Goal: Task Accomplishment & Management: Complete application form

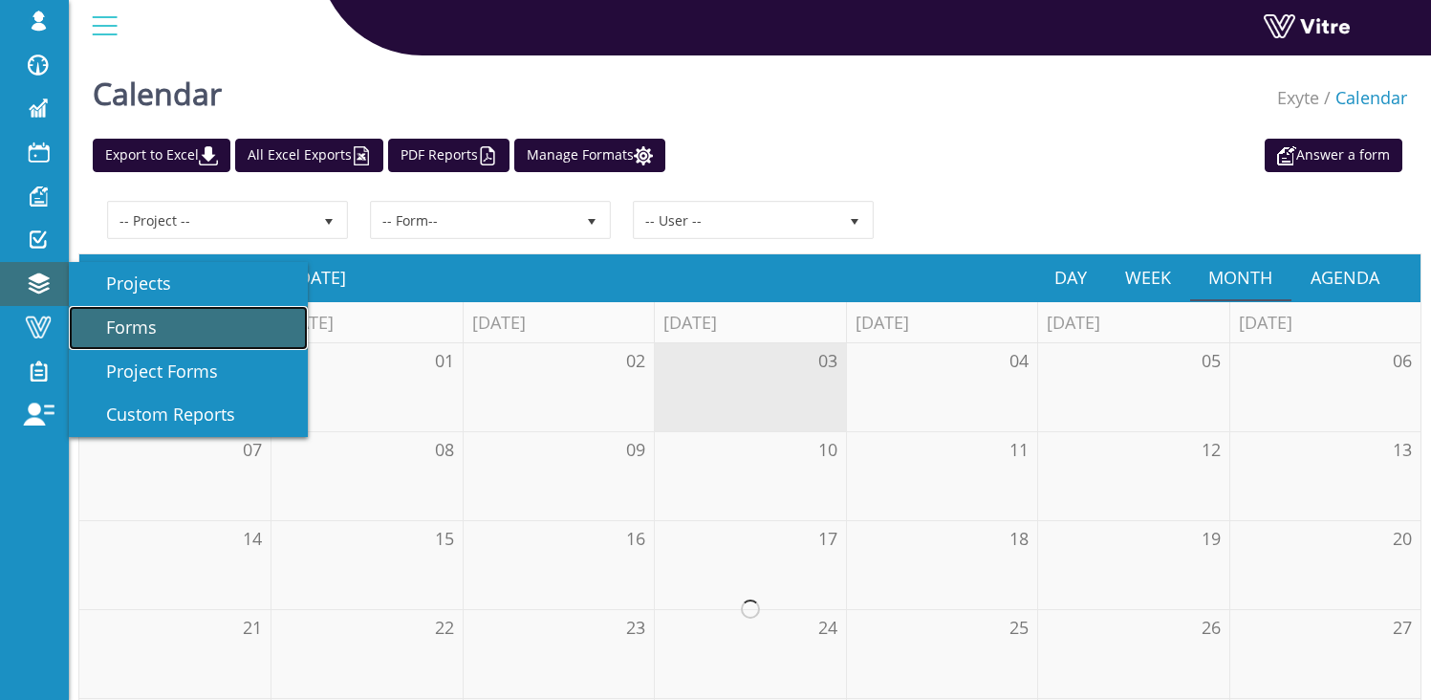
click at [166, 326] on link "Forms" at bounding box center [188, 328] width 239 height 44
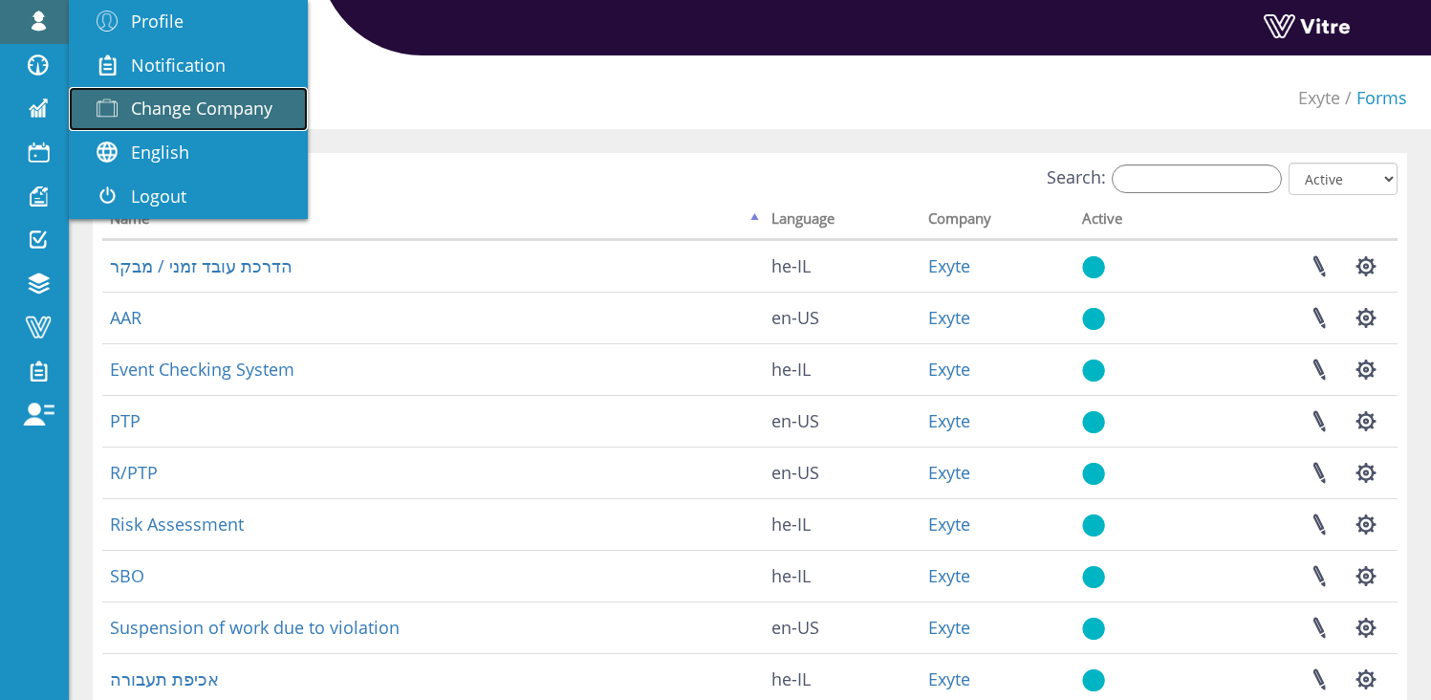
click at [182, 122] on link "Change Company" at bounding box center [188, 109] width 239 height 44
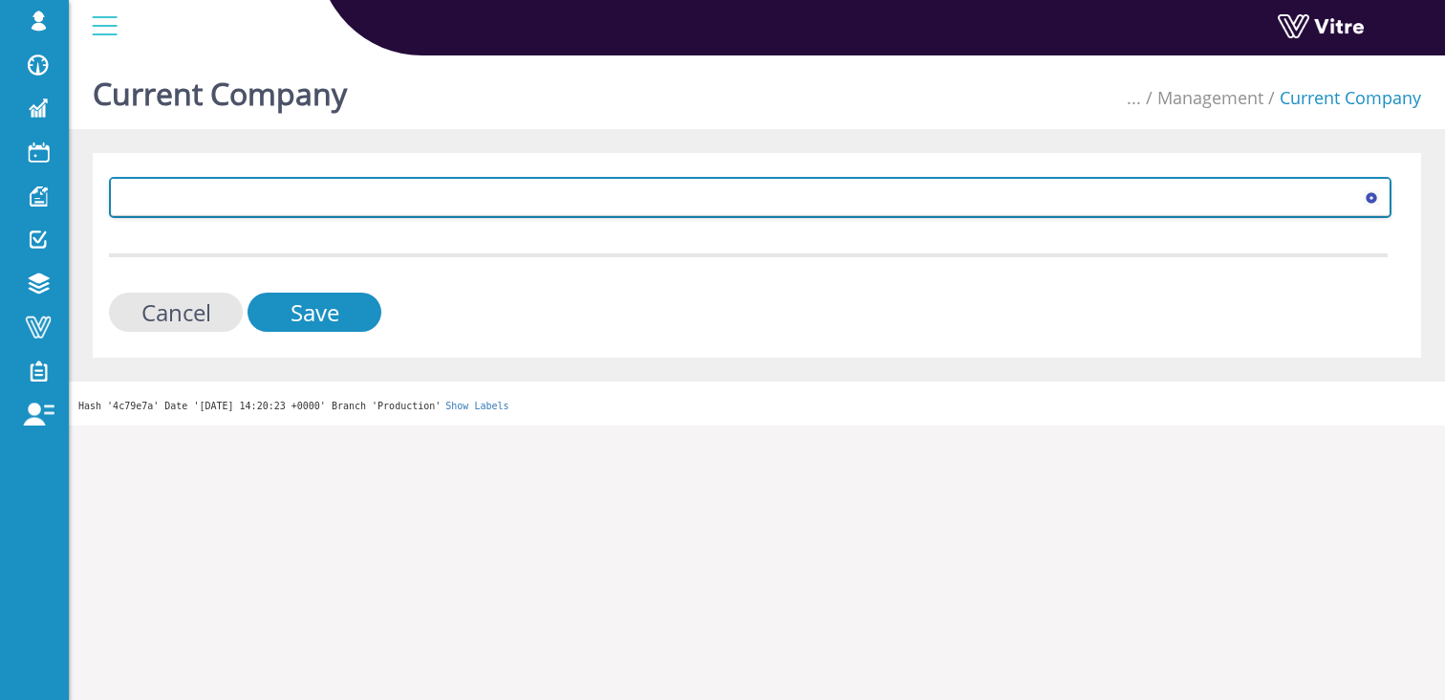
click at [213, 204] on span at bounding box center [733, 197] width 1243 height 34
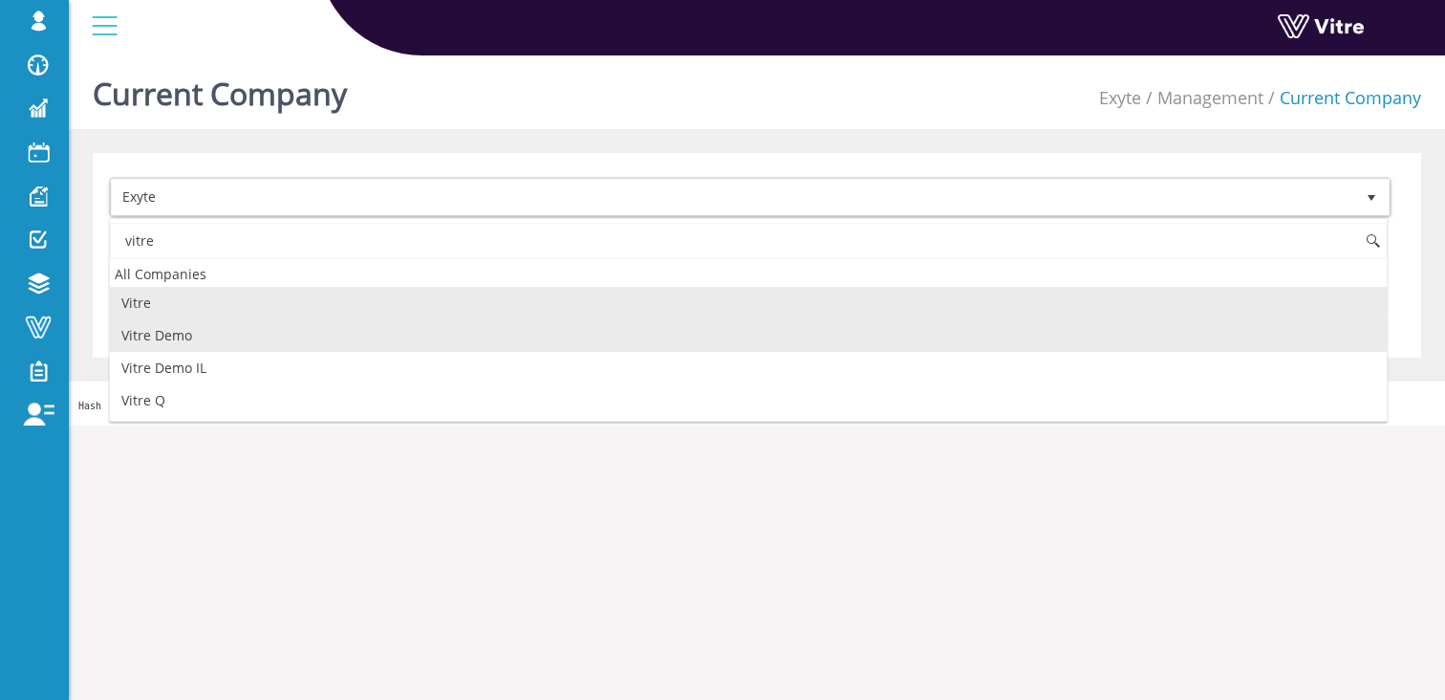
click at [216, 336] on li "Vitre Demo" at bounding box center [748, 335] width 1277 height 32
type input "vitre"
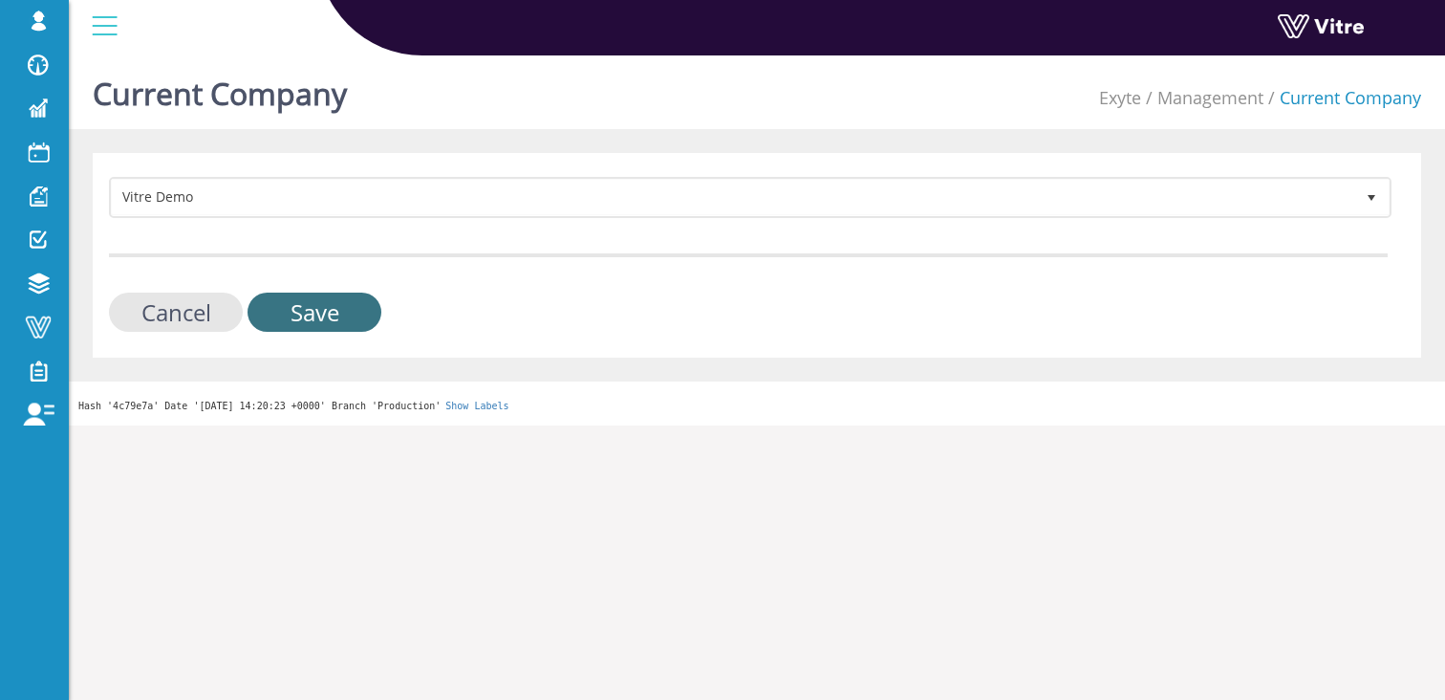
click at [315, 310] on input "Save" at bounding box center [315, 311] width 134 height 39
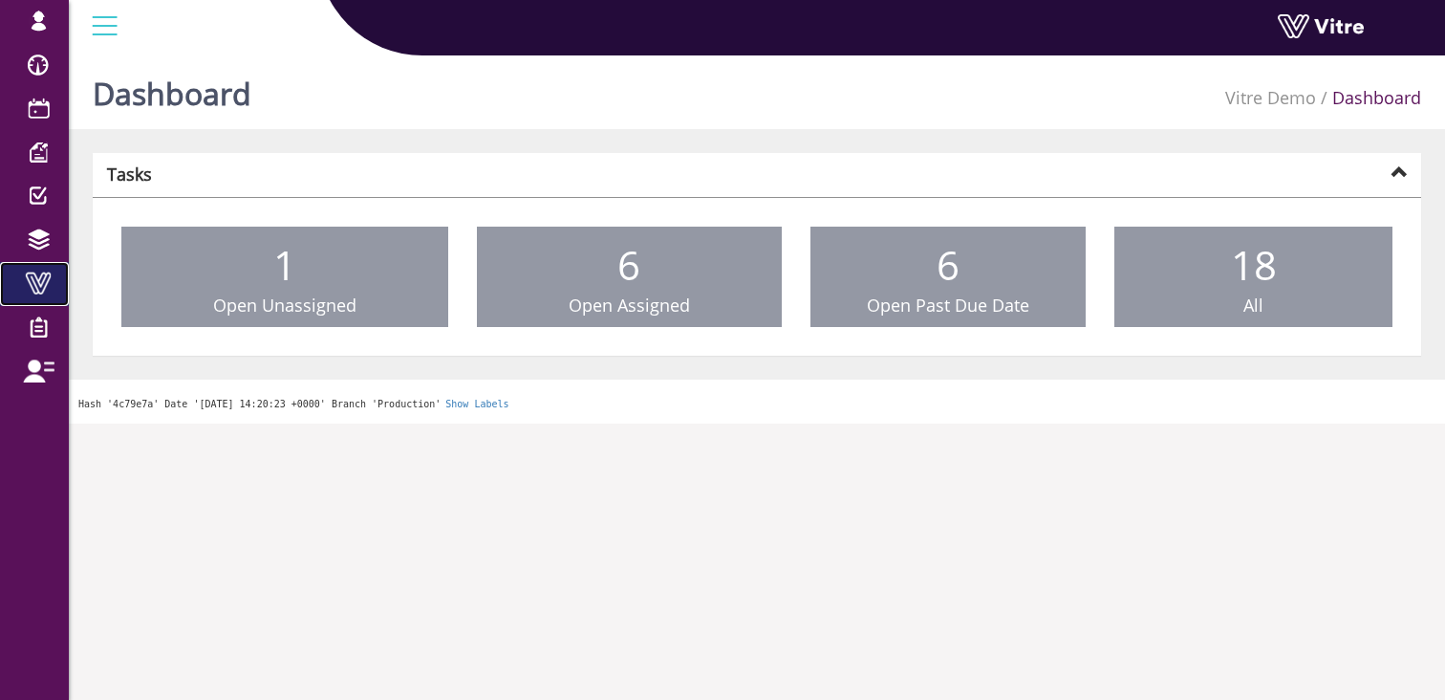
click at [35, 278] on span at bounding box center [38, 282] width 48 height 23
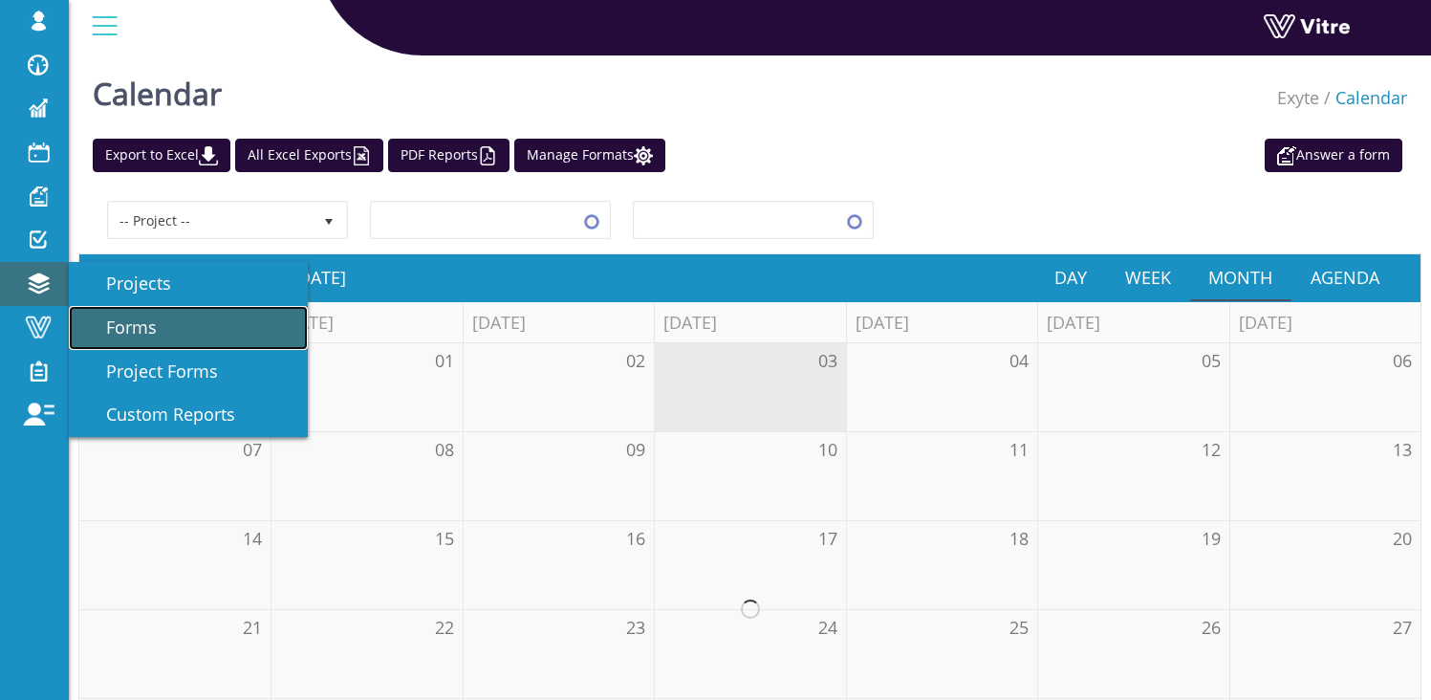
click at [121, 314] on link "Forms" at bounding box center [188, 328] width 239 height 44
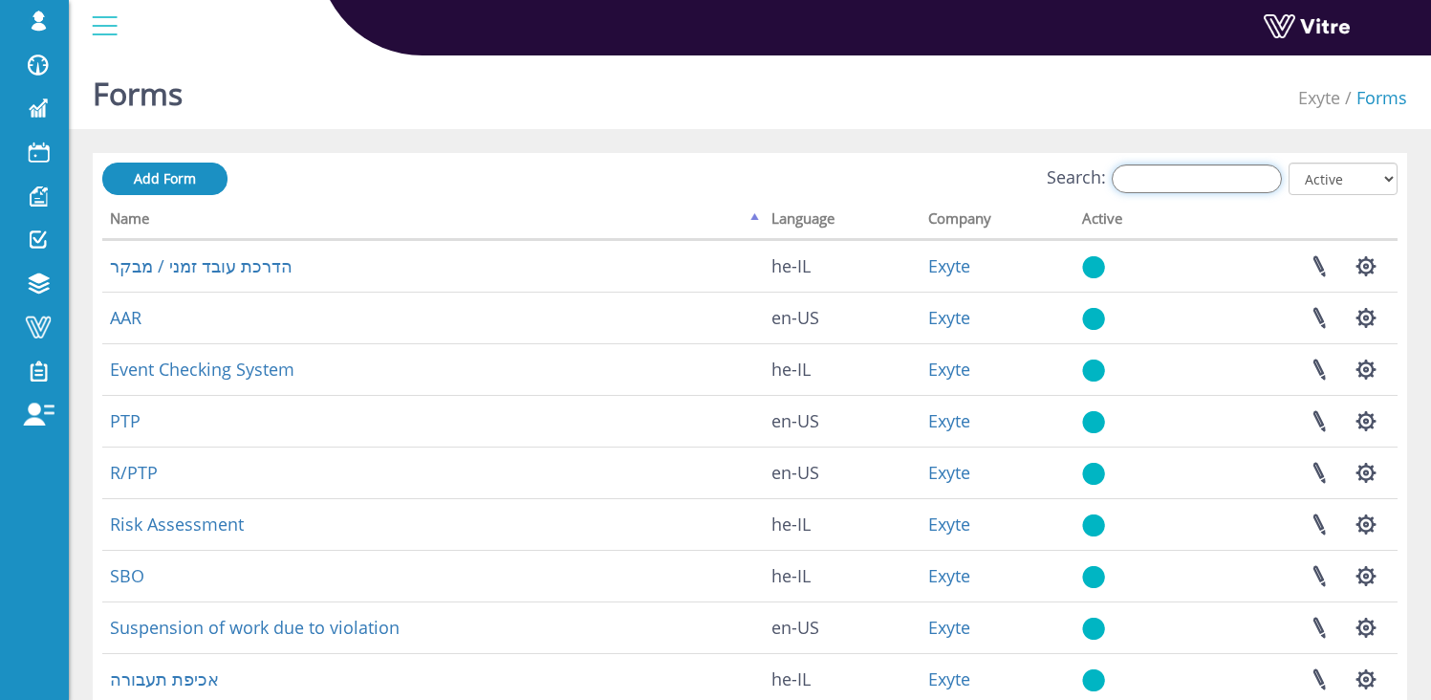
click at [1166, 178] on input "Search:" at bounding box center [1197, 178] width 170 height 29
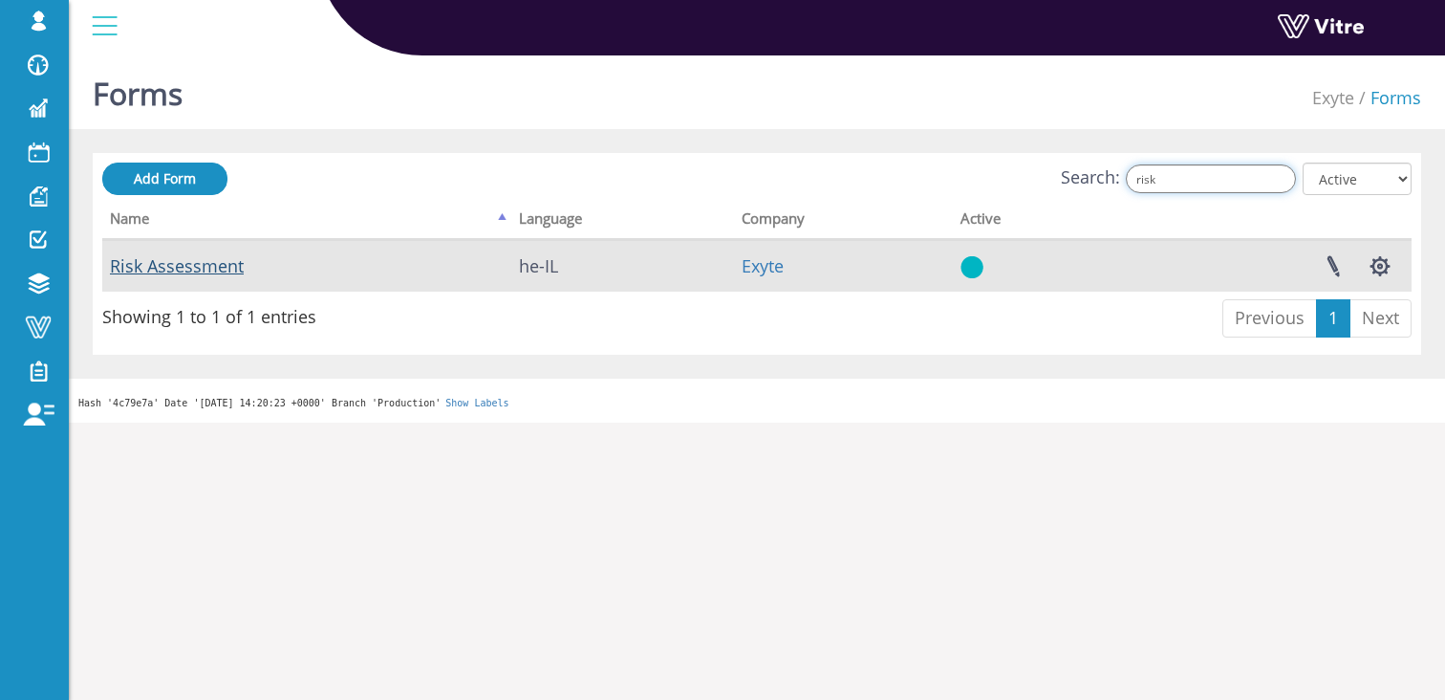
type input "risk"
click at [201, 256] on link "Risk Assessment" at bounding box center [177, 265] width 134 height 23
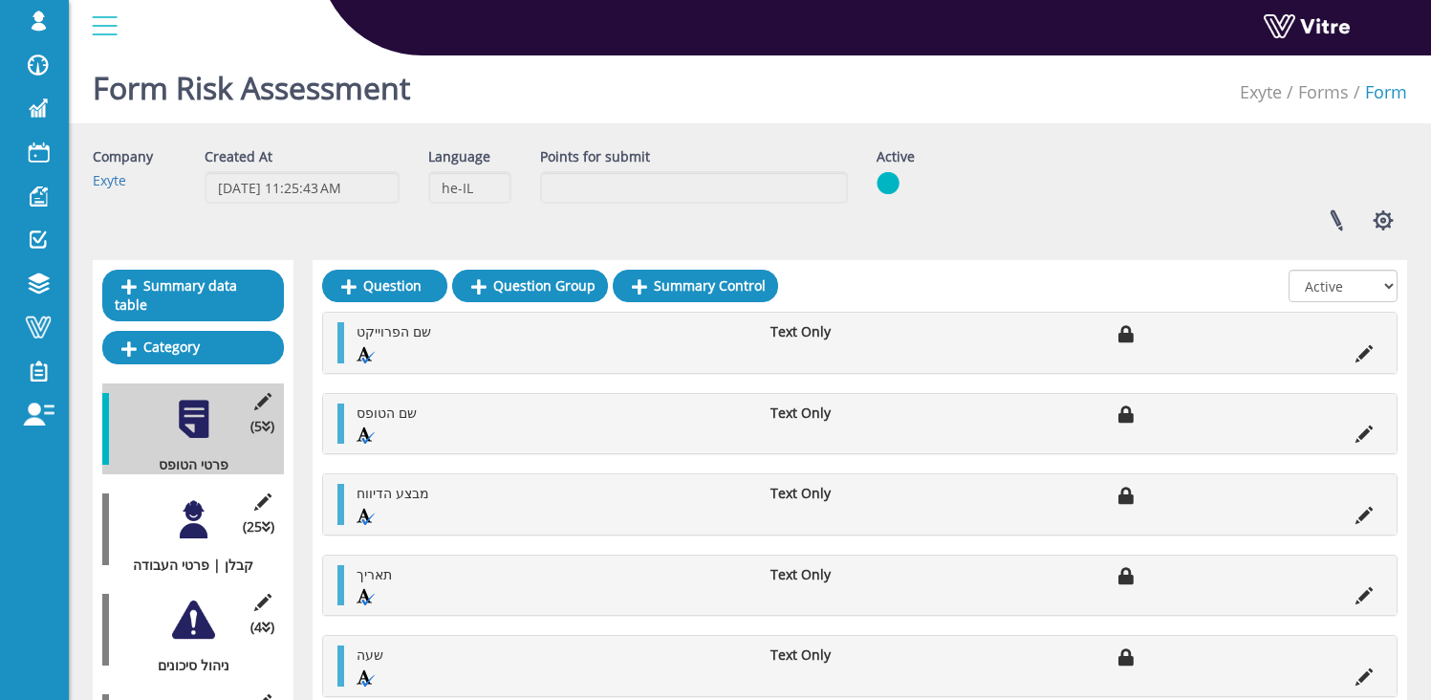
scroll to position [8, 0]
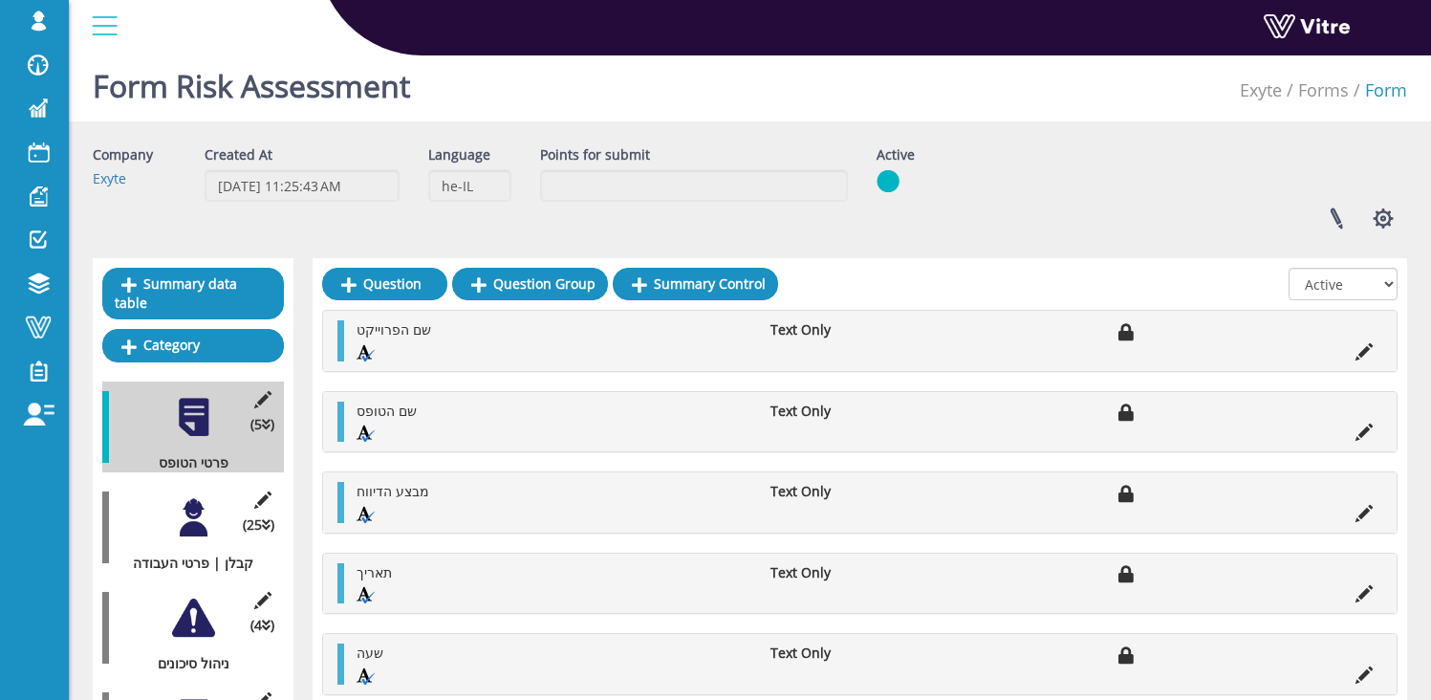
click at [544, 222] on div "Company Exyte Created At 3/27/2025 11:25:43 AM Language he-IL Points for submit…" at bounding box center [749, 194] width 1343 height 98
click at [190, 496] on div at bounding box center [193, 517] width 43 height 43
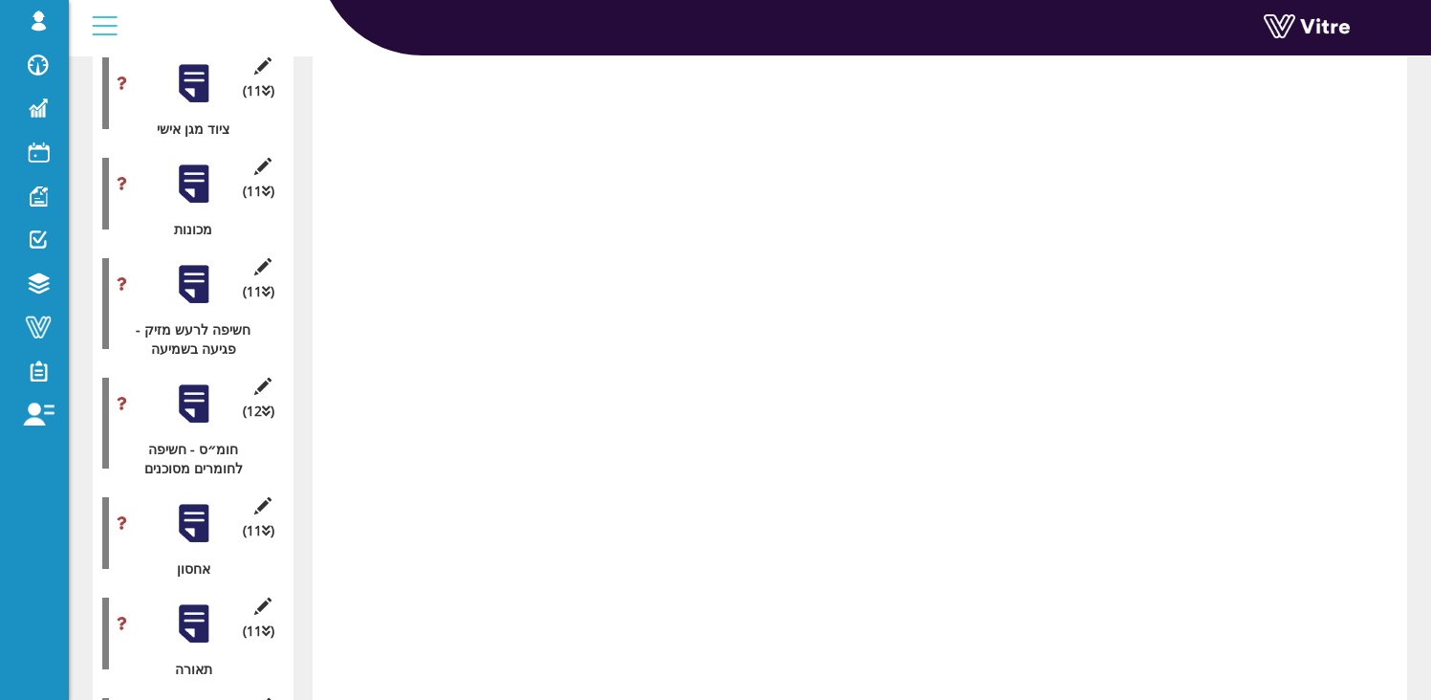
scroll to position [0, 0]
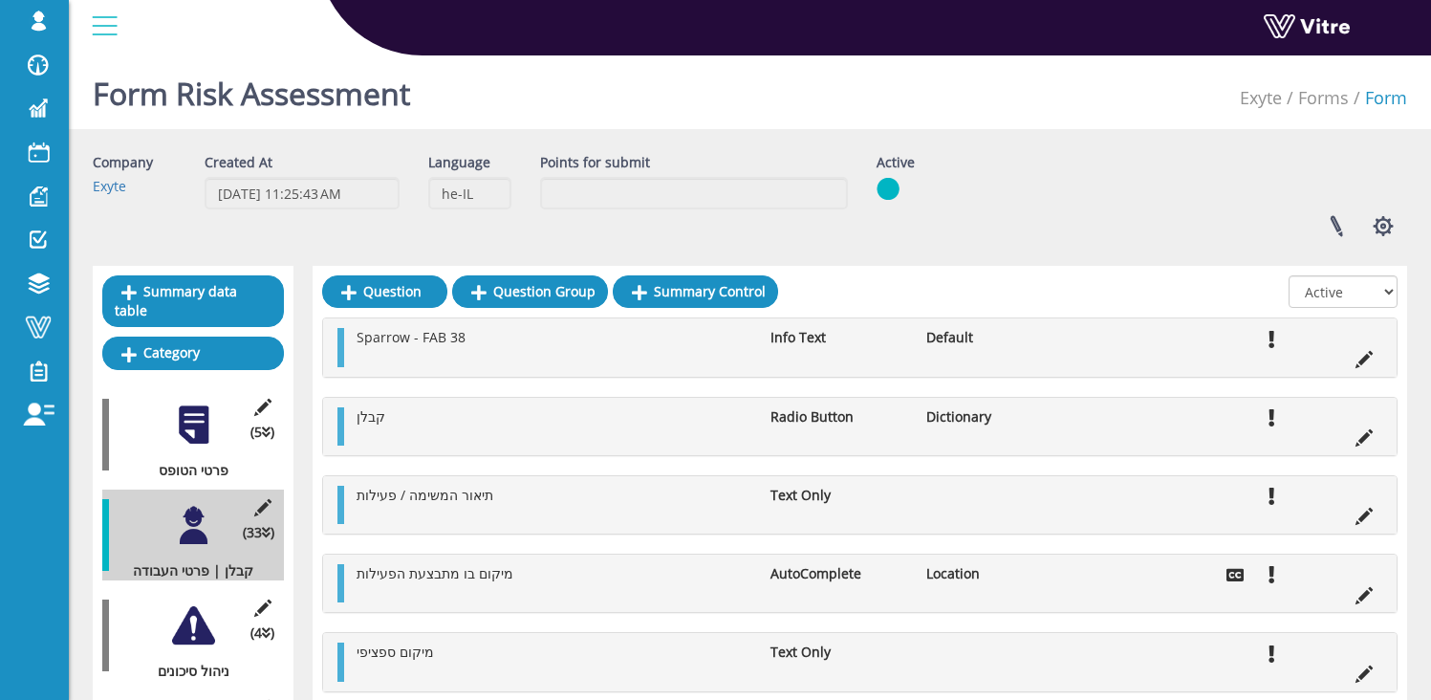
click at [191, 504] on div at bounding box center [193, 525] width 43 height 43
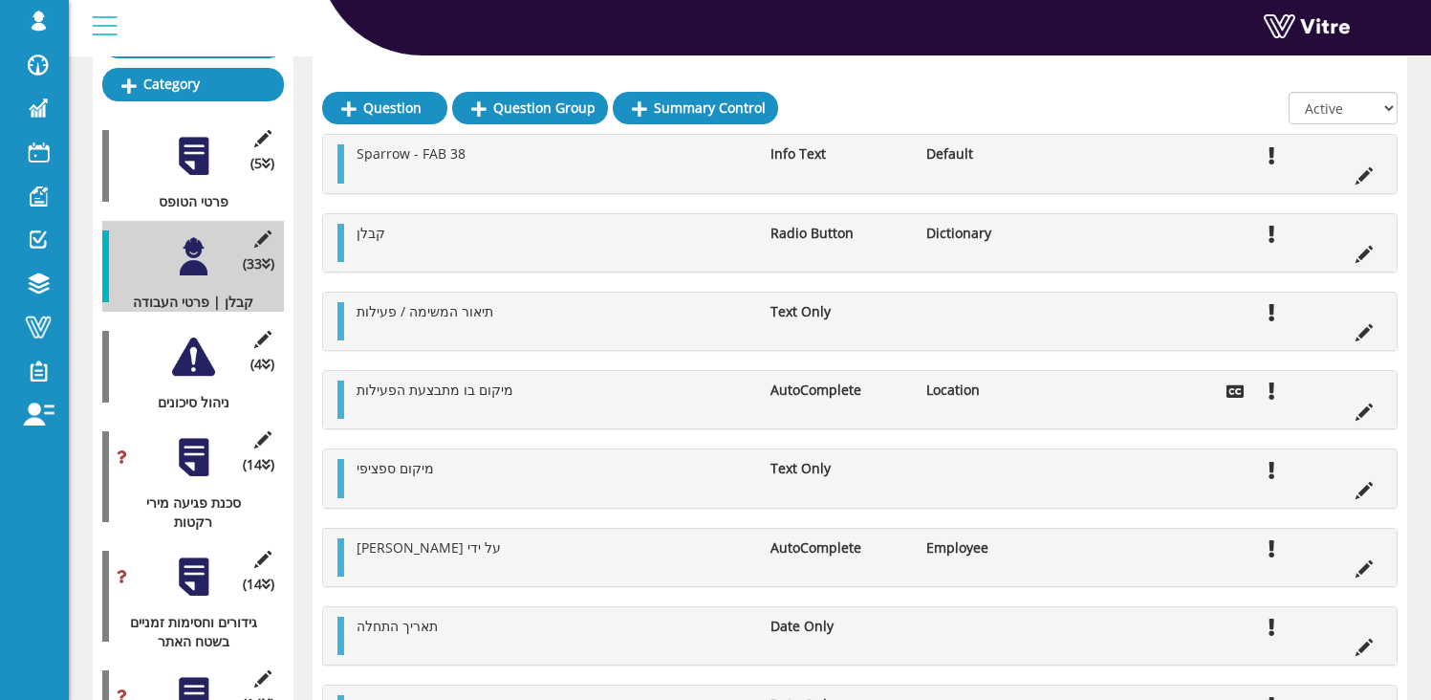
scroll to position [266, 0]
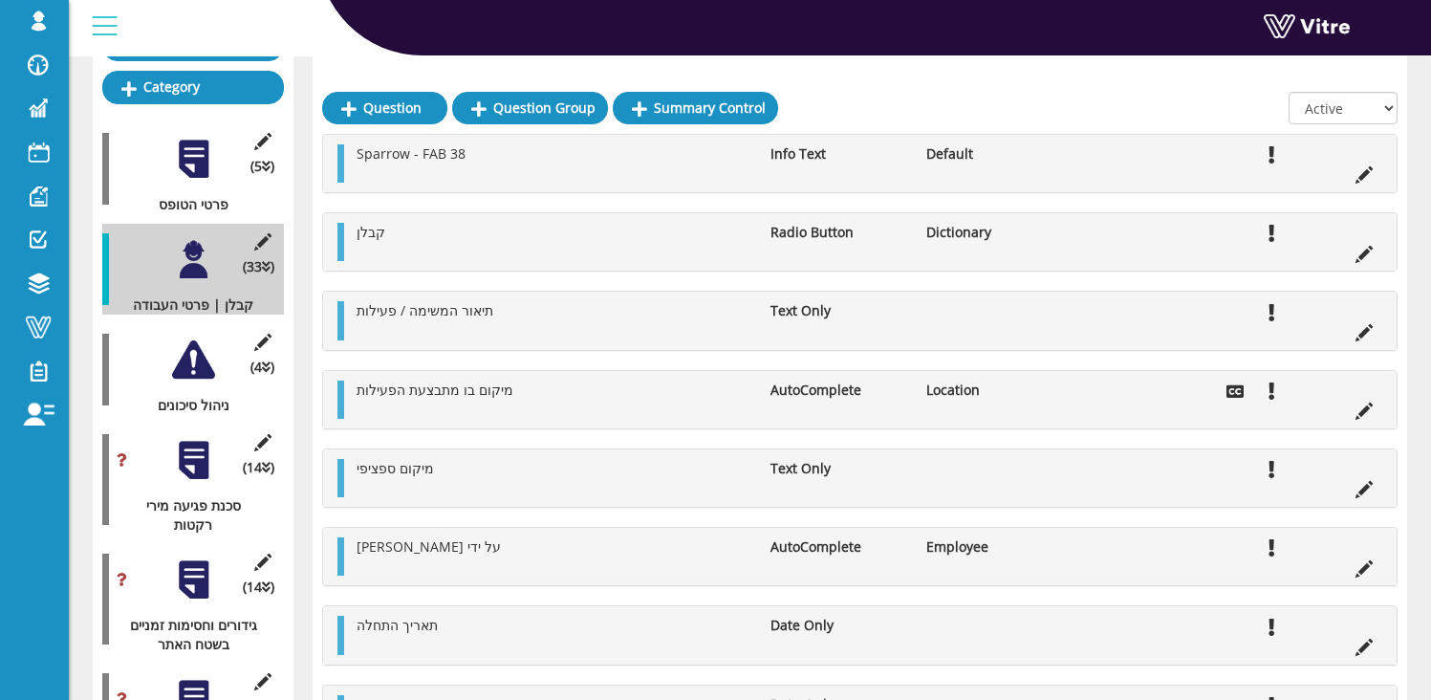
click at [192, 344] on div at bounding box center [193, 359] width 43 height 43
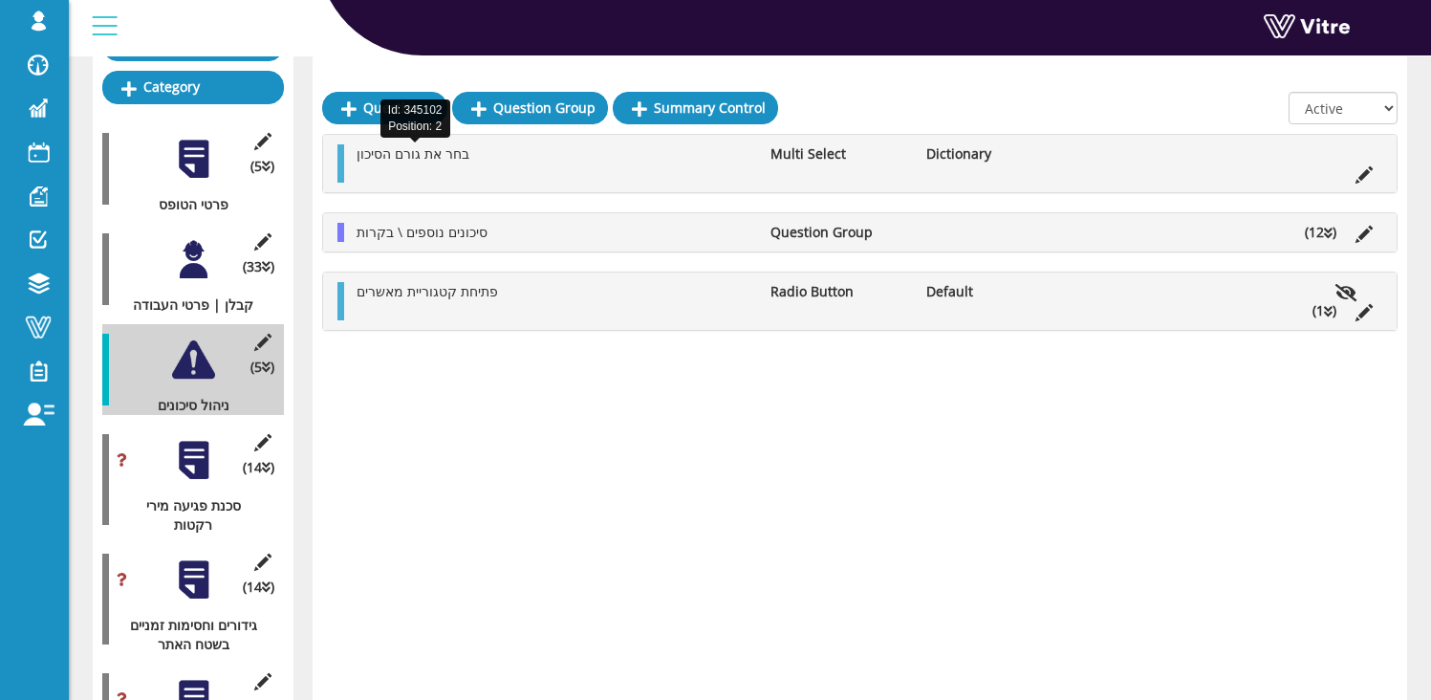
click at [396, 157] on span "בחר את גורם הסיכון" at bounding box center [413, 153] width 113 height 18
click at [412, 230] on span "סיכונים נוספים \ בקרות" at bounding box center [422, 232] width 131 height 18
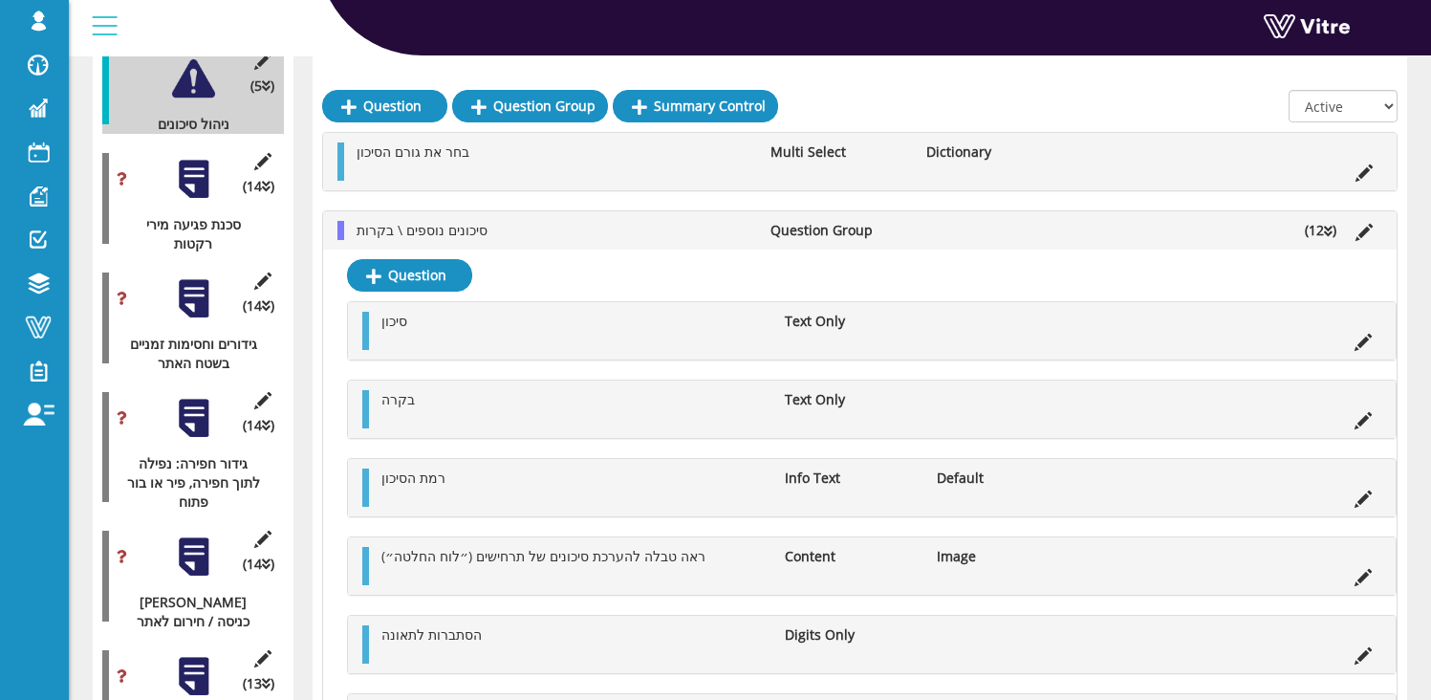
scroll to position [545, 0]
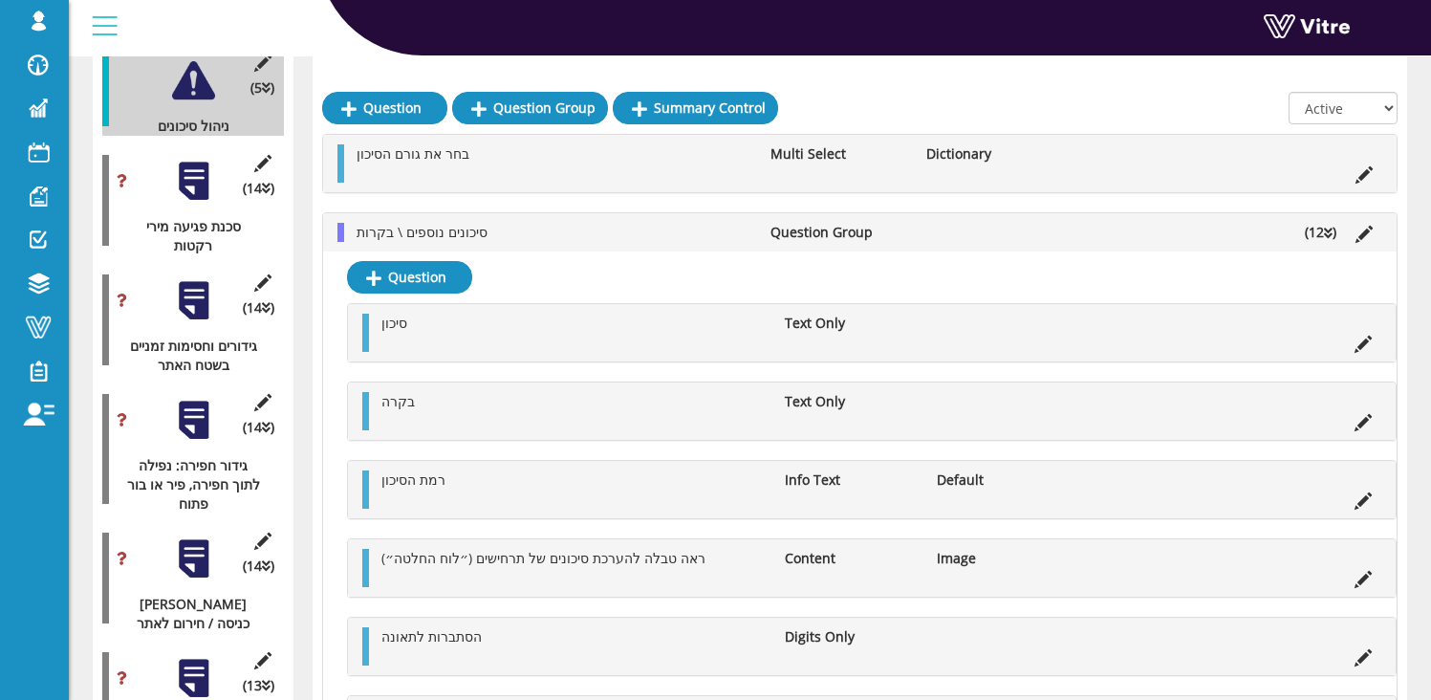
click at [412, 233] on span "סיכונים נוספים \ בקרות" at bounding box center [422, 232] width 131 height 18
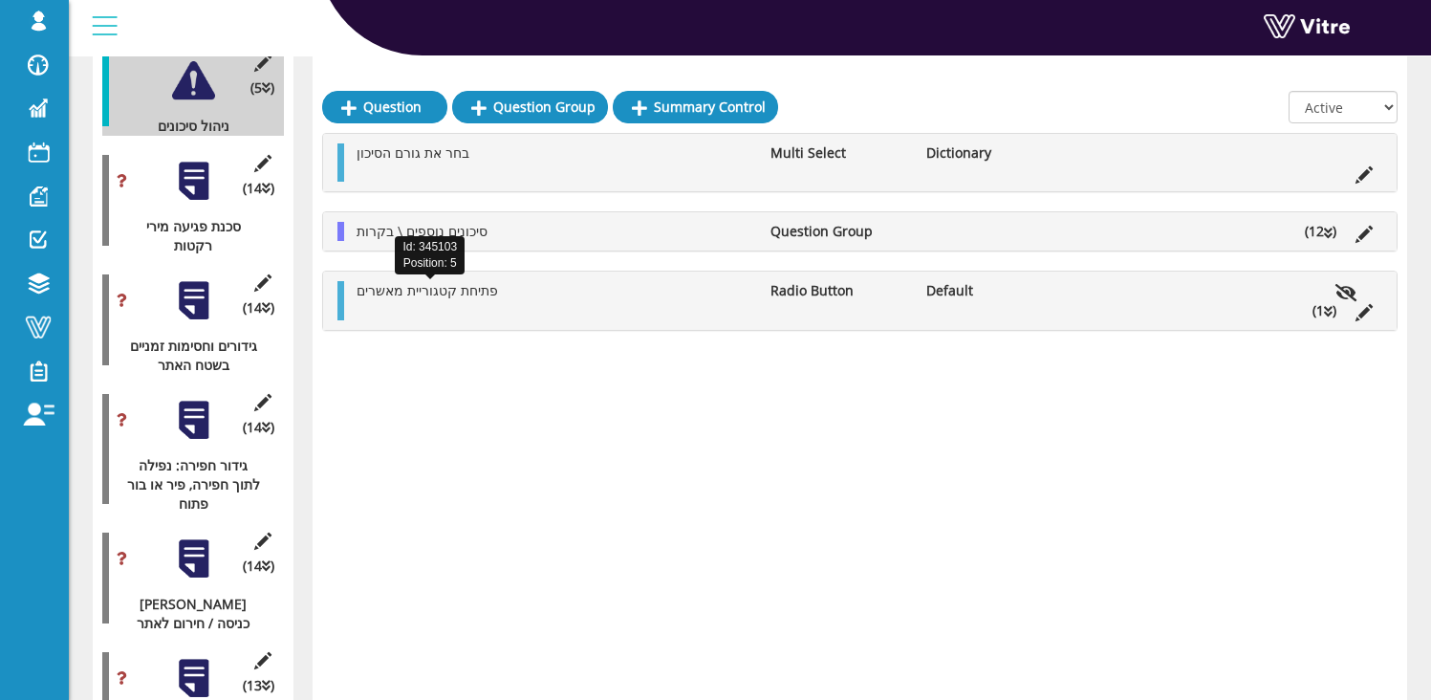
click at [420, 299] on span "פתיחת קטגוריית מאשרים" at bounding box center [427, 290] width 141 height 18
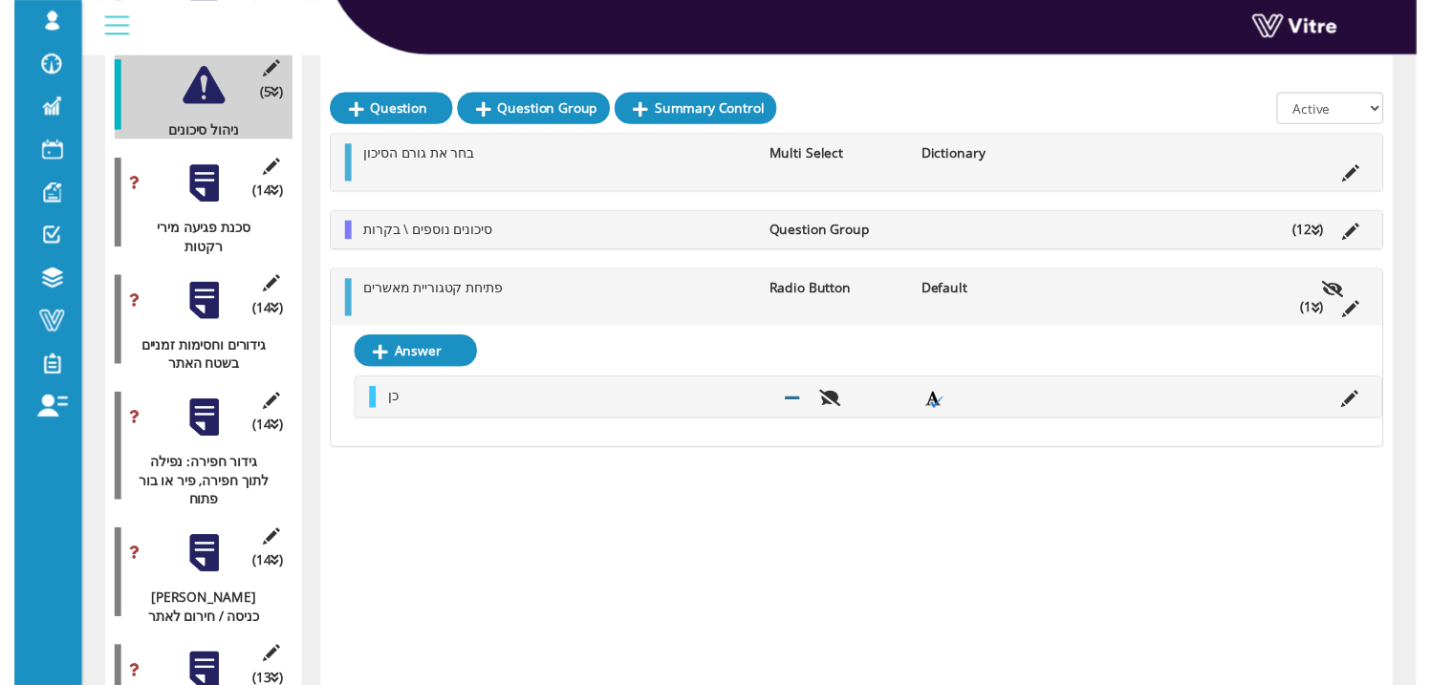
scroll to position [521, 0]
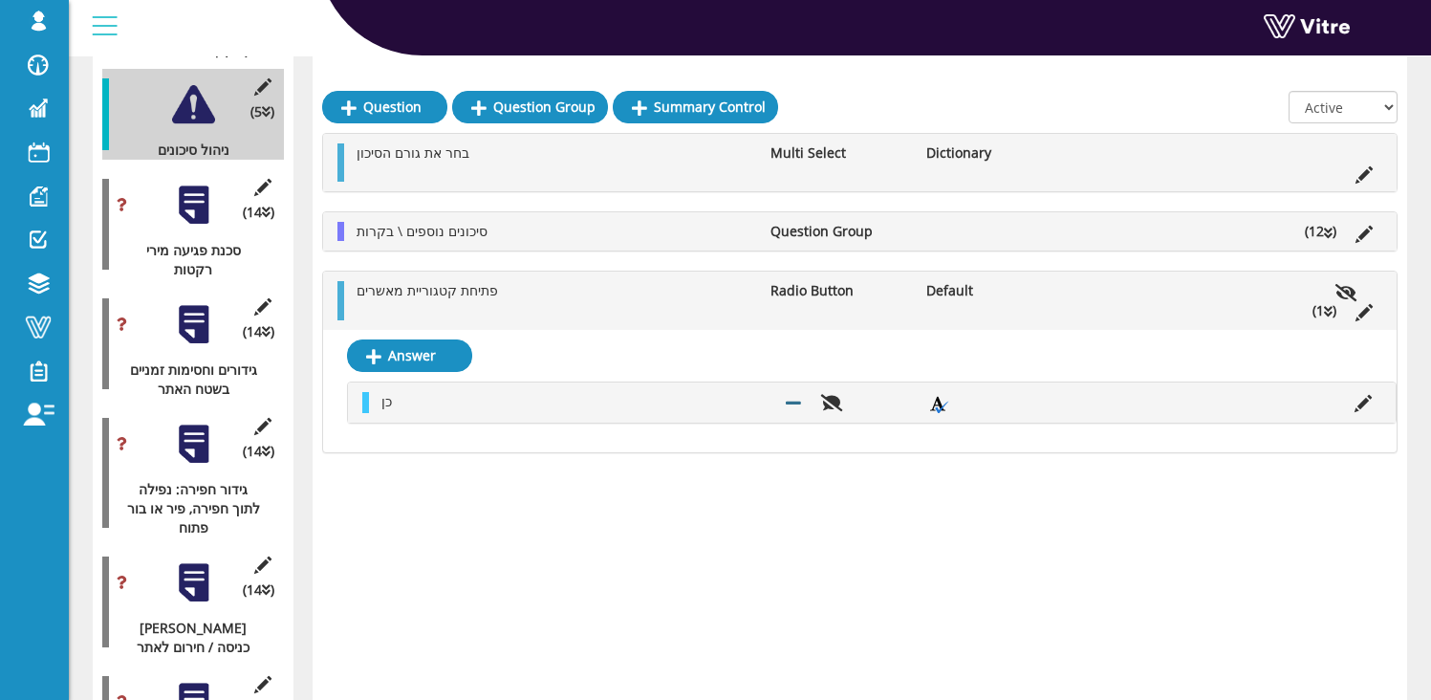
click at [188, 204] on div at bounding box center [193, 205] width 43 height 43
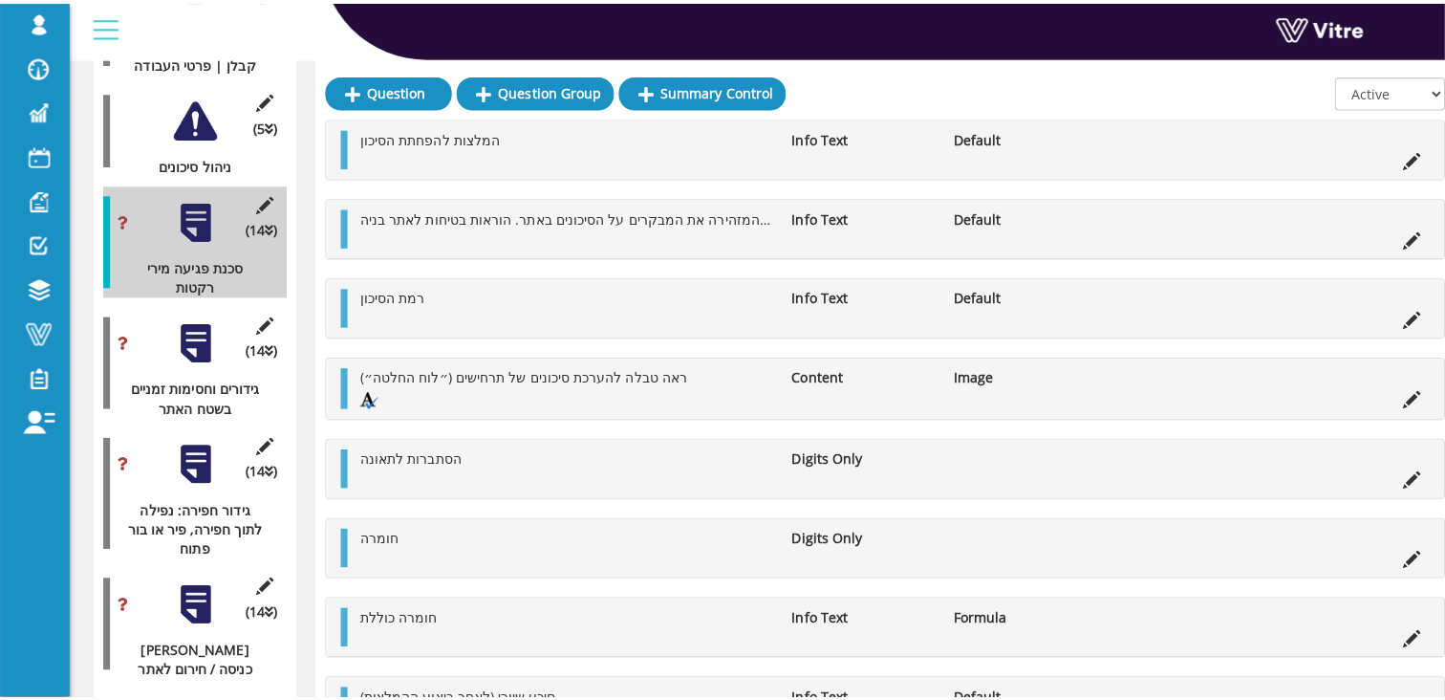
scroll to position [485, 0]
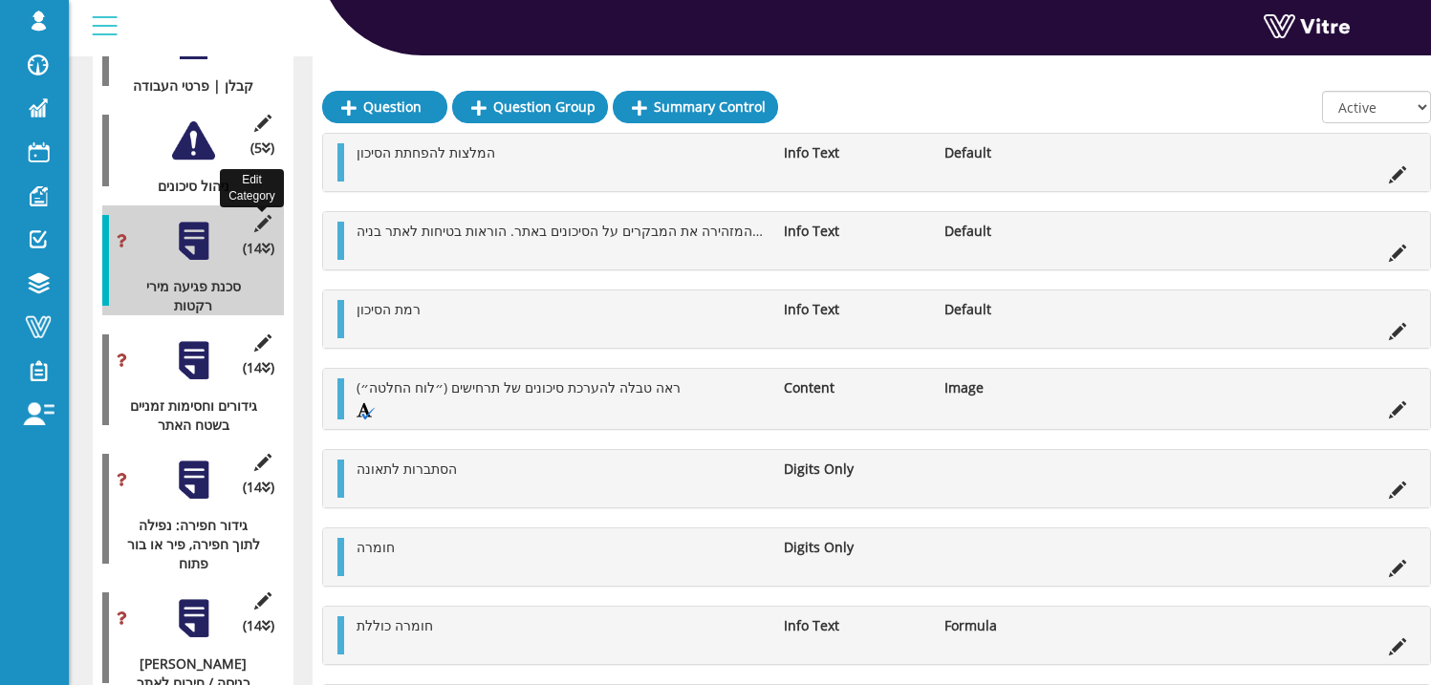
click at [258, 215] on icon at bounding box center [262, 223] width 24 height 17
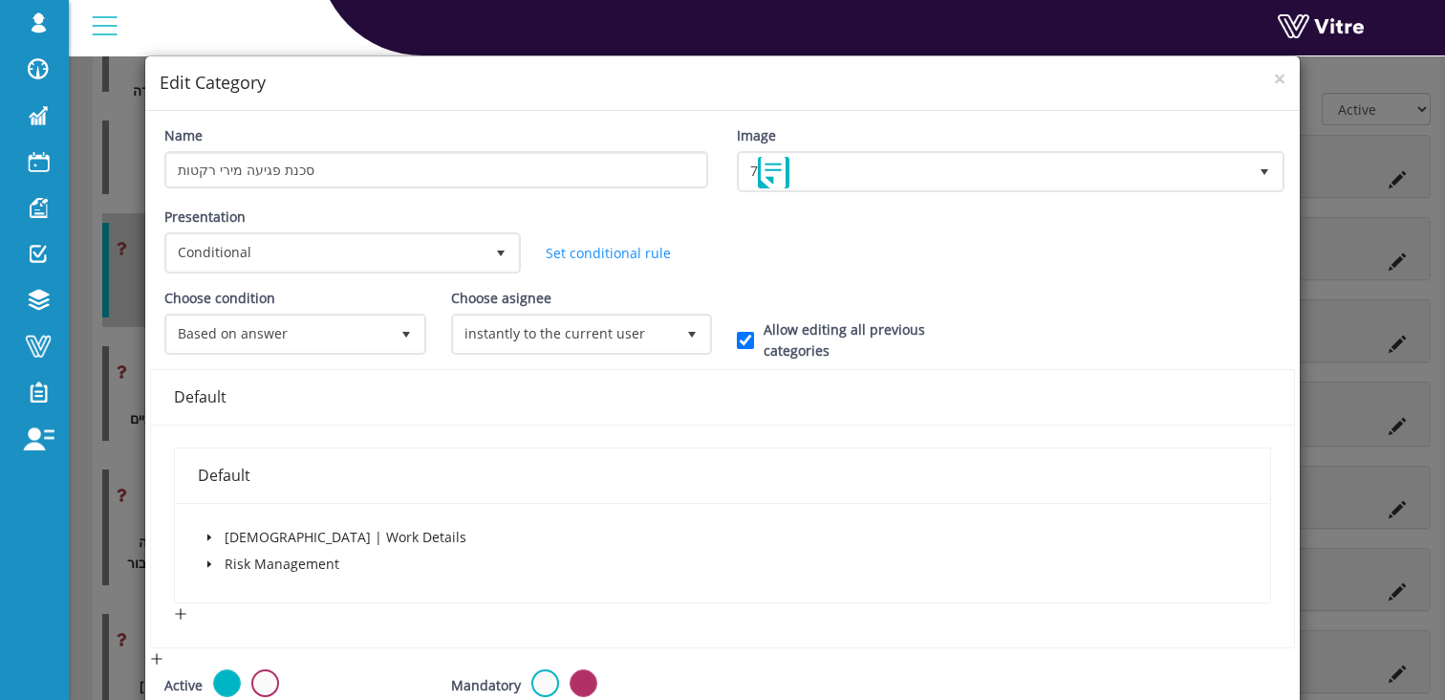
scroll to position [4, 0]
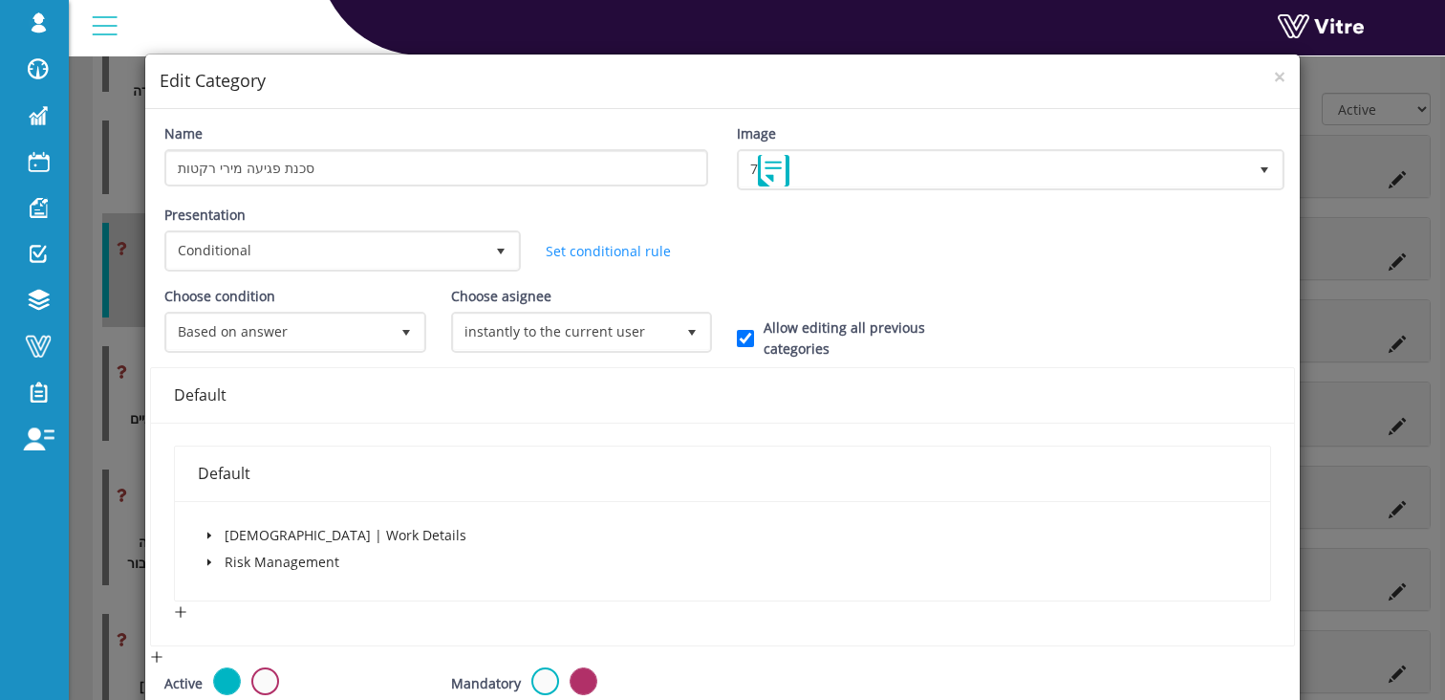
click at [207, 534] on icon "caret-down" at bounding box center [209, 535] width 4 height 7
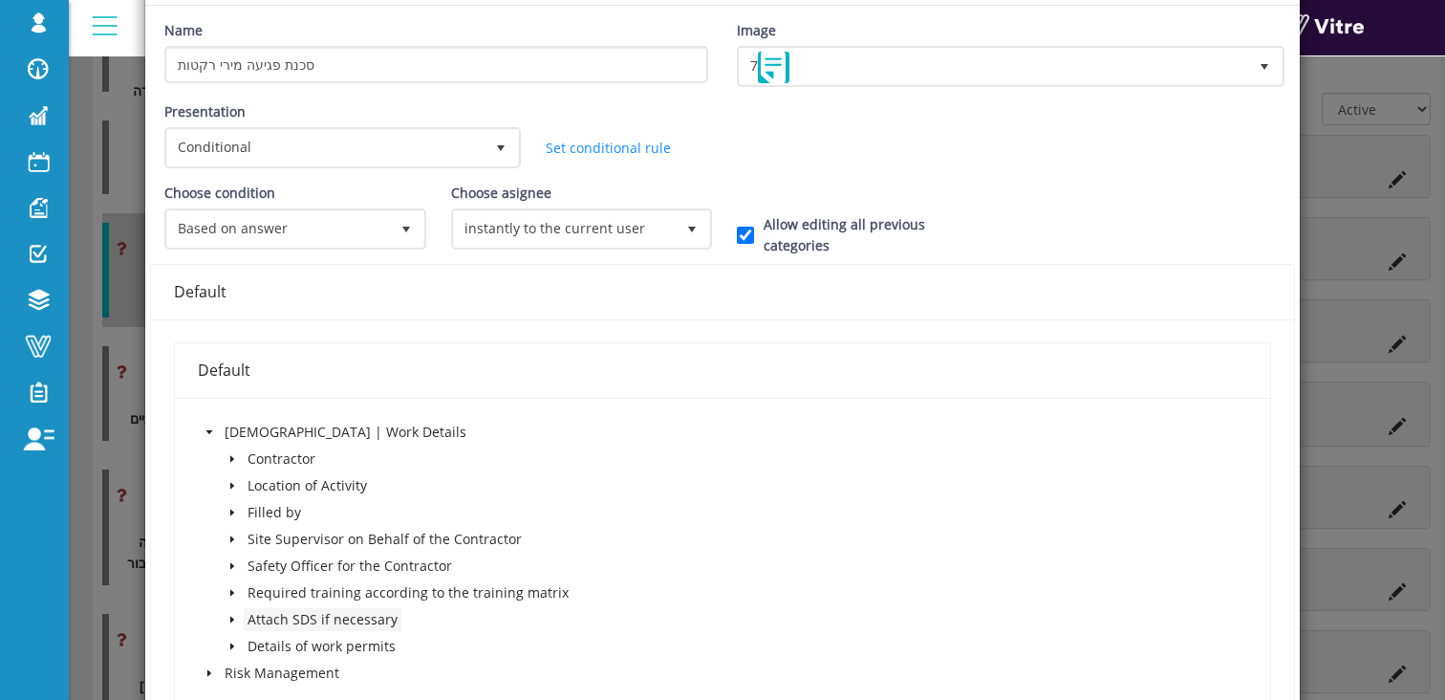
scroll to position [237, 0]
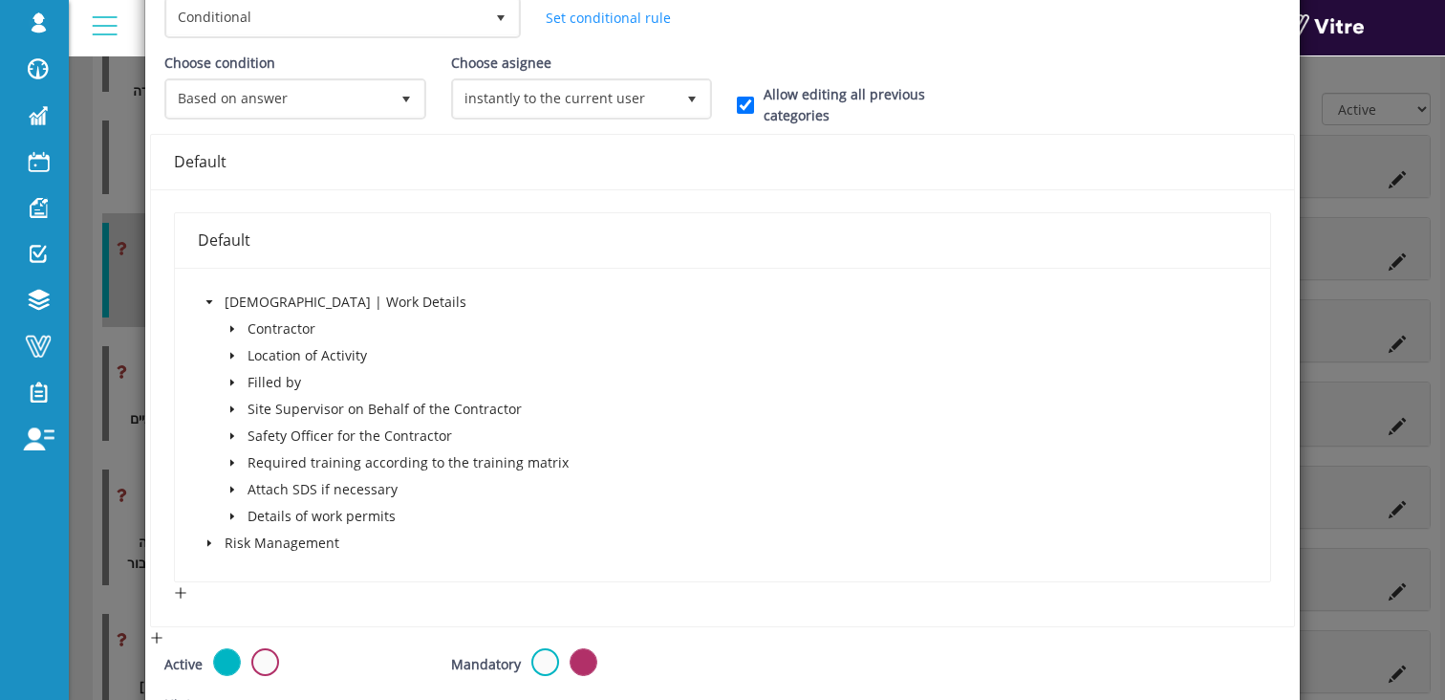
click at [216, 547] on span at bounding box center [209, 542] width 23 height 23
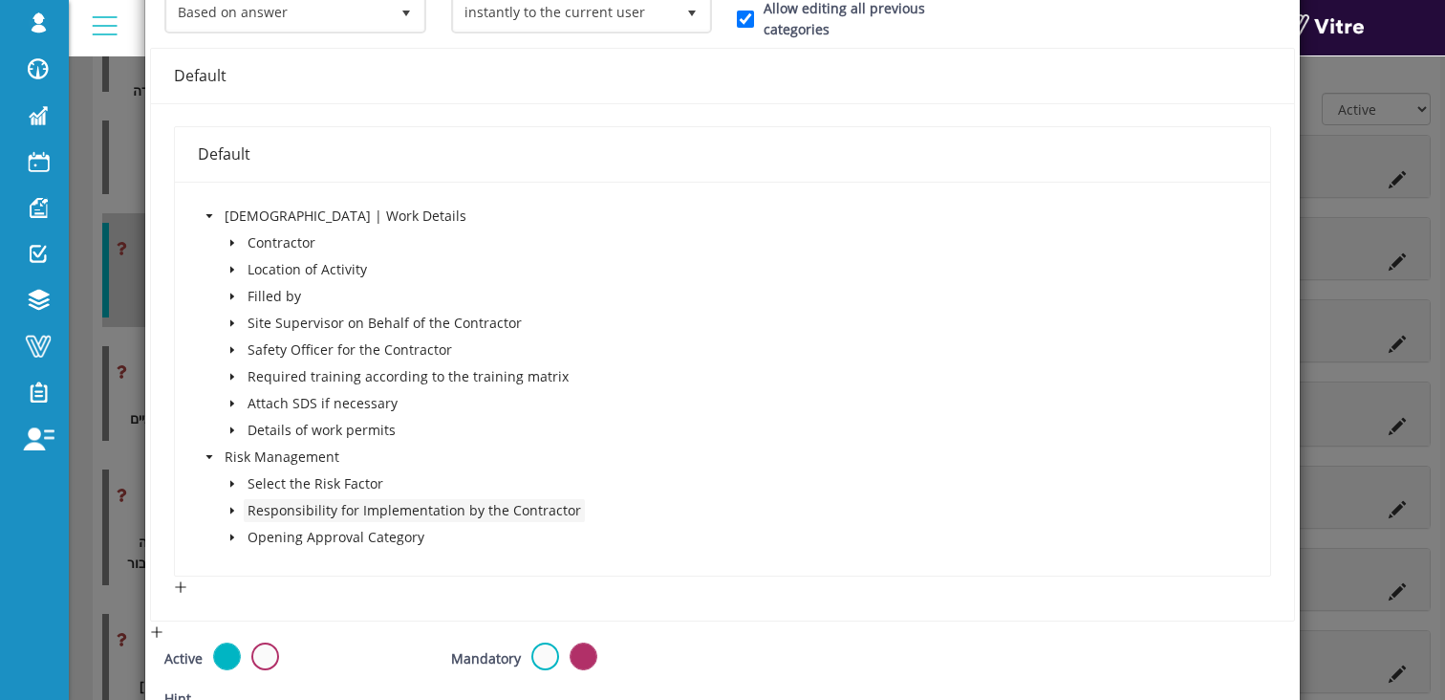
scroll to position [226, 0]
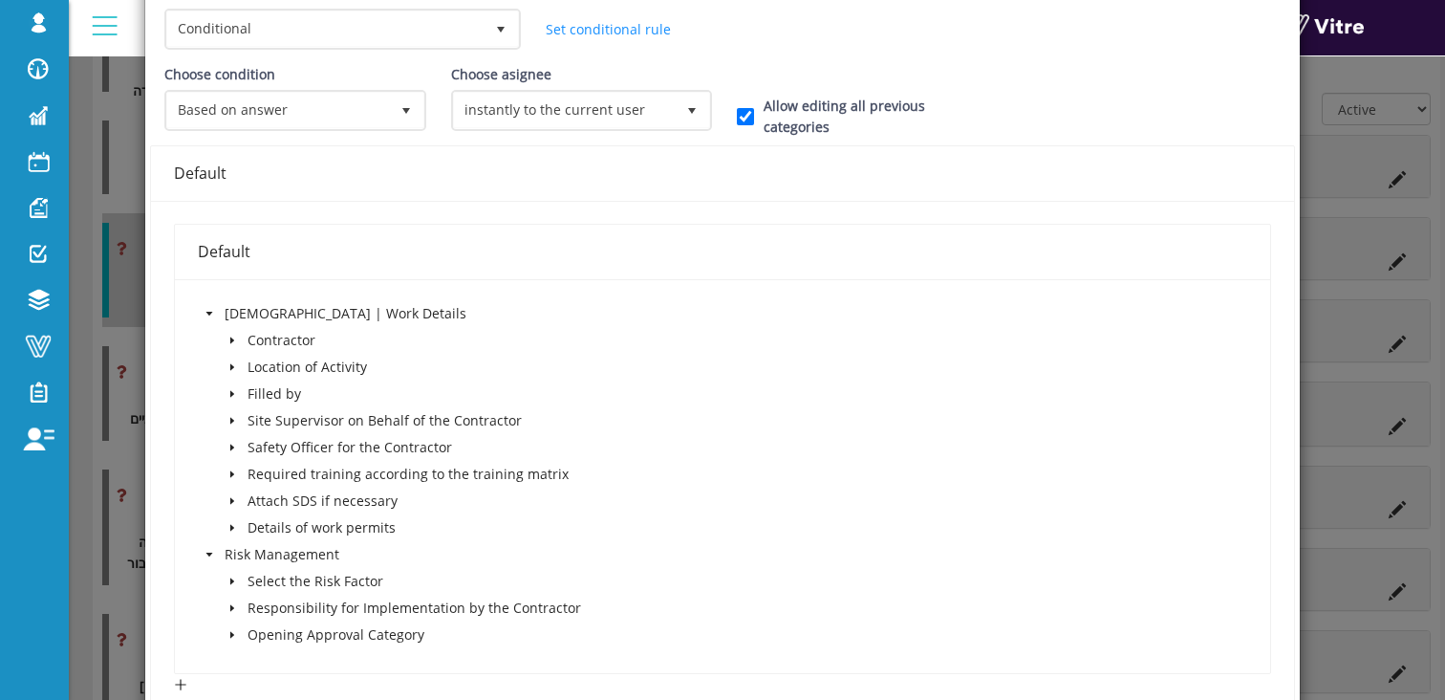
click at [230, 339] on icon "caret-down" at bounding box center [232, 340] width 4 height 7
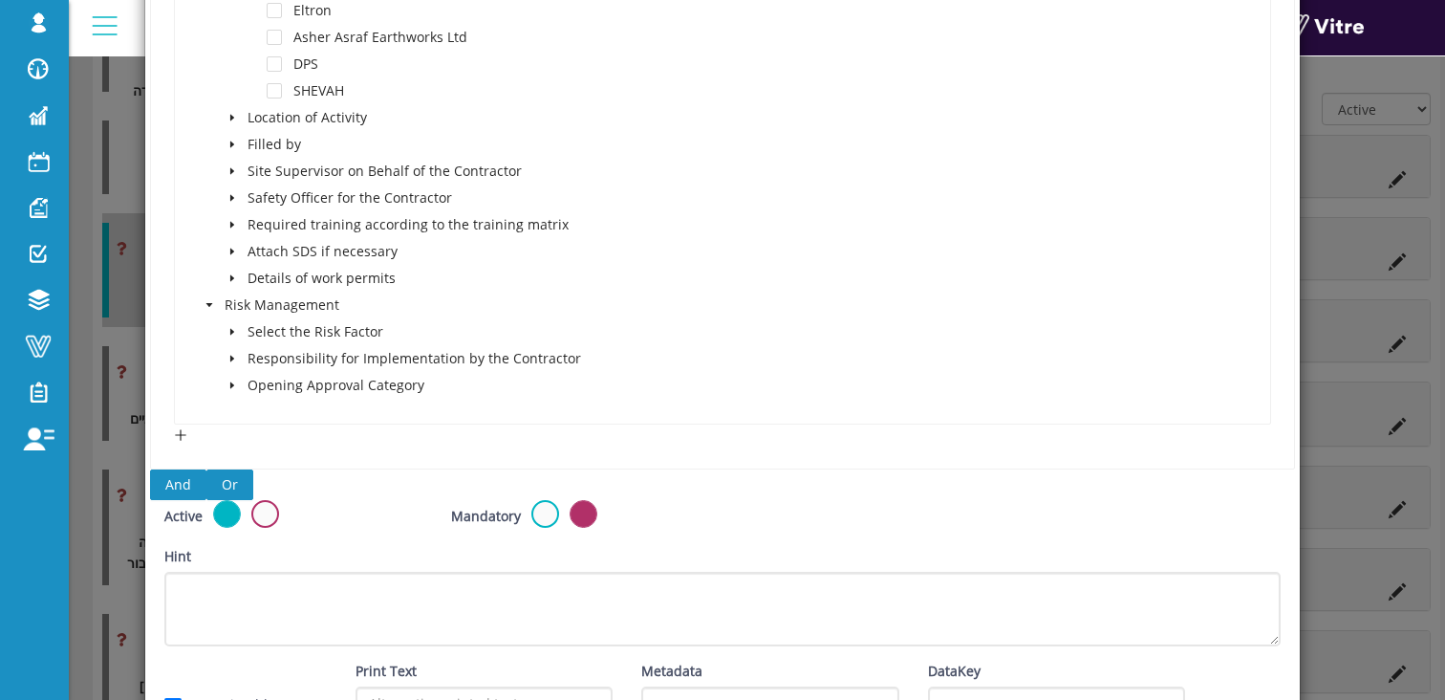
scroll to position [2485, 0]
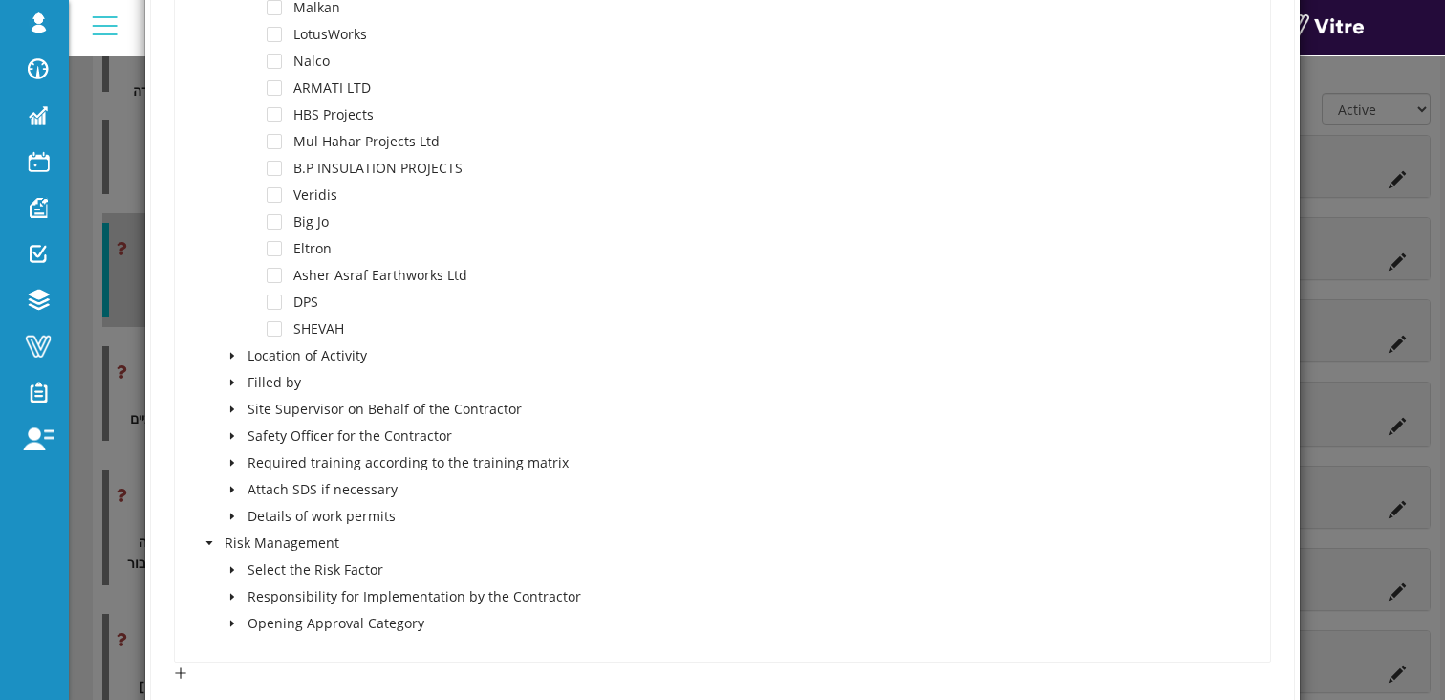
click at [231, 358] on icon "caret-down" at bounding box center [232, 356] width 10 height 10
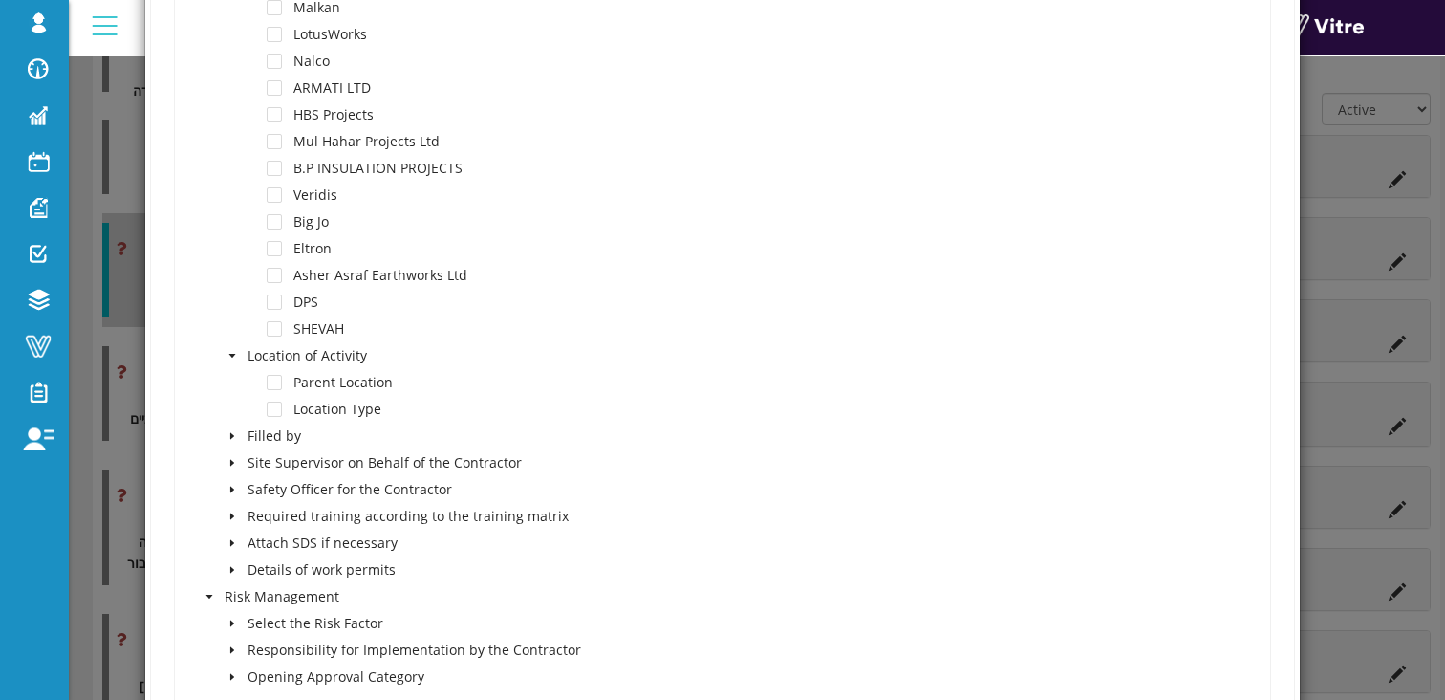
click at [230, 437] on icon "caret-down" at bounding box center [232, 436] width 4 height 7
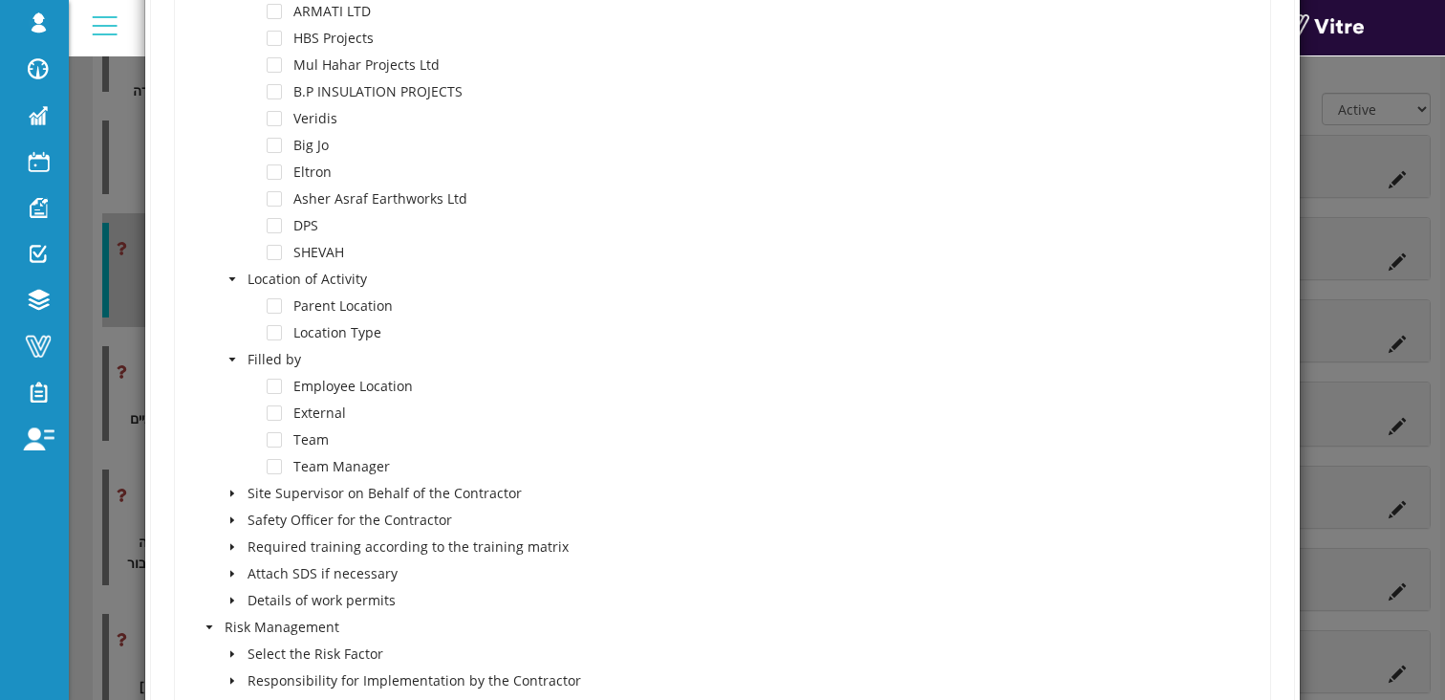
scroll to position [2611, 0]
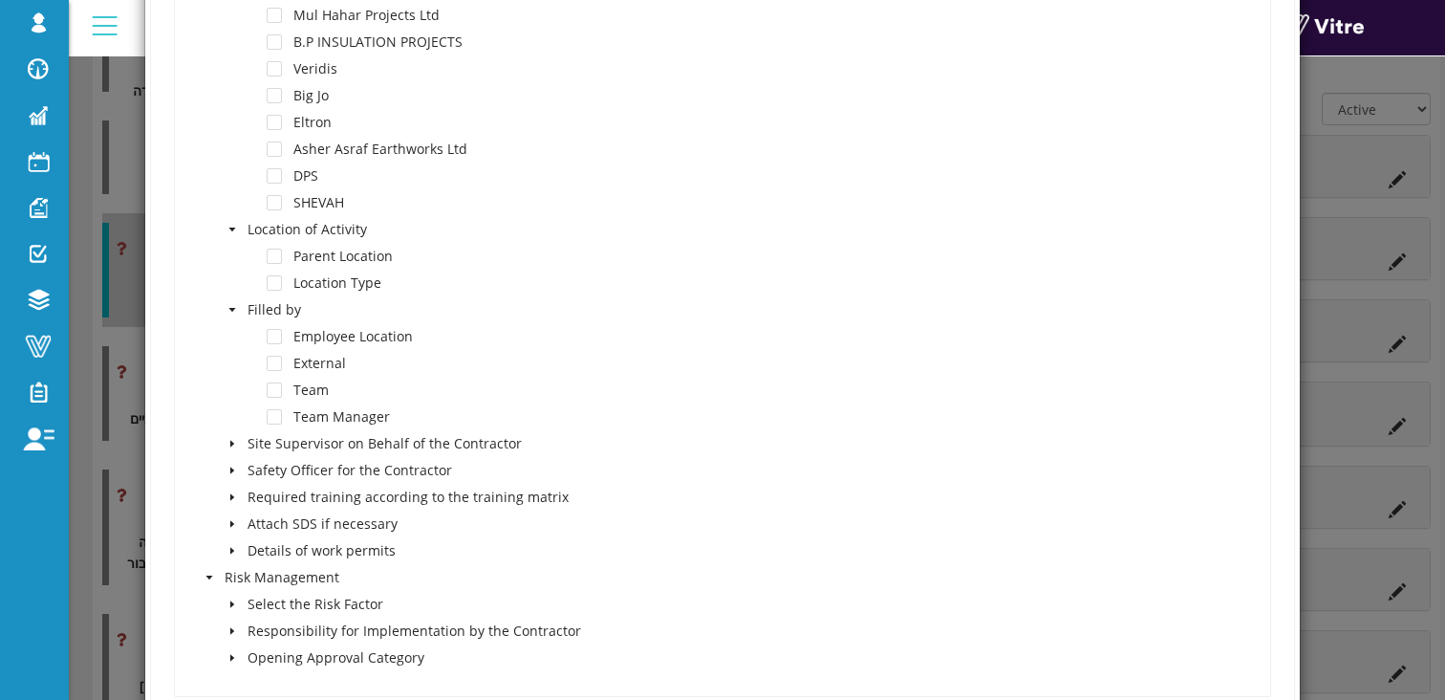
click at [235, 552] on span at bounding box center [232, 550] width 23 height 23
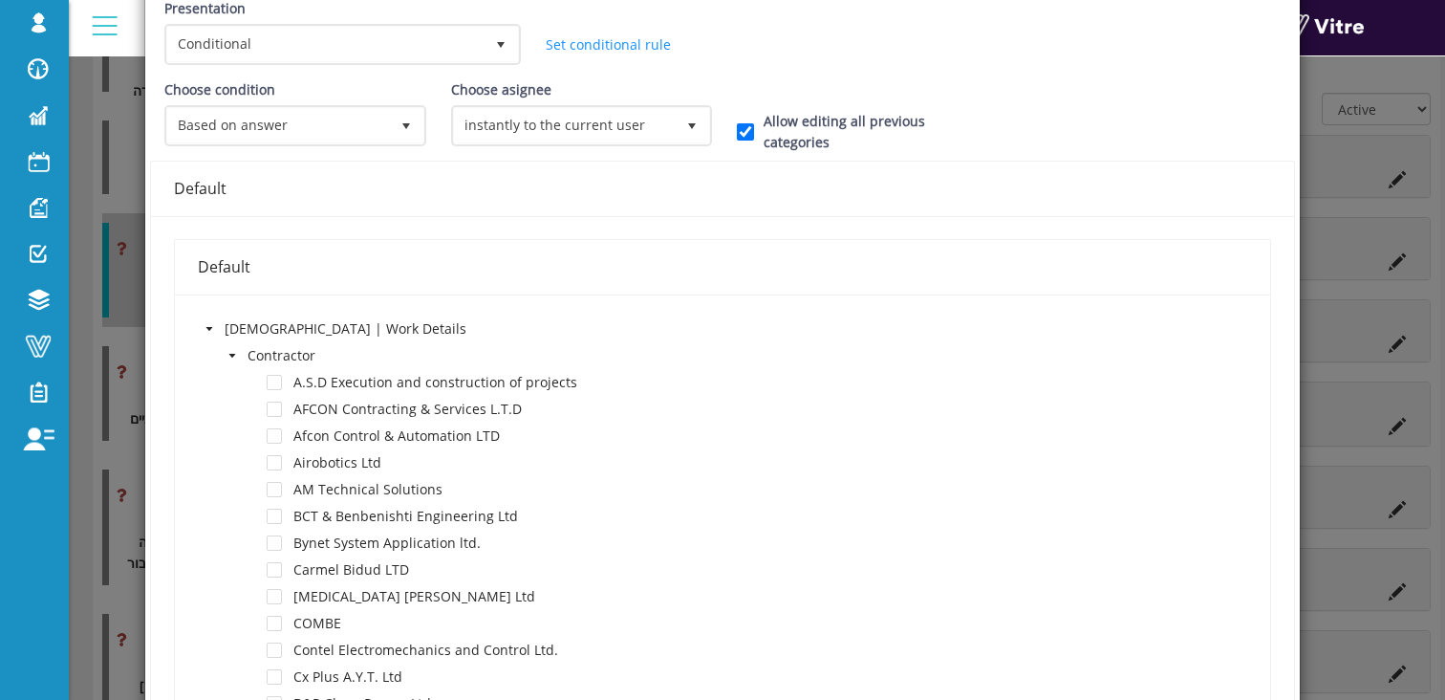
scroll to position [0, 0]
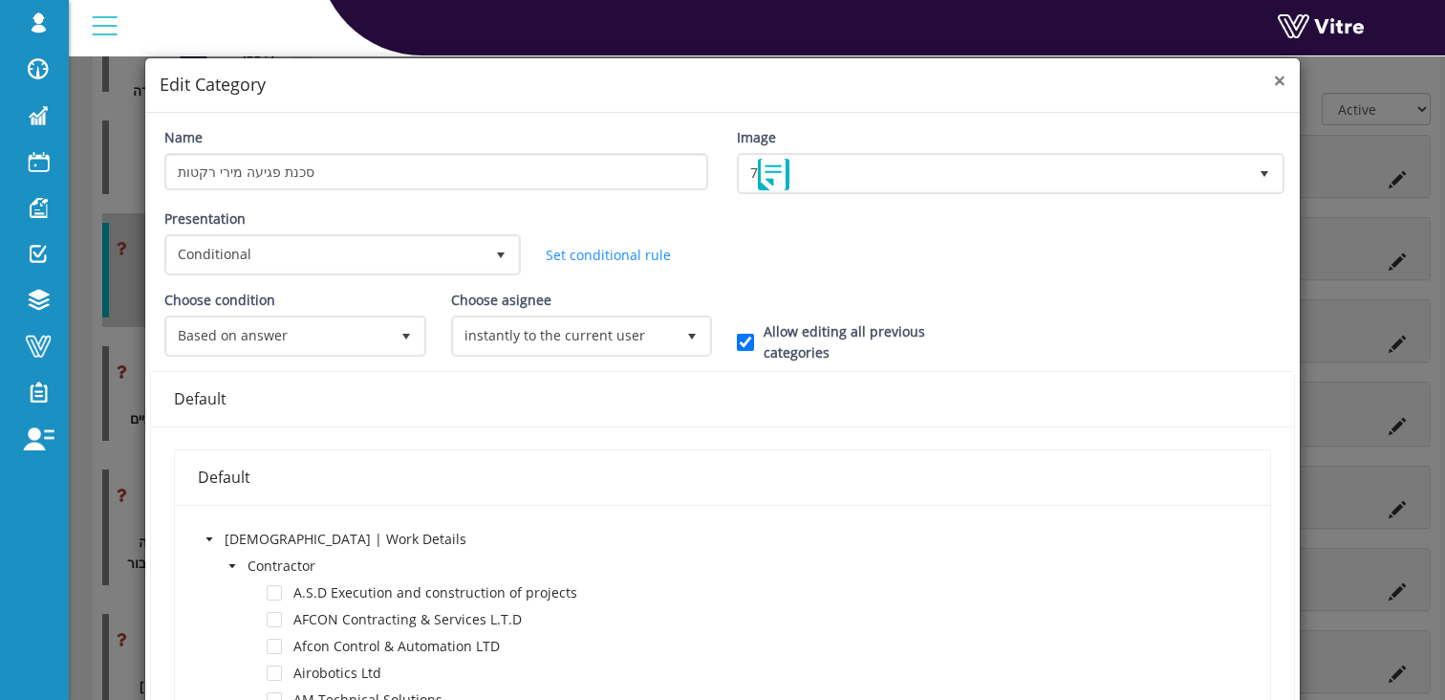
click at [1274, 81] on span "×" at bounding box center [1279, 80] width 11 height 27
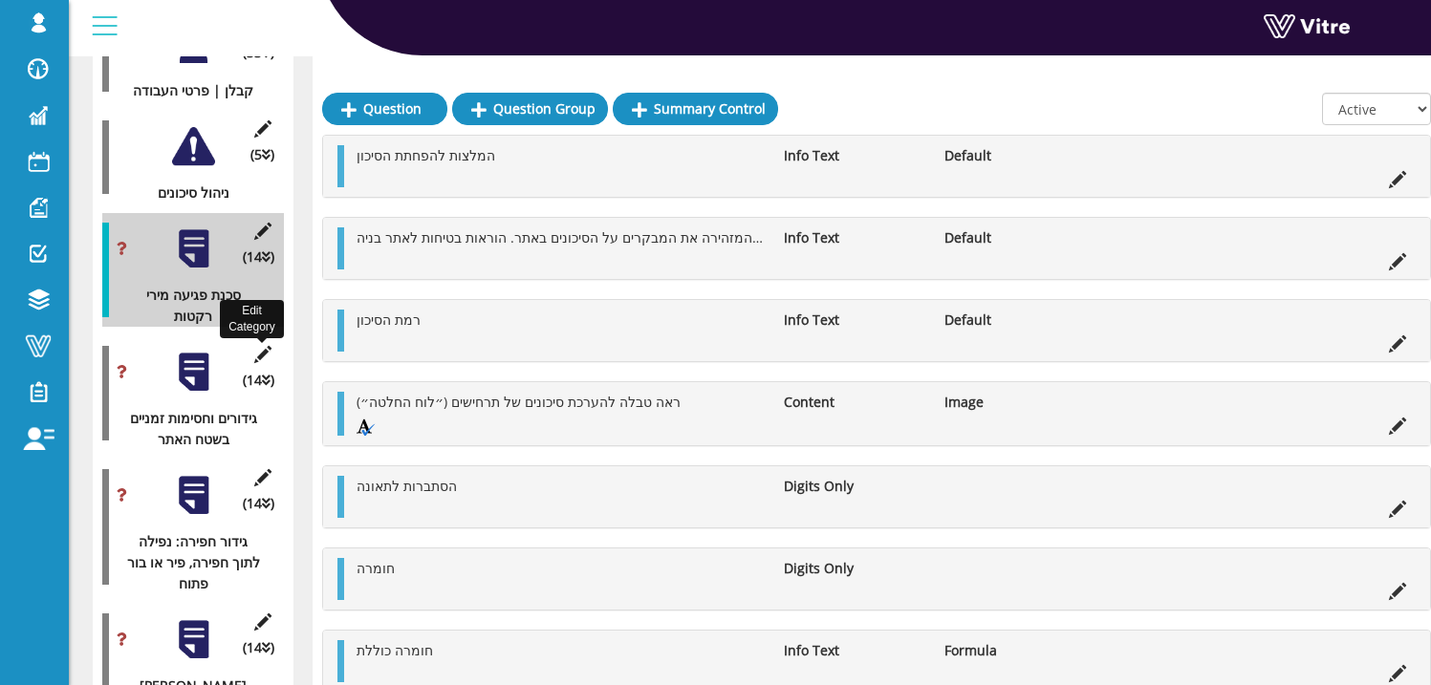
click at [267, 346] on icon at bounding box center [262, 354] width 24 height 17
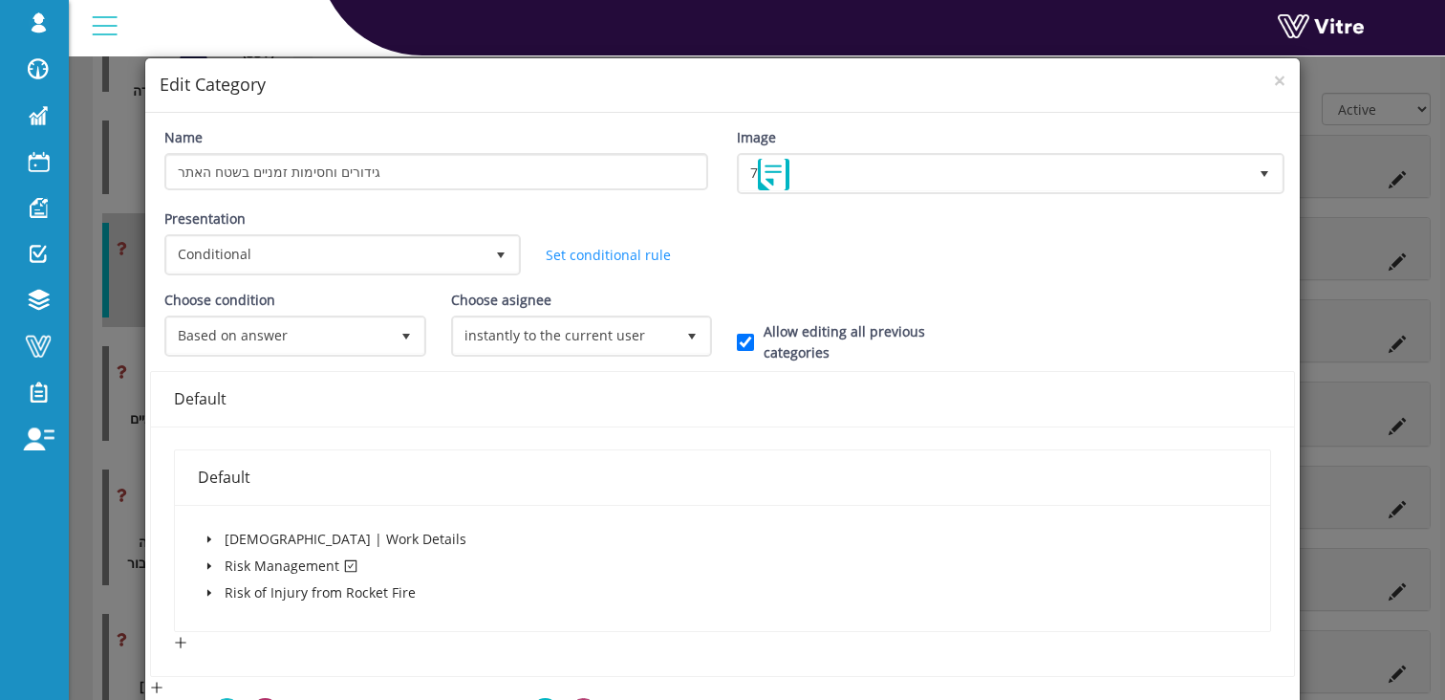
click at [205, 565] on icon "caret-down" at bounding box center [210, 566] width 10 height 10
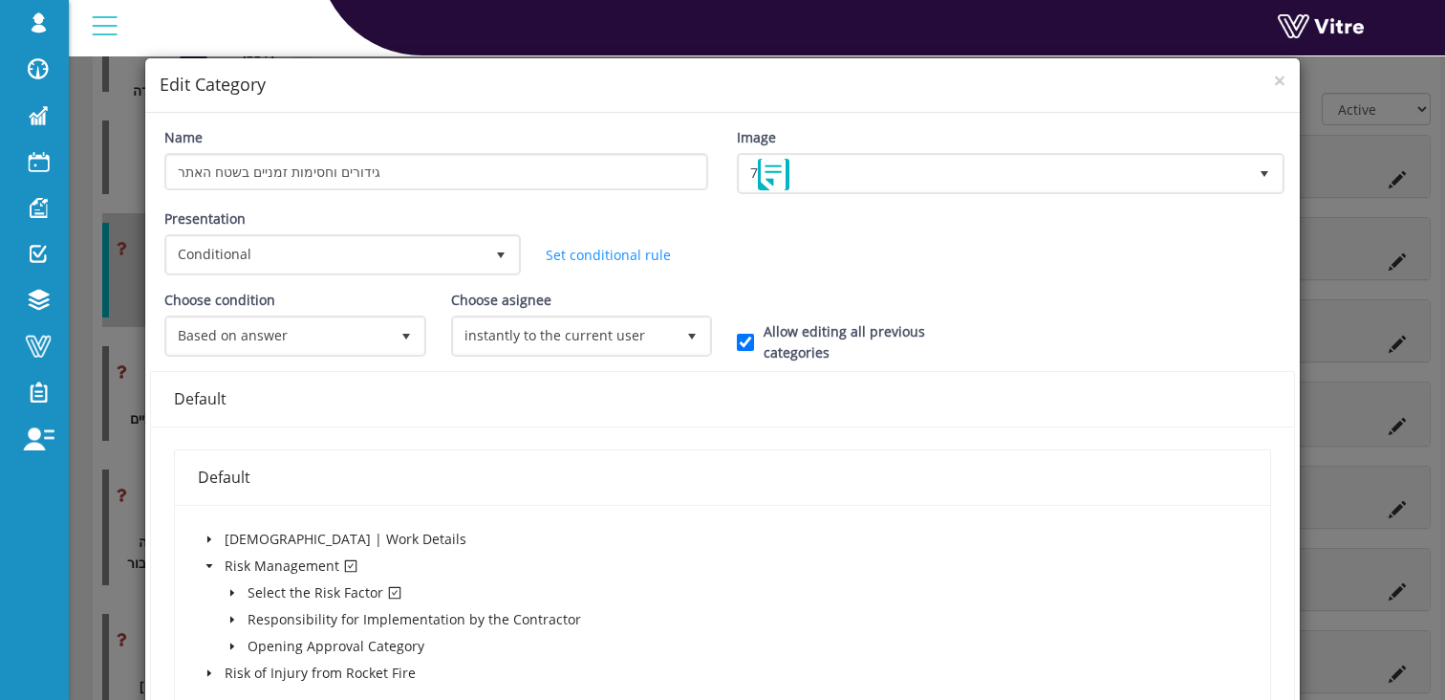
click at [230, 592] on icon "caret-down" at bounding box center [232, 593] width 4 height 7
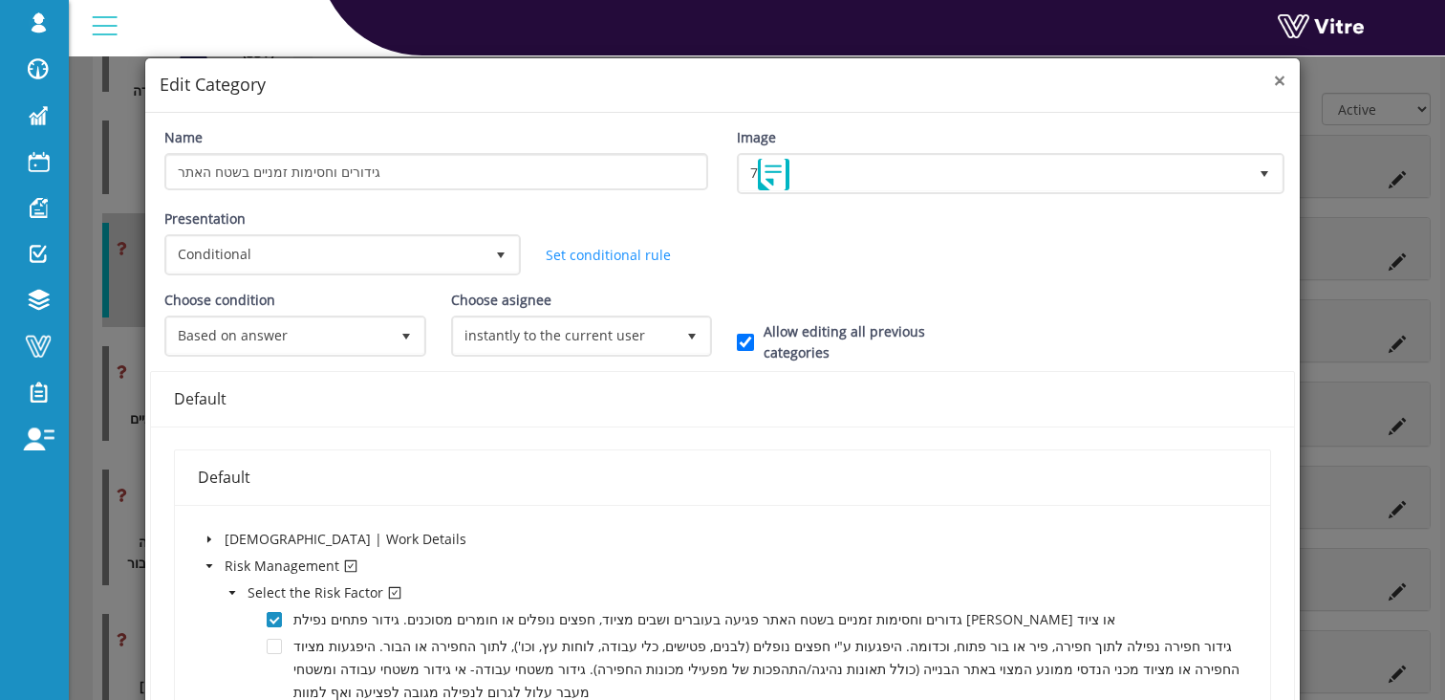
click at [1274, 79] on span "×" at bounding box center [1279, 80] width 11 height 27
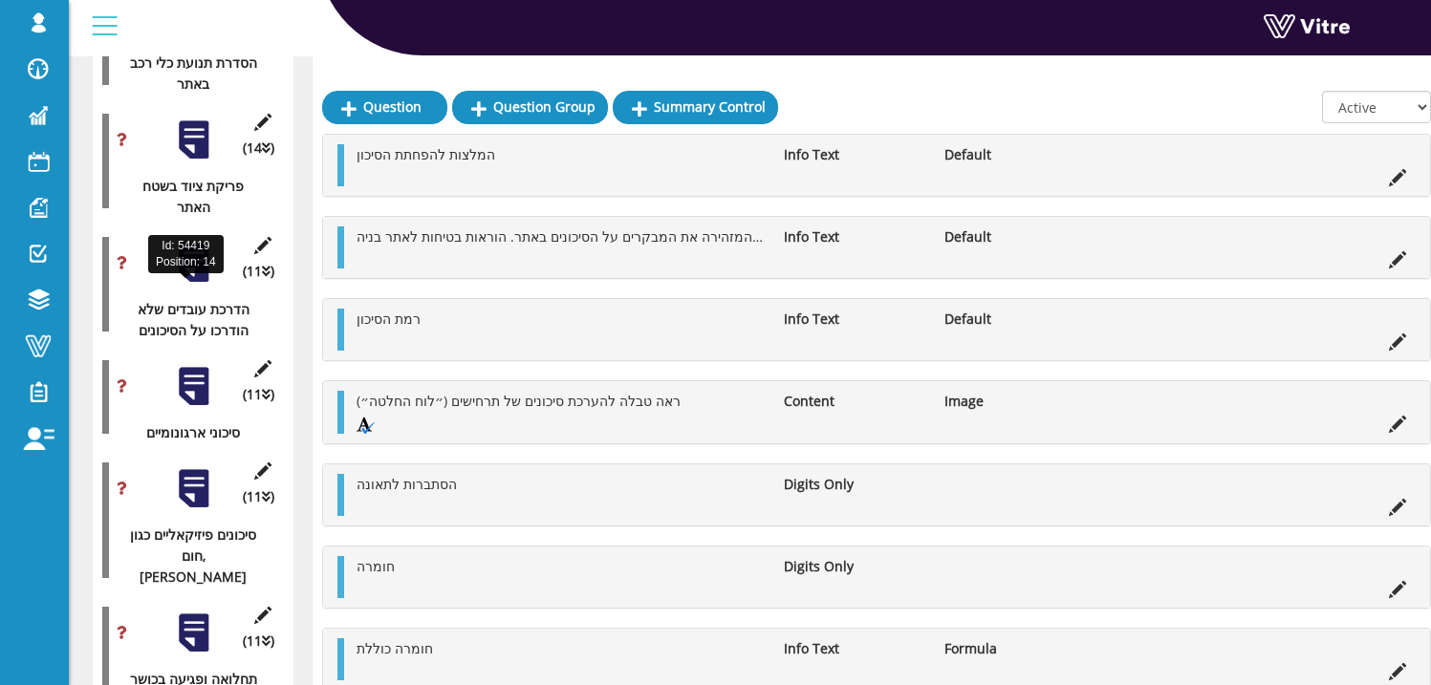
scroll to position [1230, 0]
click at [195, 258] on div at bounding box center [193, 264] width 43 height 43
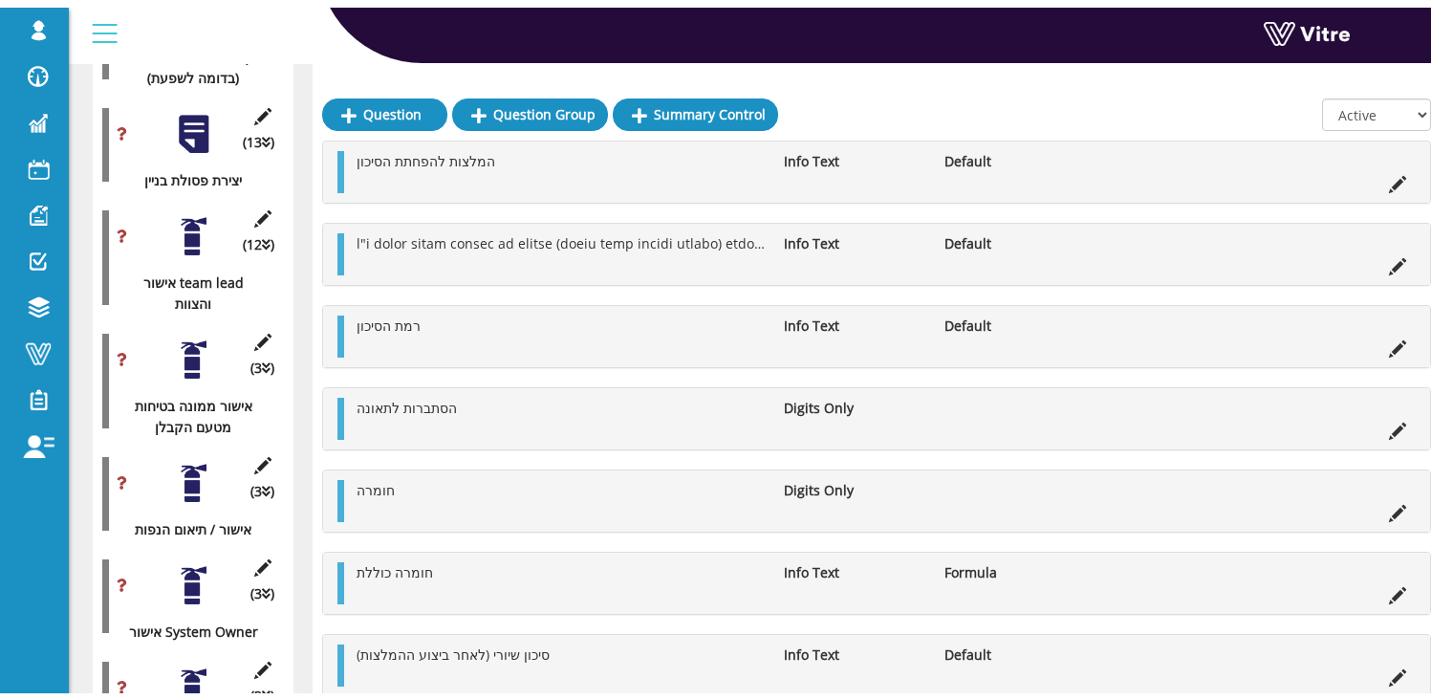
scroll to position [8081, 0]
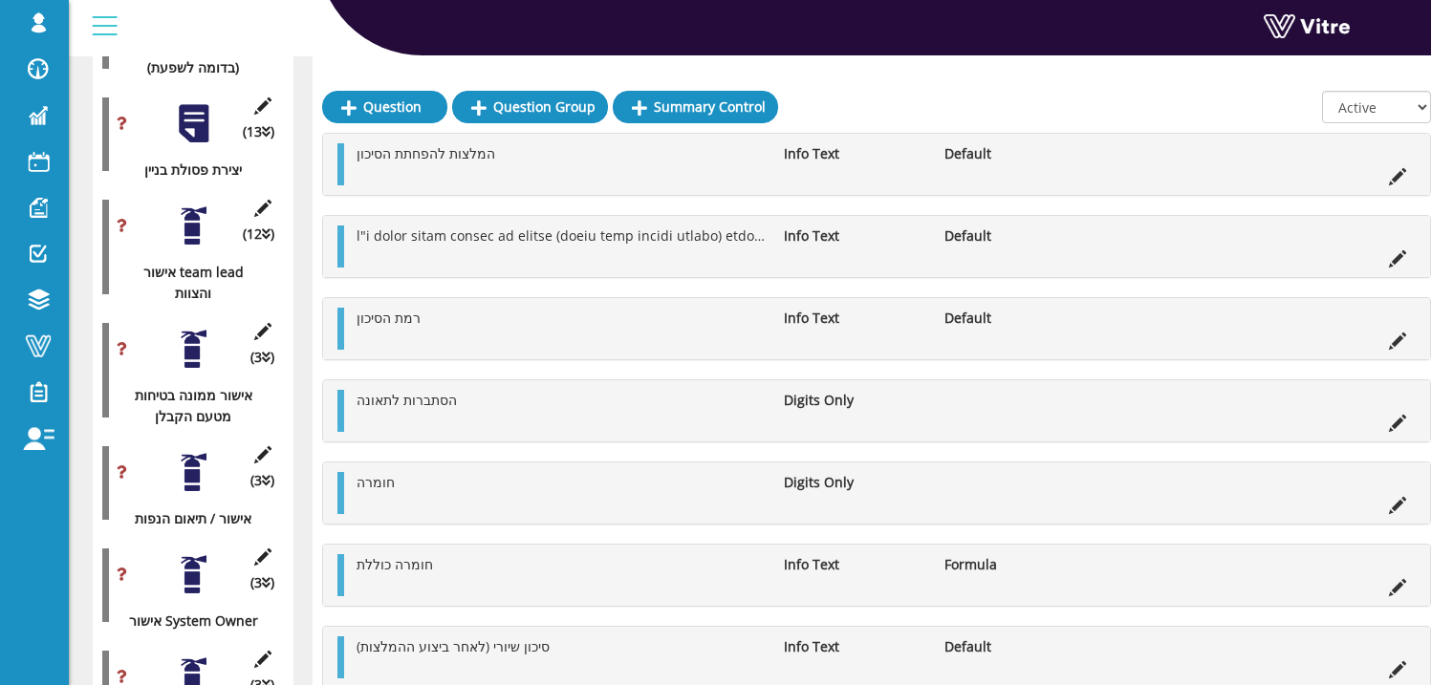
click at [185, 248] on div at bounding box center [193, 226] width 43 height 43
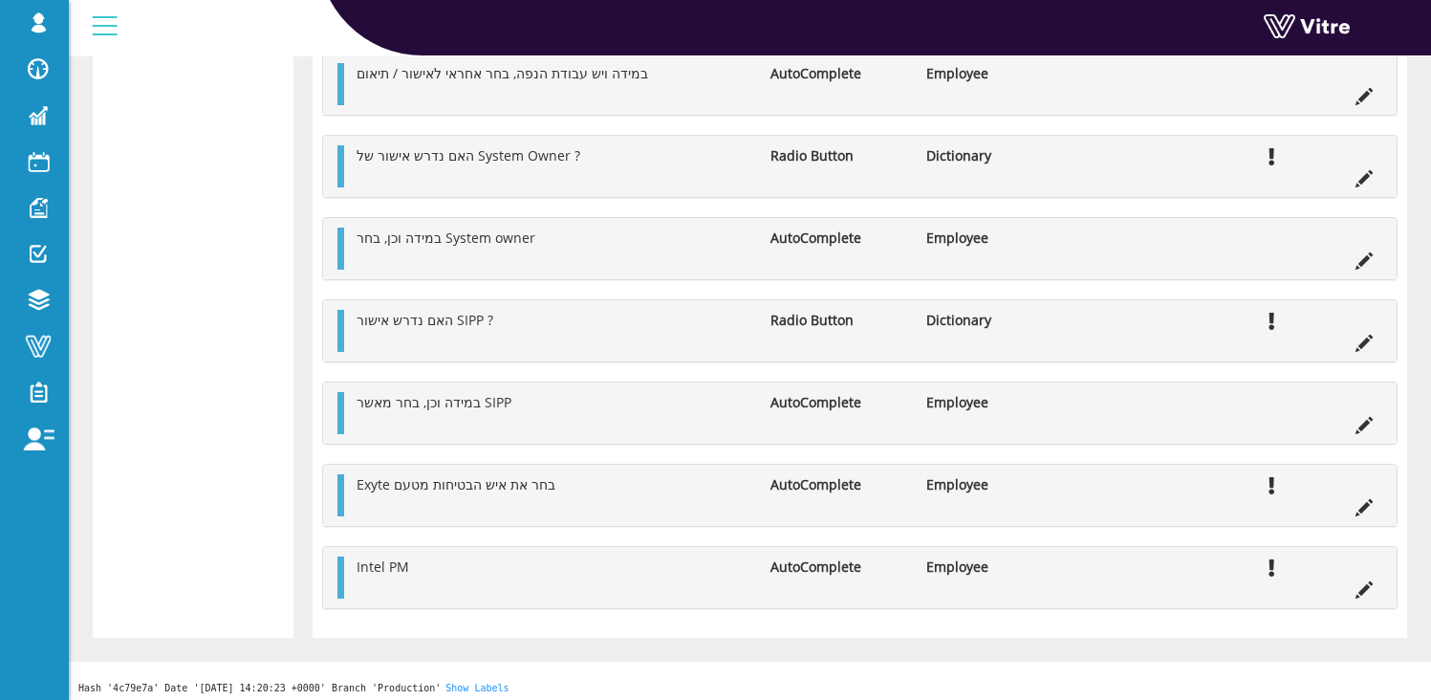
scroll to position [9432, 0]
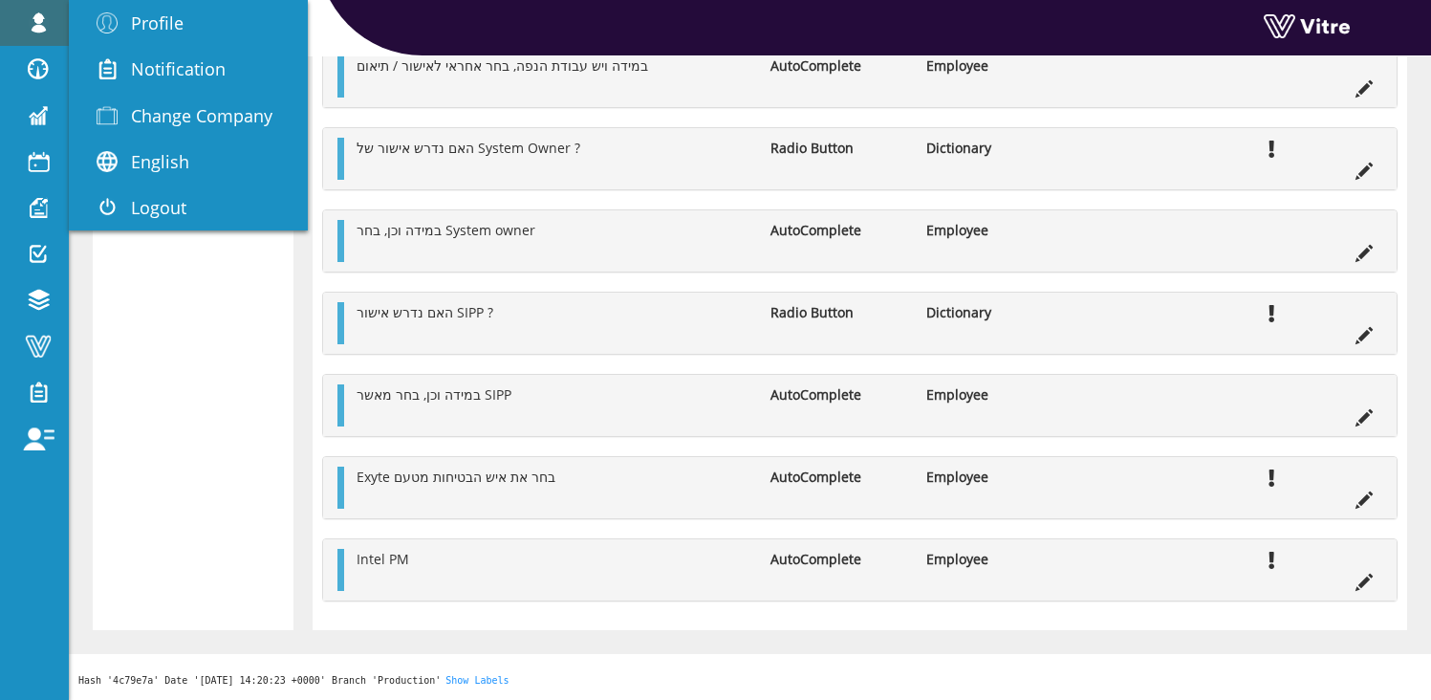
click at [36, 17] on span at bounding box center [38, 22] width 48 height 23
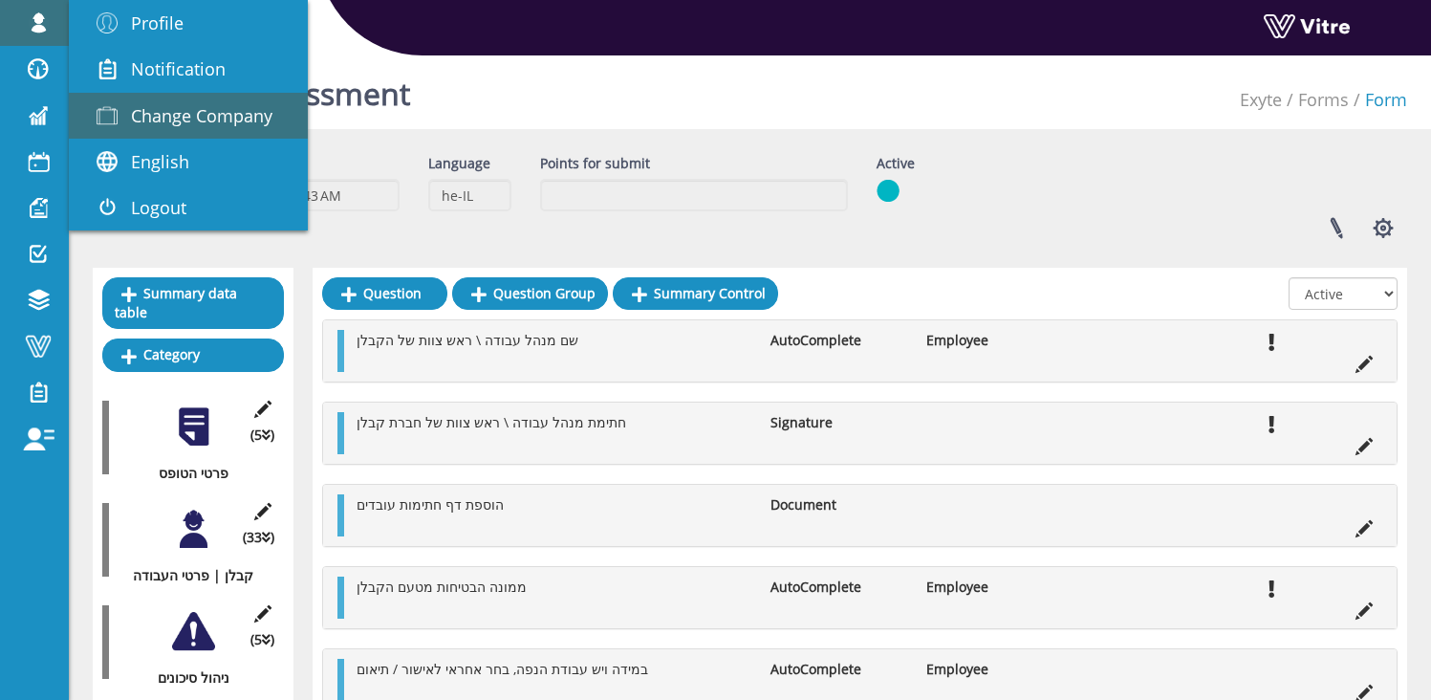
click at [171, 105] on span "Change Company" at bounding box center [201, 115] width 141 height 23
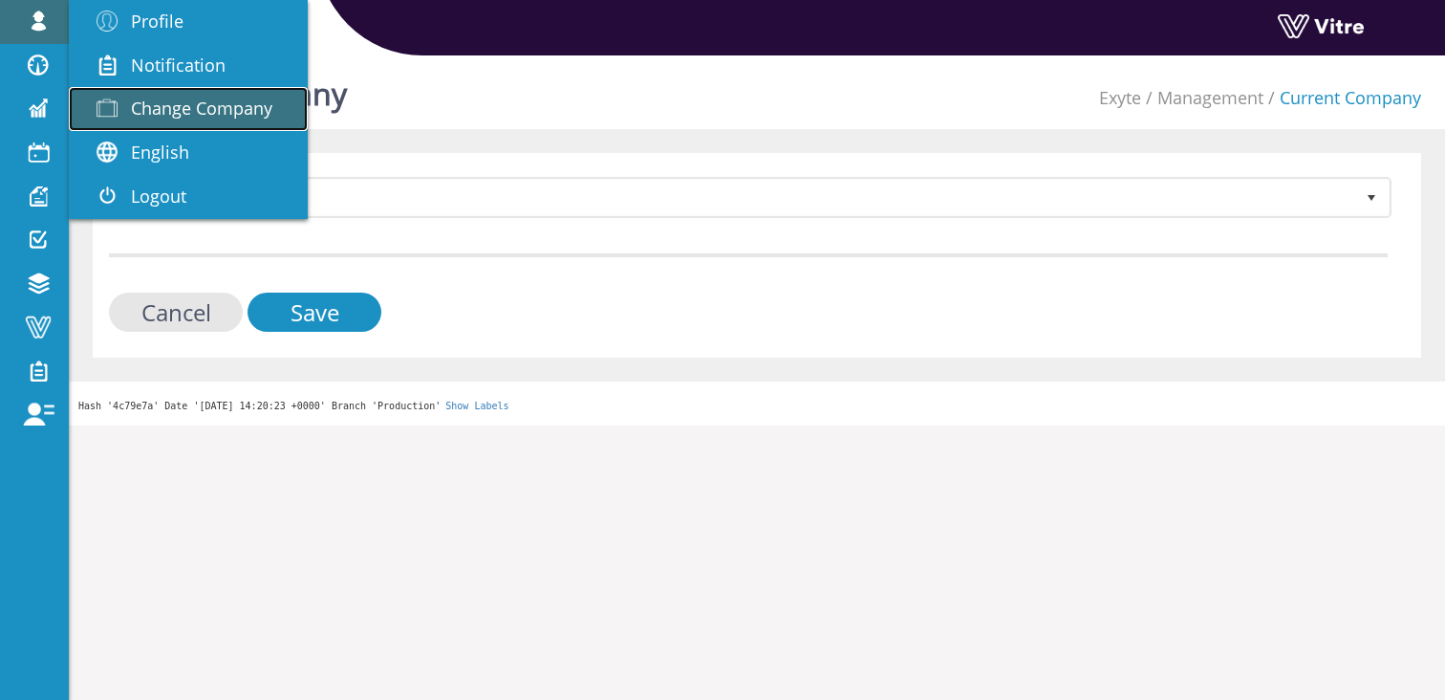
click at [181, 102] on span "Change Company" at bounding box center [201, 108] width 141 height 23
click at [150, 95] on link "Change Company" at bounding box center [188, 109] width 239 height 44
click at [197, 124] on link "Change Company" at bounding box center [188, 109] width 239 height 44
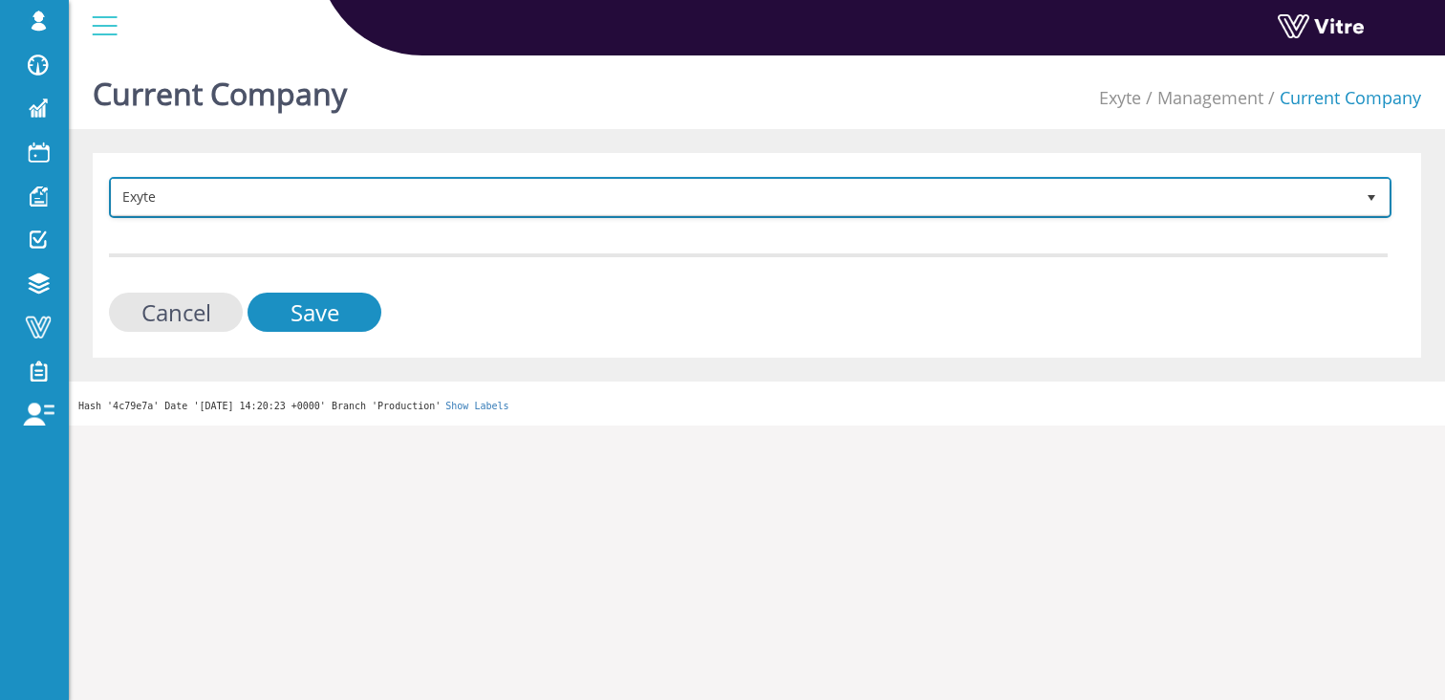
drag, startPoint x: 0, startPoint y: 0, endPoint x: 237, endPoint y: 204, distance: 312.5
click at [237, 204] on span "Exyte" at bounding box center [733, 197] width 1243 height 34
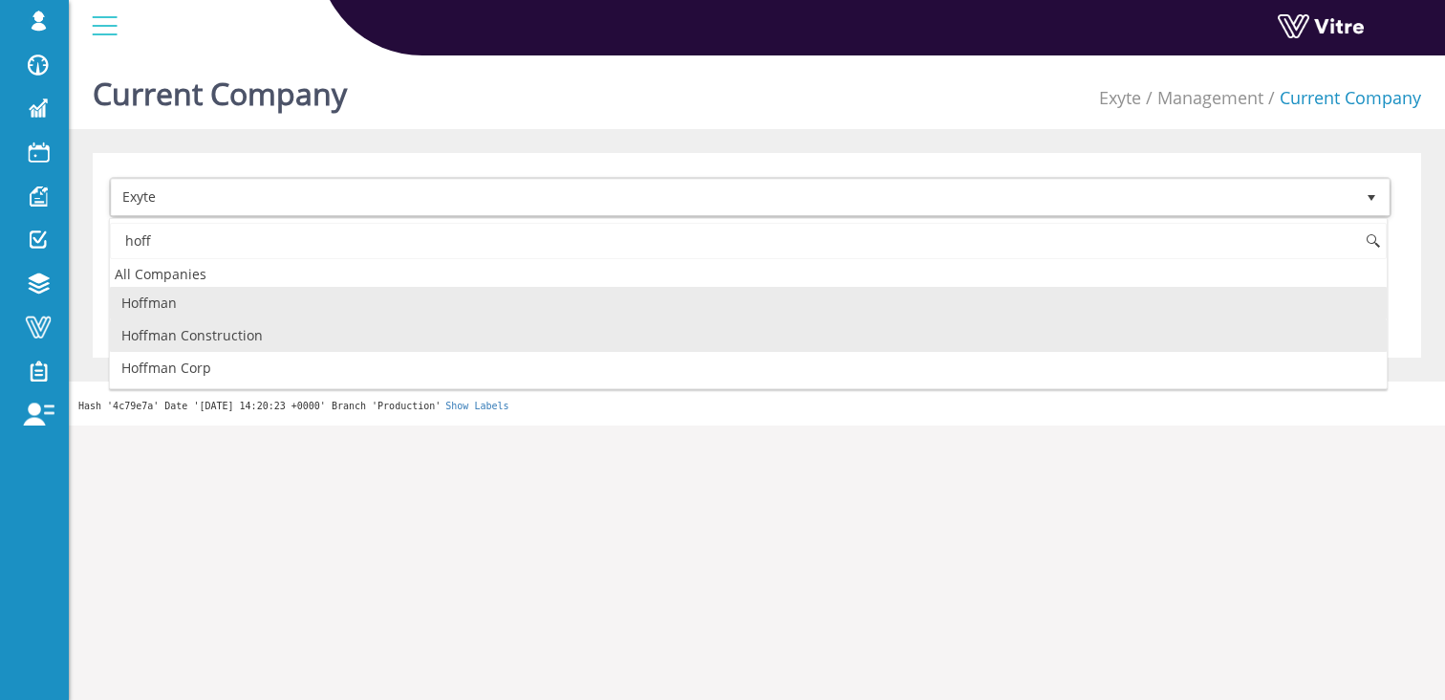
click at [238, 340] on li "Hoffman Construction" at bounding box center [748, 335] width 1277 height 32
type input "hoff"
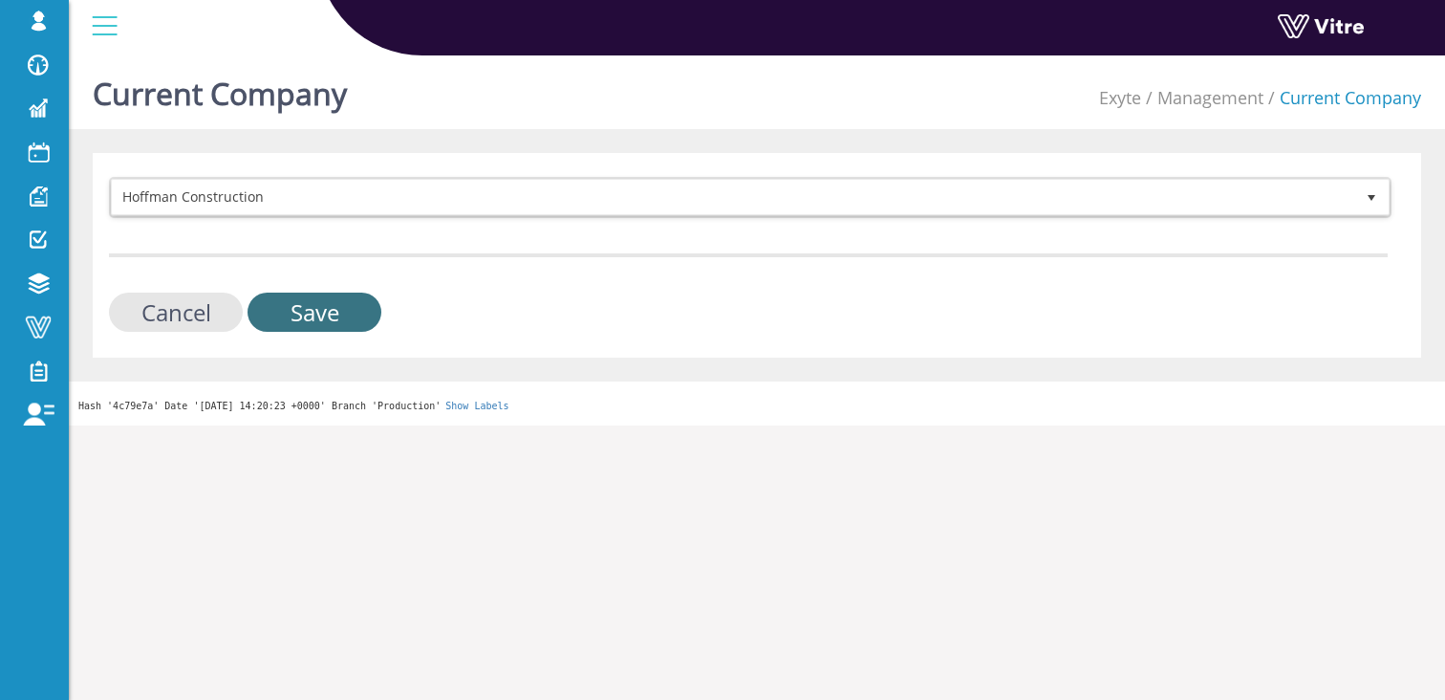
click at [295, 313] on input "Save" at bounding box center [315, 311] width 134 height 39
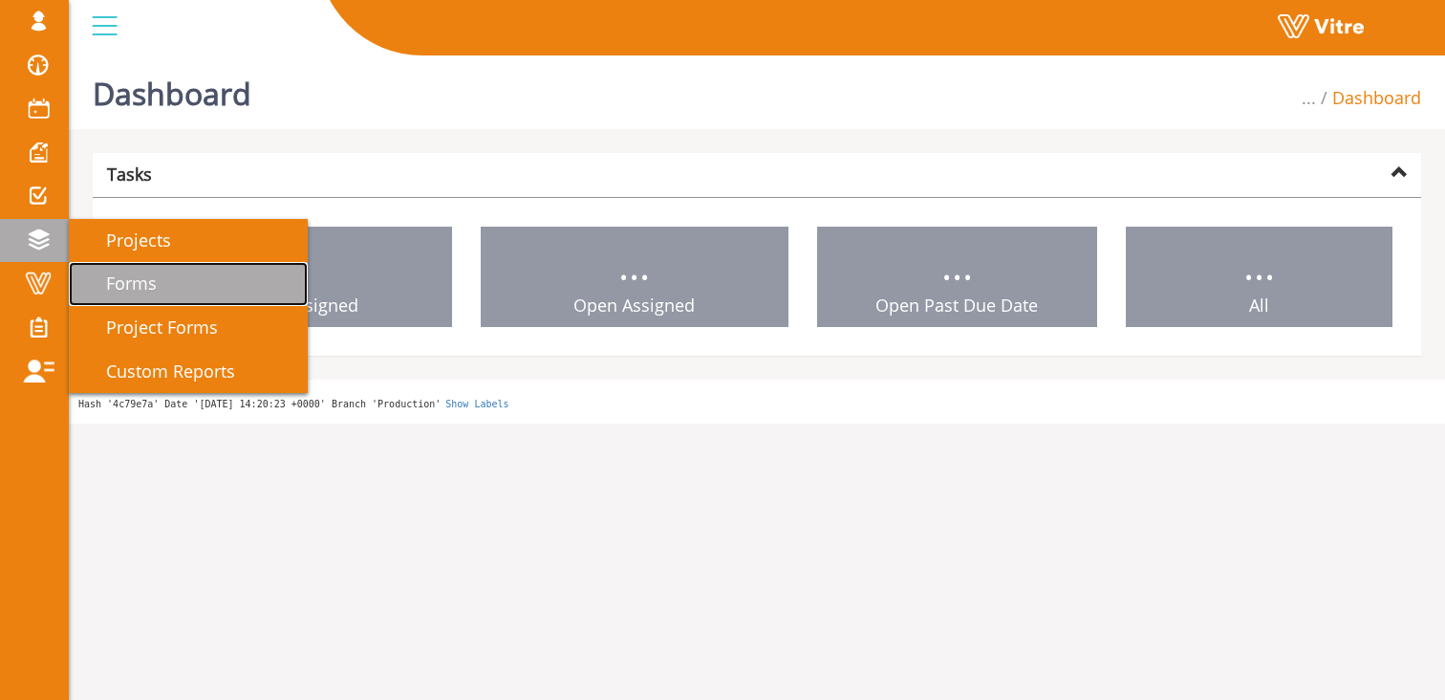
click at [153, 280] on span "Forms" at bounding box center [120, 282] width 74 height 23
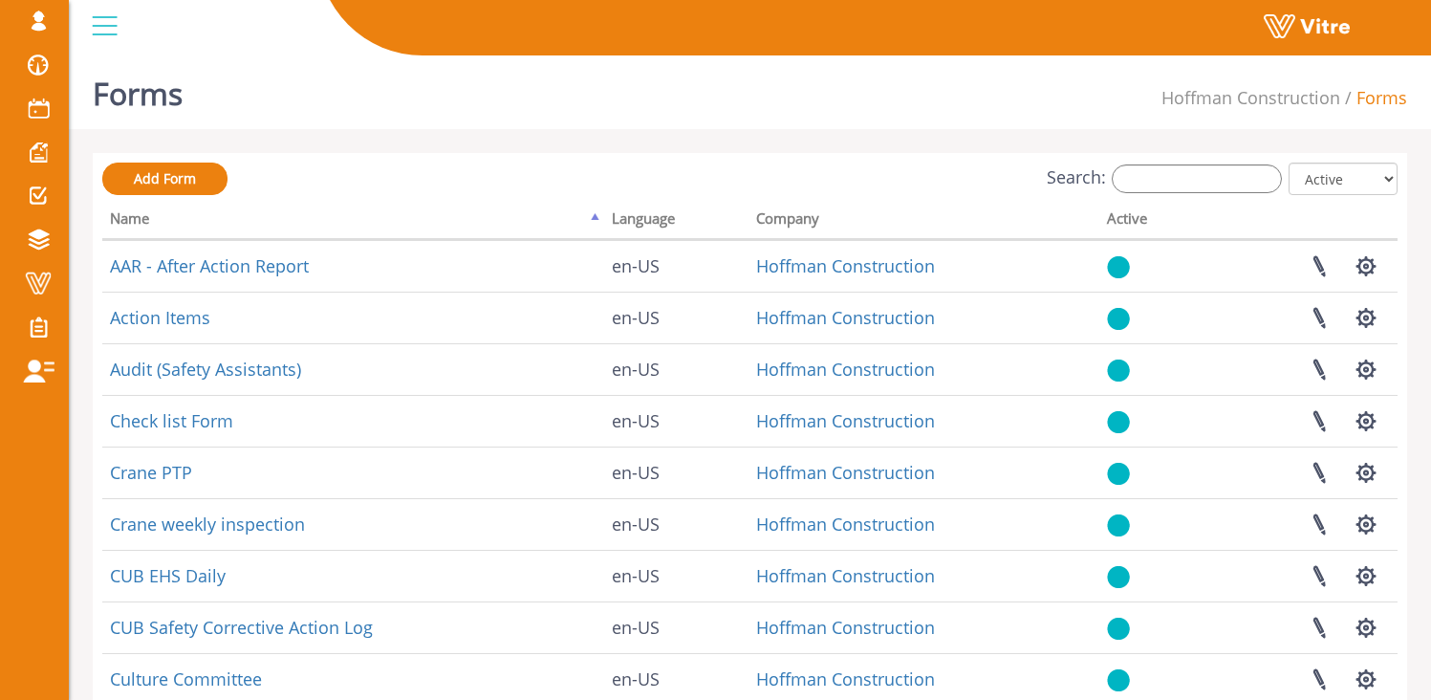
scroll to position [4, 0]
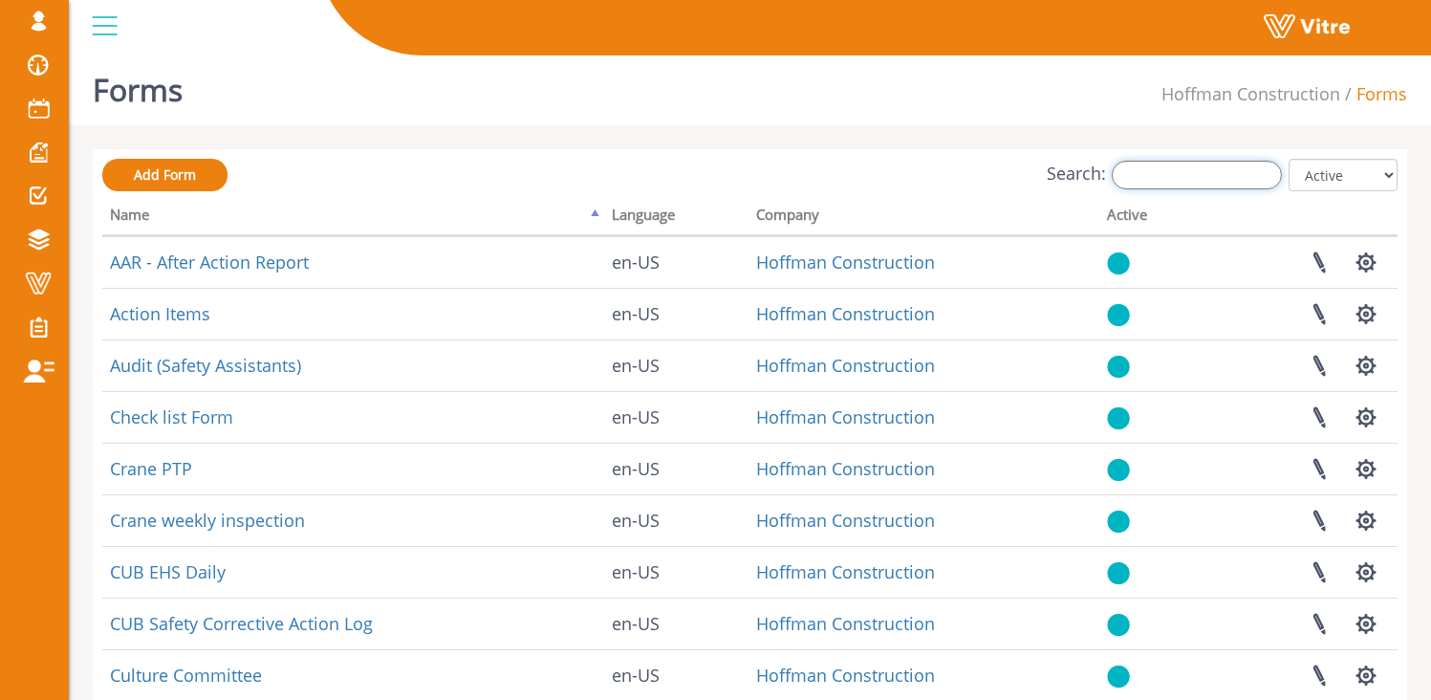
click at [1188, 161] on input "Search:" at bounding box center [1197, 175] width 170 height 29
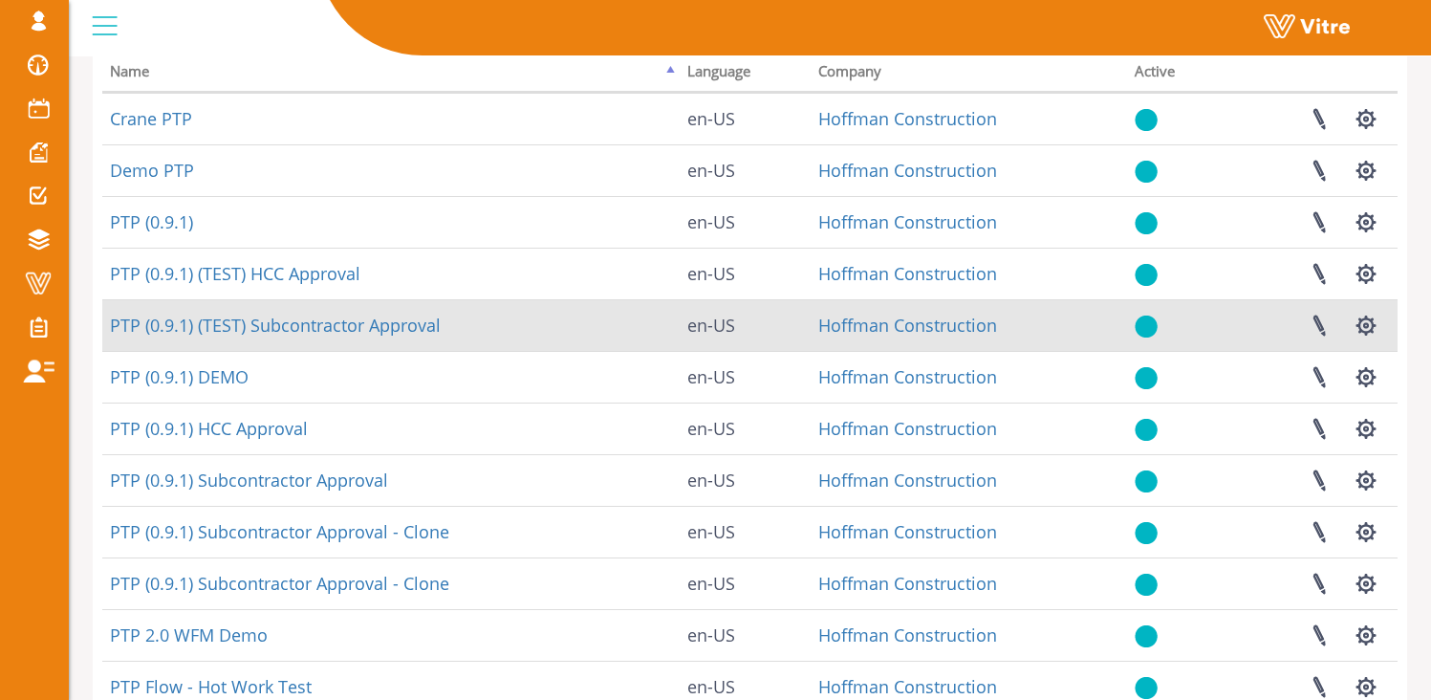
scroll to position [197, 0]
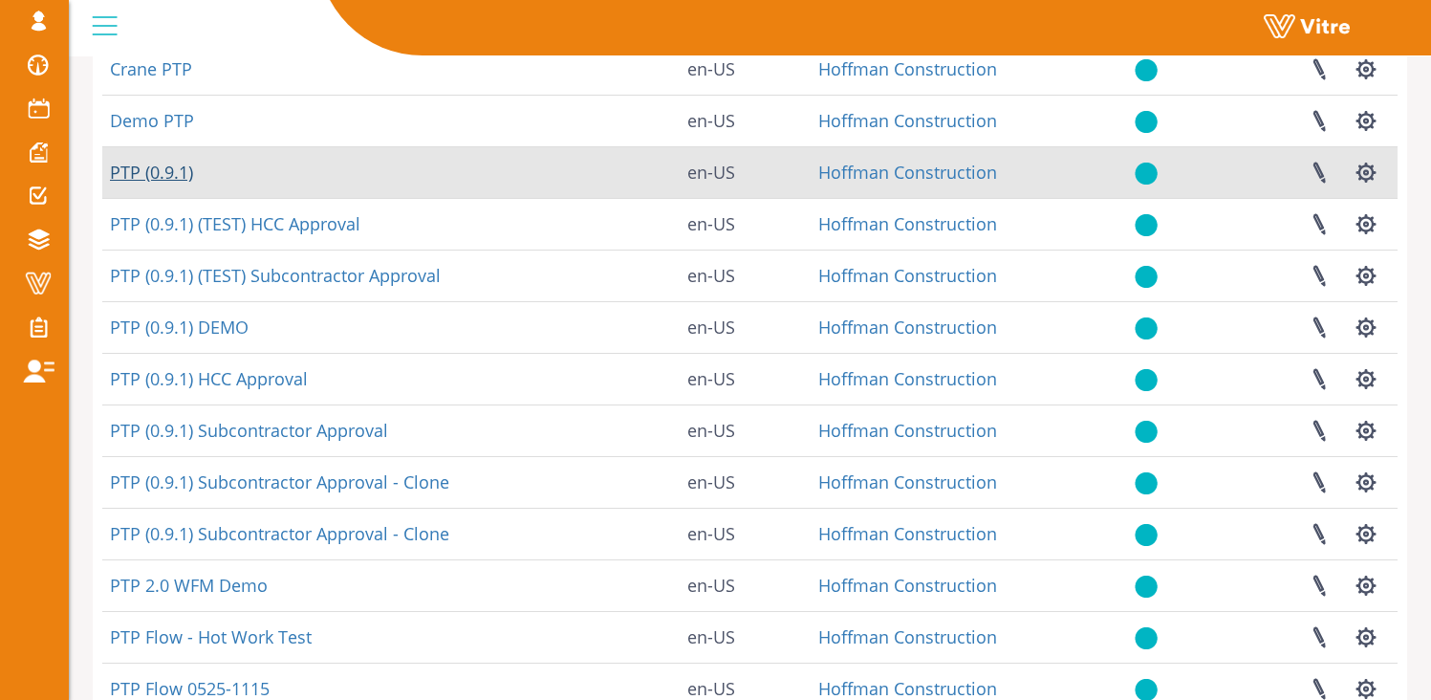
type input "ptp"
click at [158, 174] on link "PTP (0.9.1)" at bounding box center [151, 172] width 83 height 23
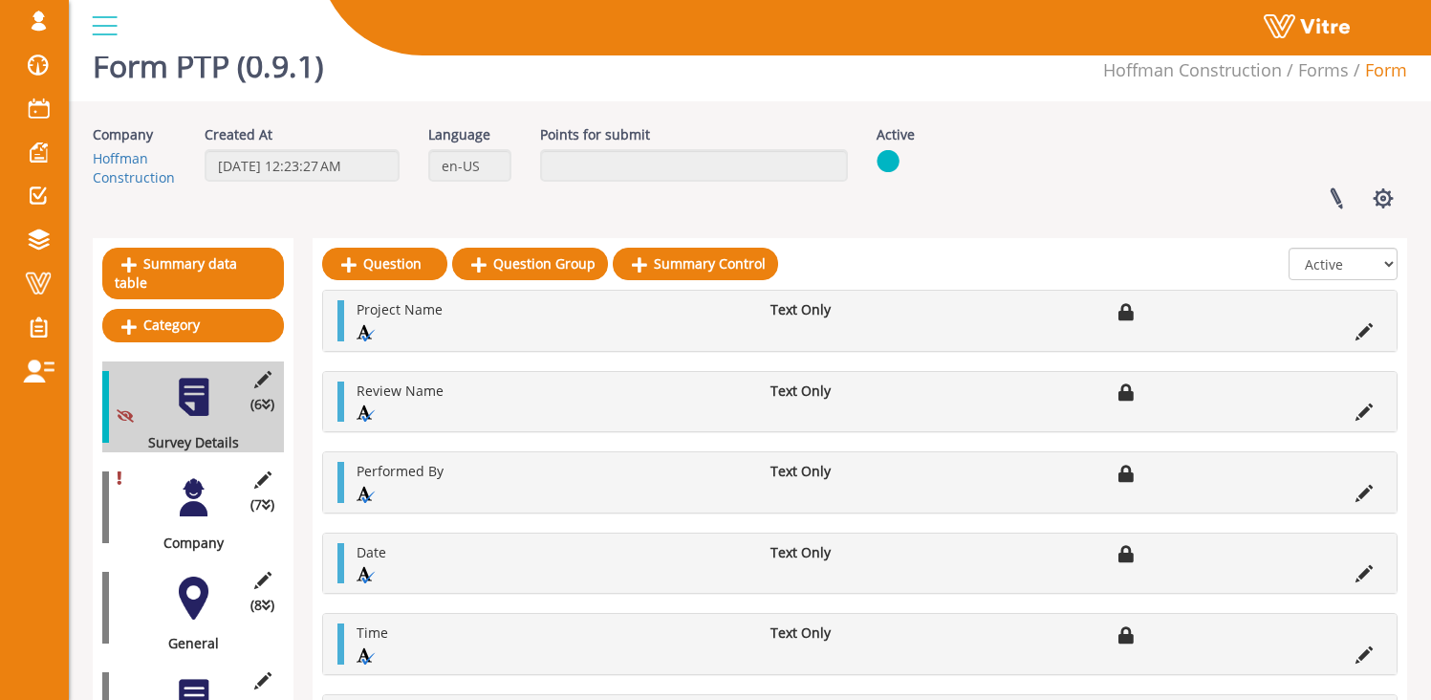
scroll to position [32, 0]
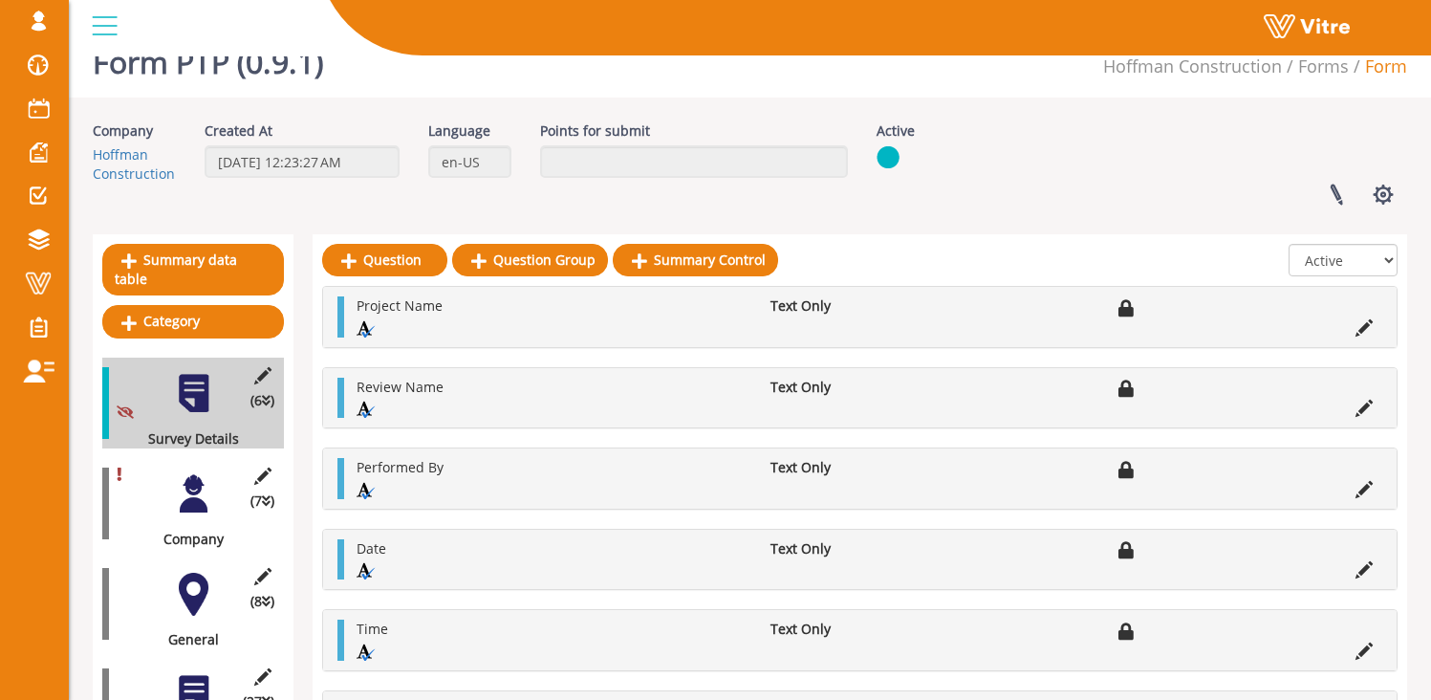
click at [188, 482] on div at bounding box center [193, 493] width 43 height 43
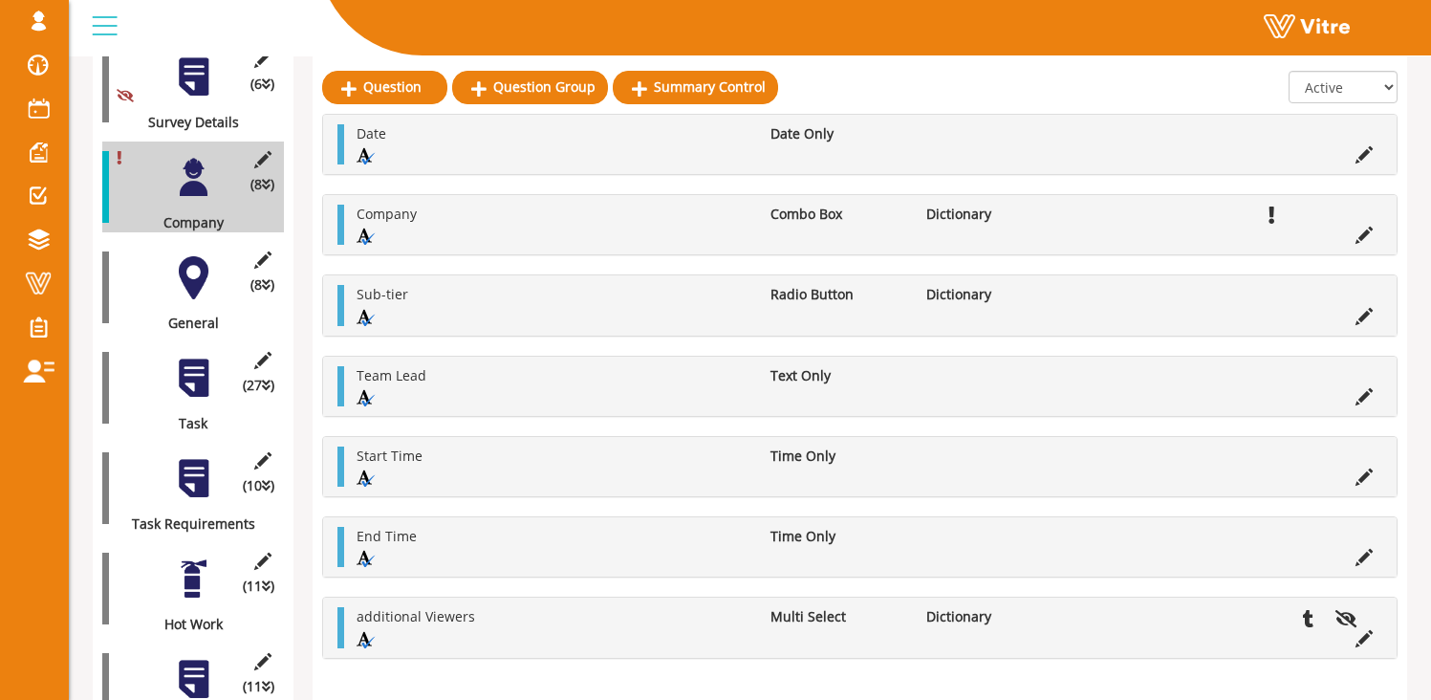
scroll to position [349, 0]
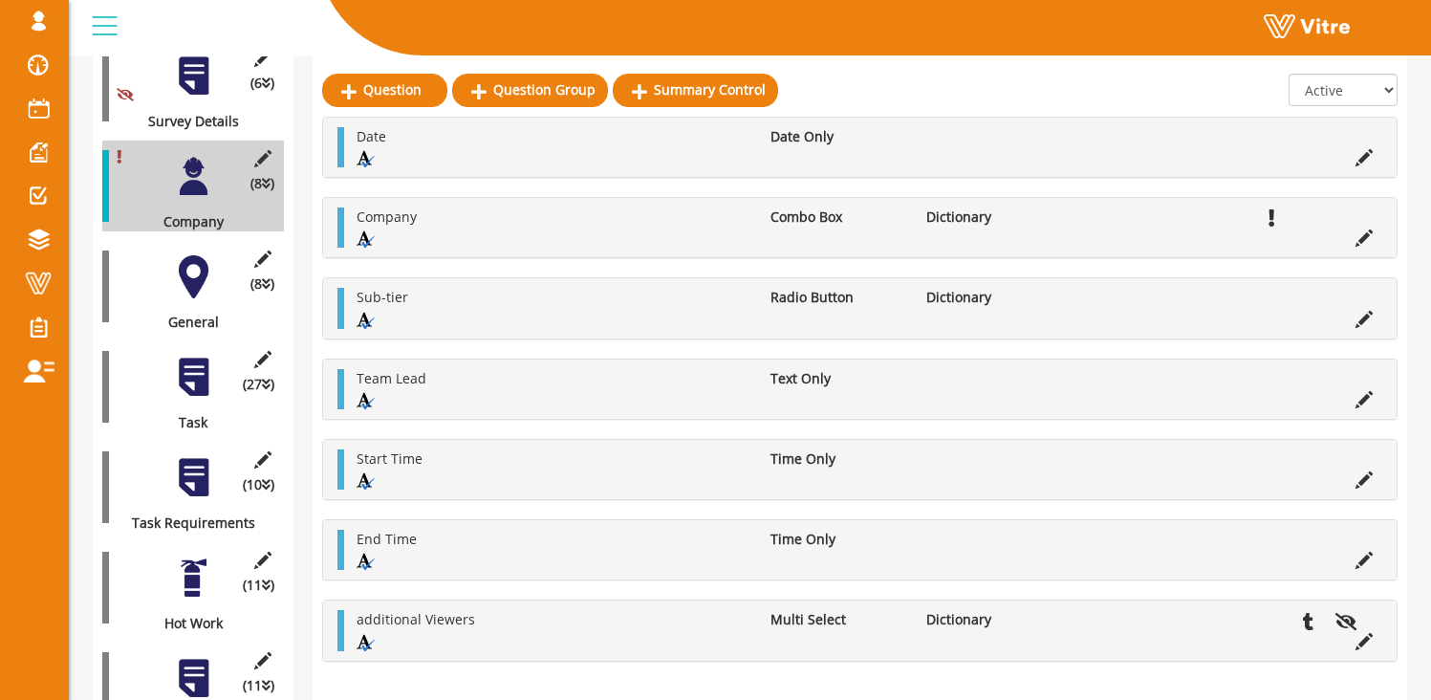
click at [214, 276] on div at bounding box center [193, 276] width 43 height 43
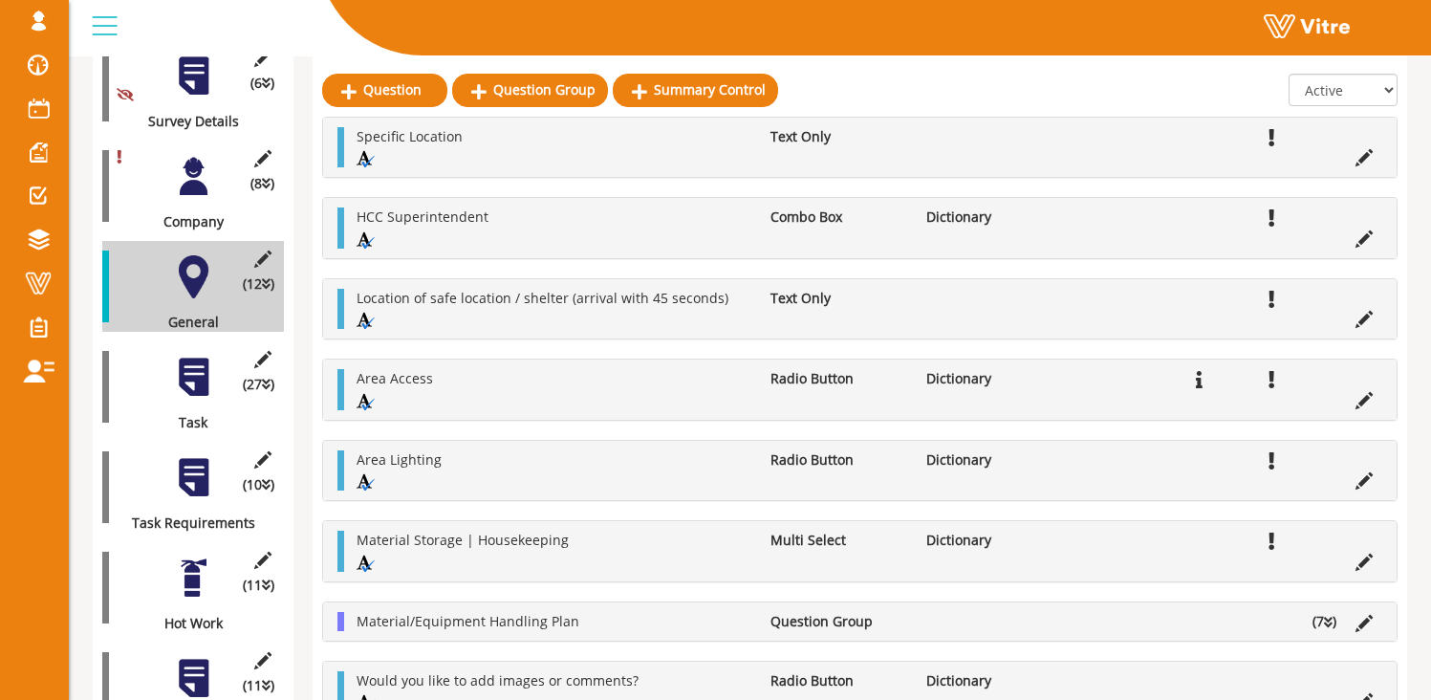
click at [181, 370] on div at bounding box center [193, 377] width 43 height 43
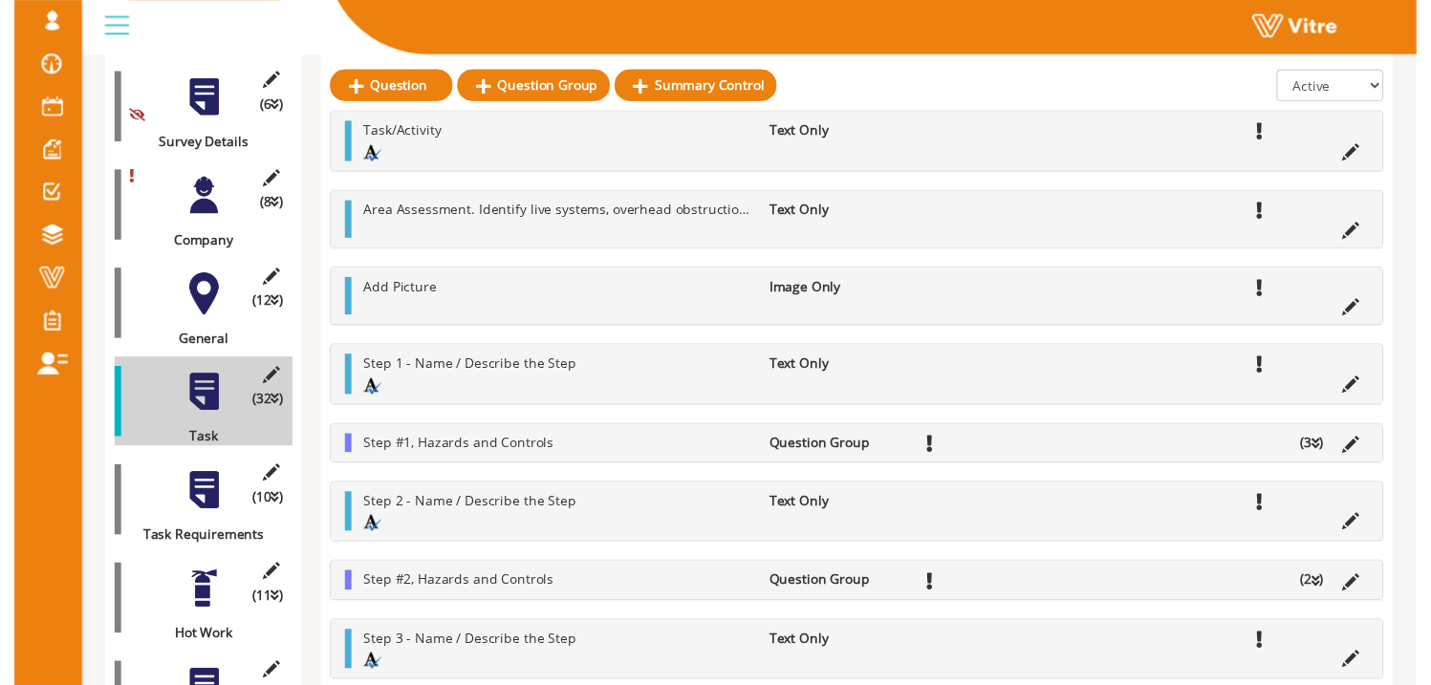
scroll to position [322, 0]
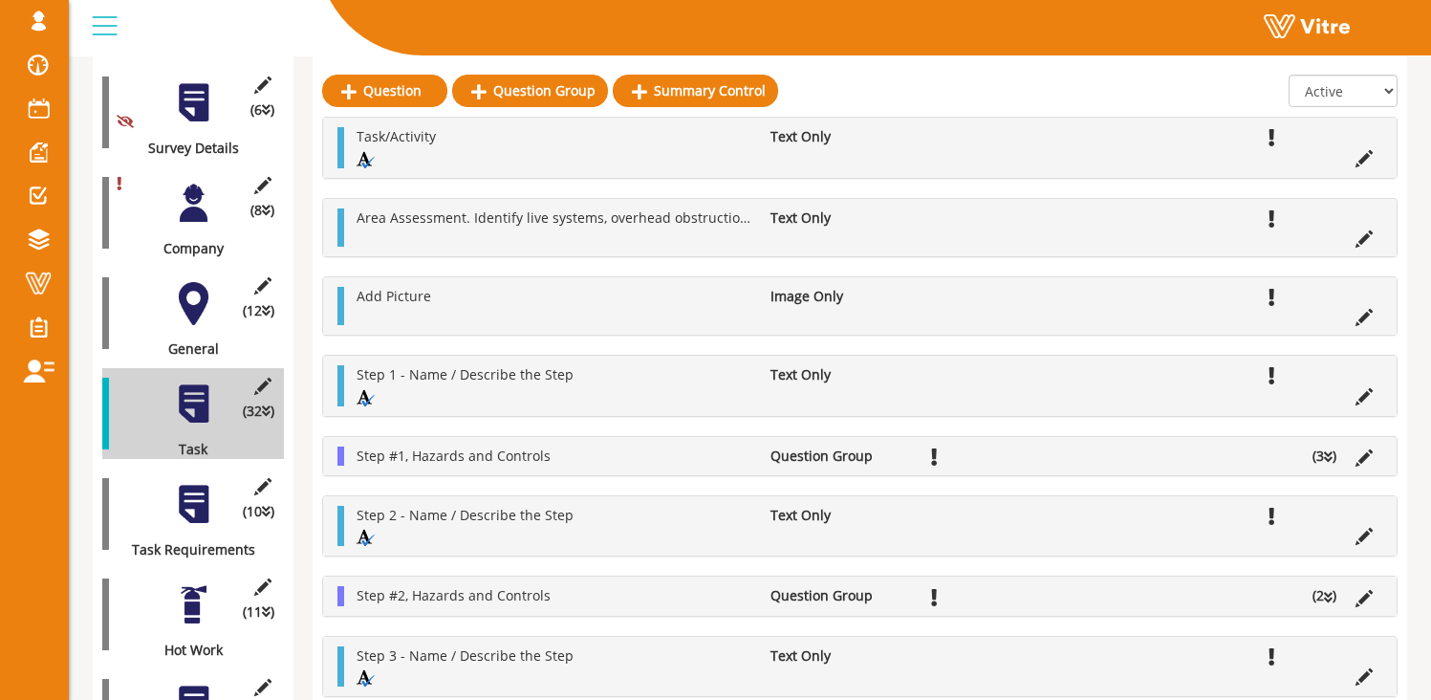
click at [194, 487] on div at bounding box center [193, 504] width 43 height 43
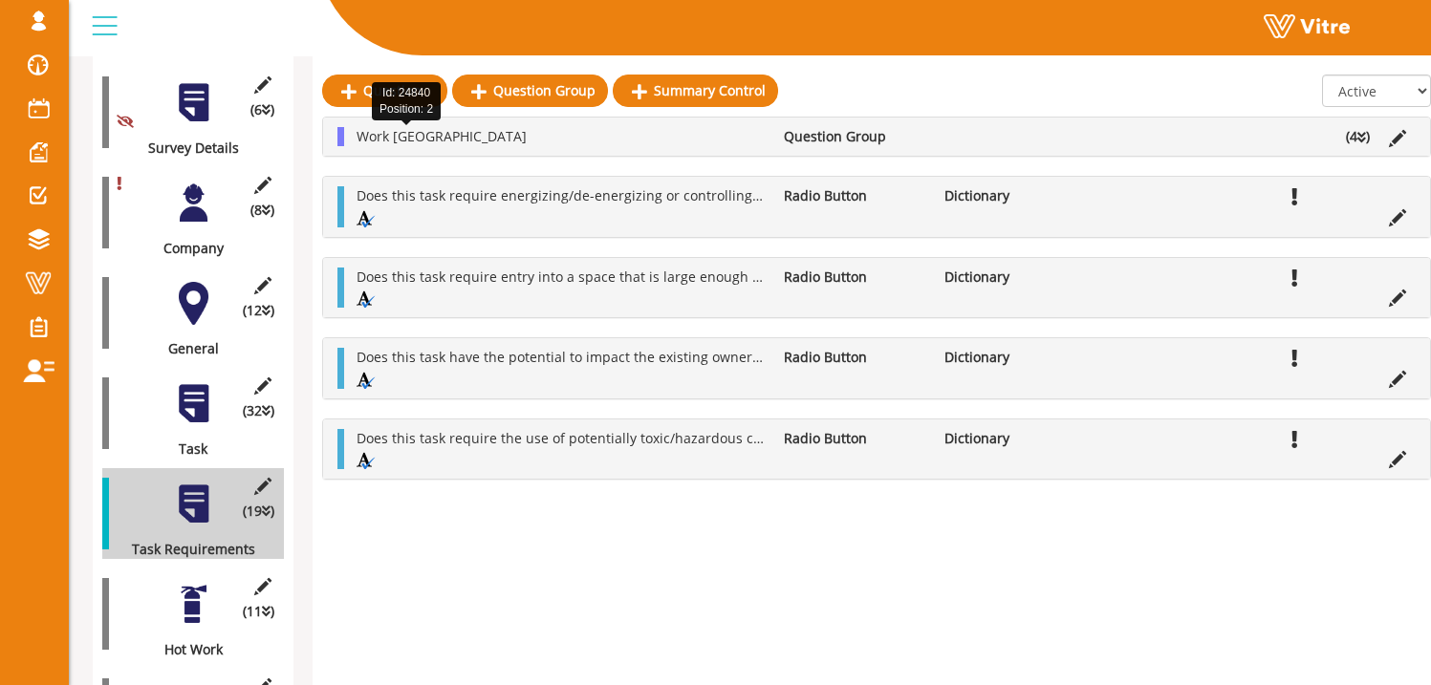
click at [409, 136] on span "Work At Heights" at bounding box center [442, 136] width 170 height 18
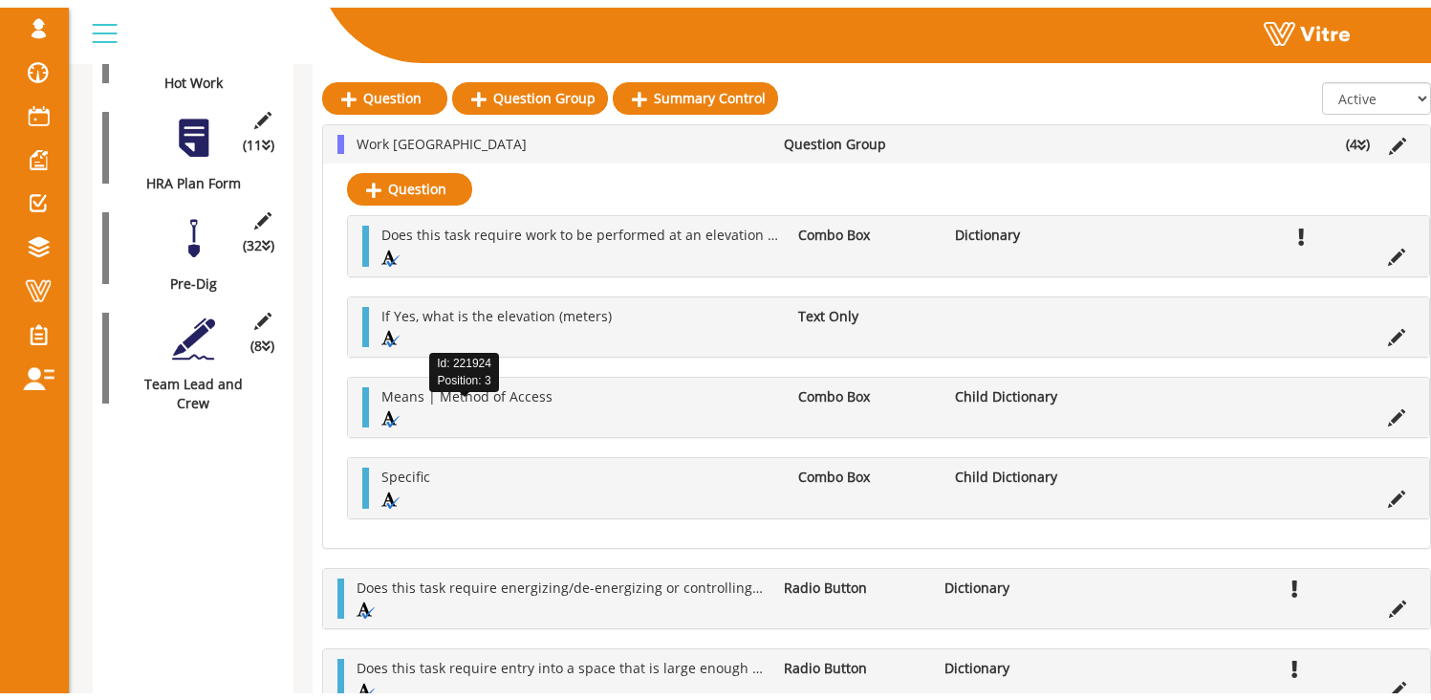
scroll to position [564, 0]
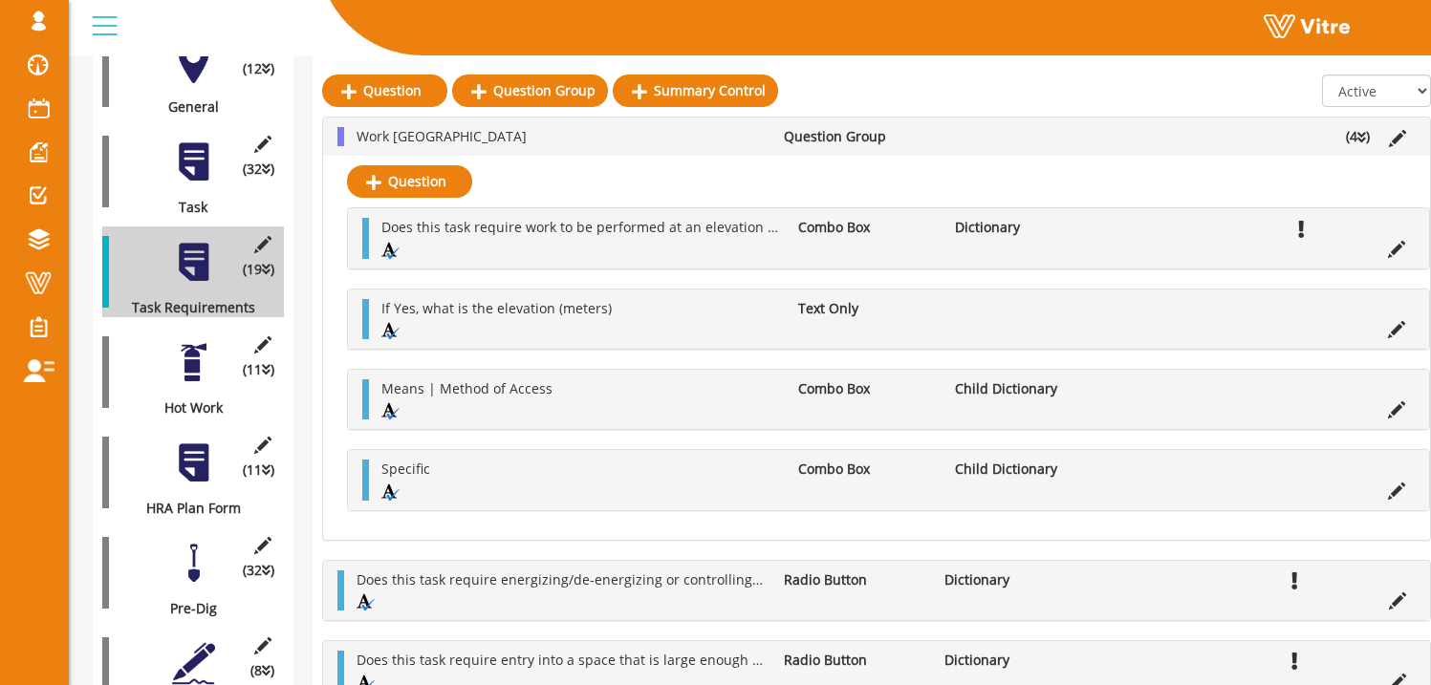
click at [183, 354] on div at bounding box center [193, 362] width 43 height 43
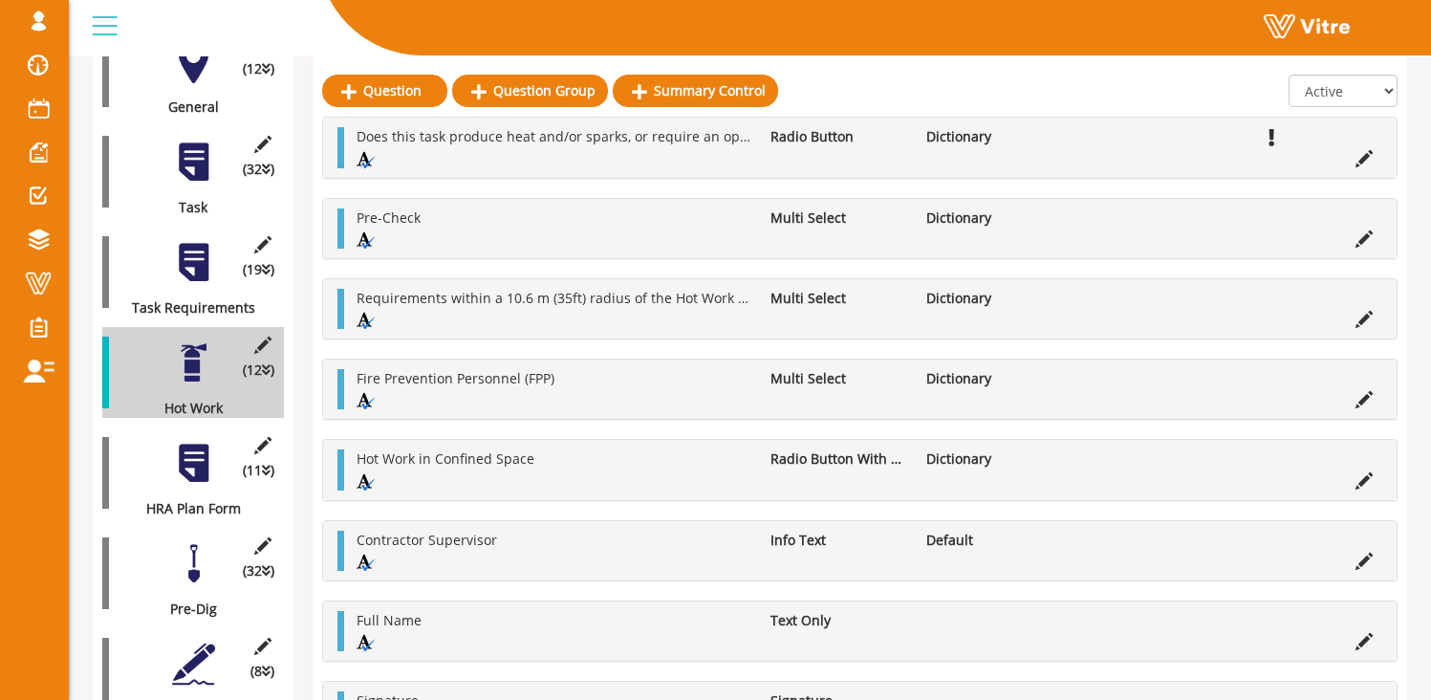
click at [204, 453] on div at bounding box center [193, 463] width 43 height 43
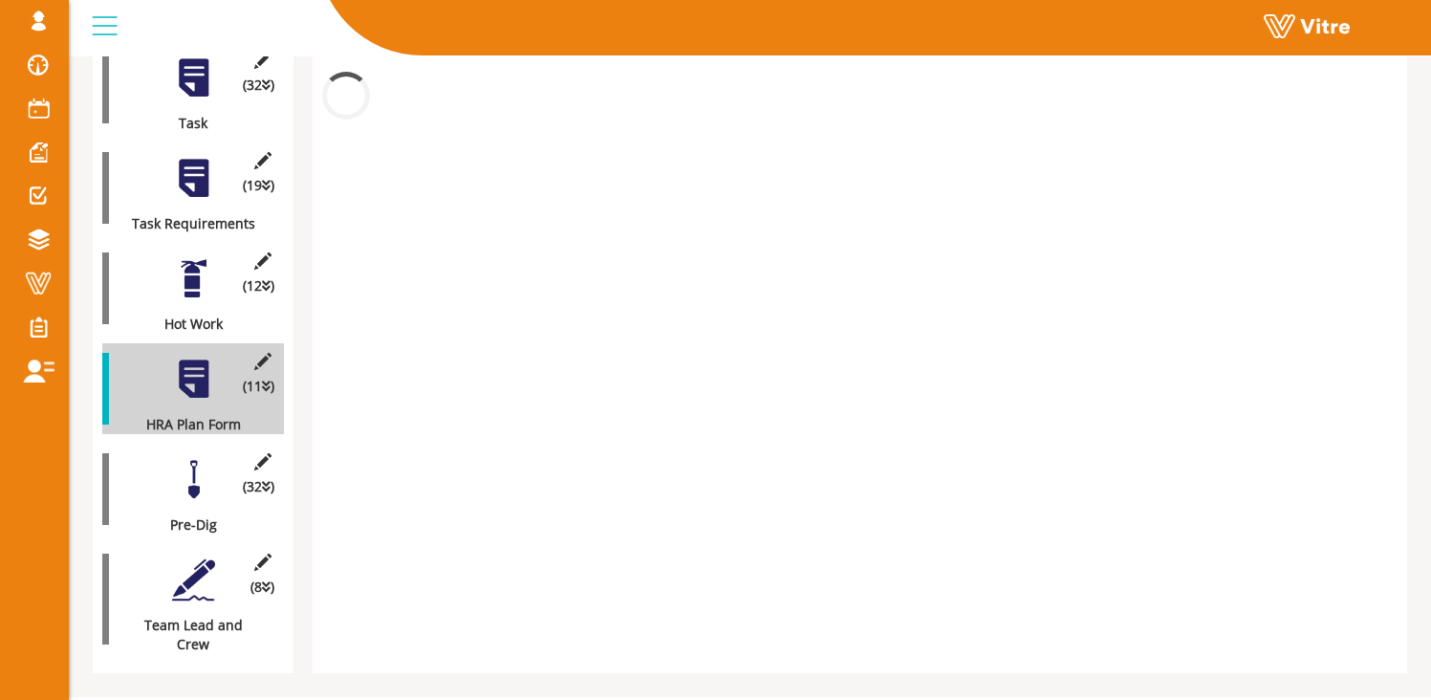
scroll to position [651, 0]
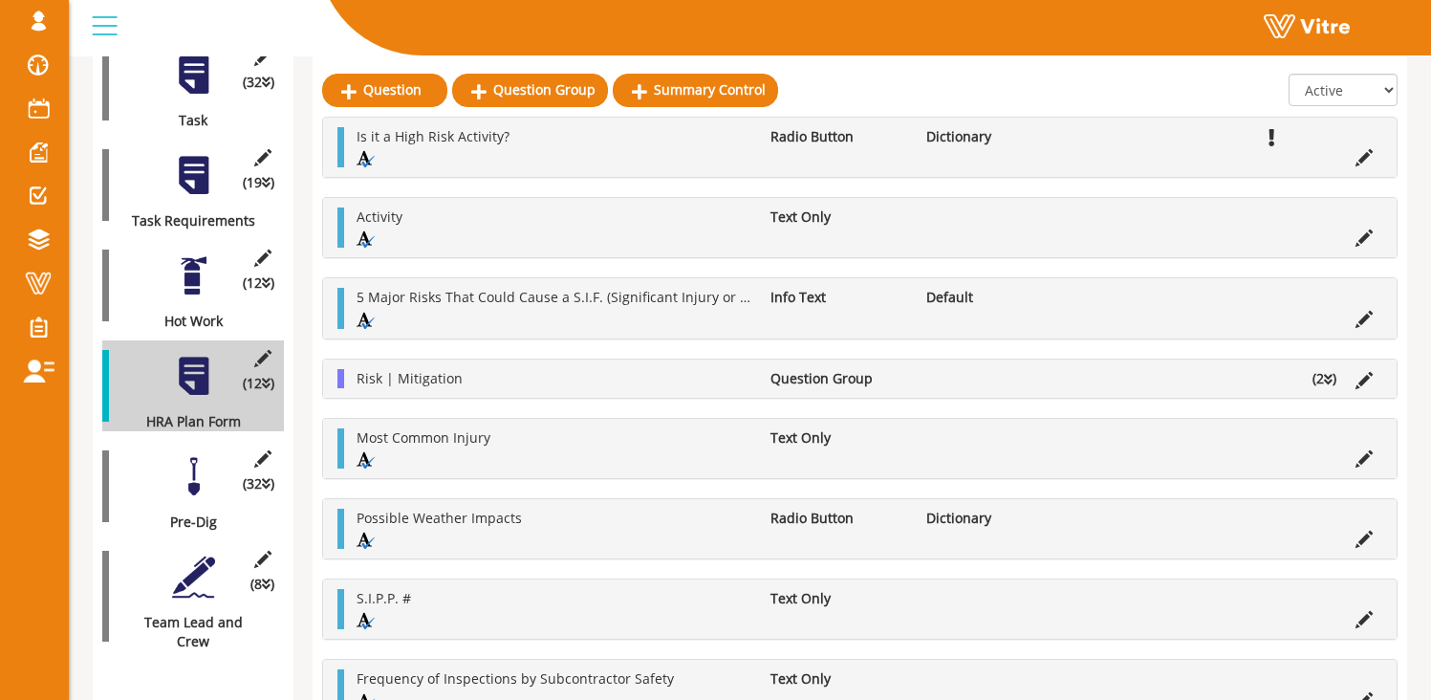
click at [189, 279] on div "(12 ) Hot Work" at bounding box center [193, 285] width 182 height 91
click at [192, 262] on div at bounding box center [193, 275] width 43 height 43
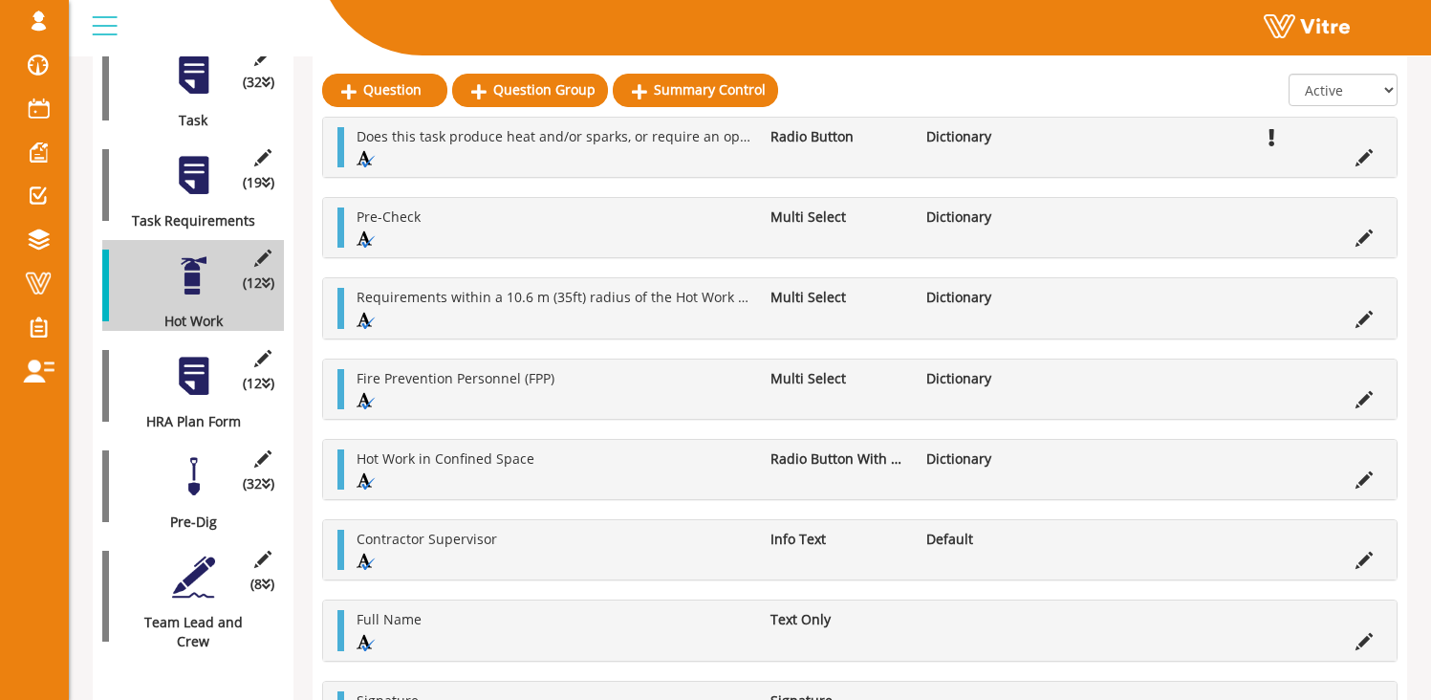
click at [189, 356] on div at bounding box center [193, 376] width 43 height 43
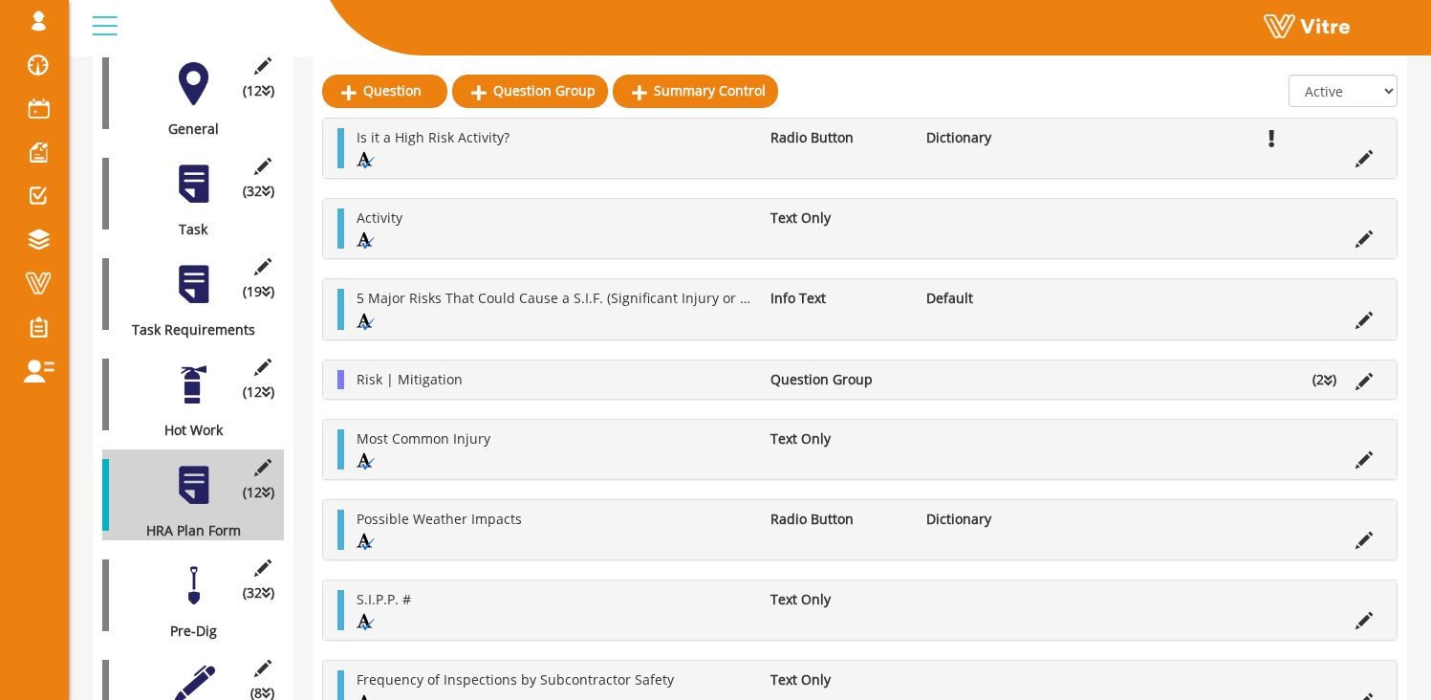
scroll to position [0, 0]
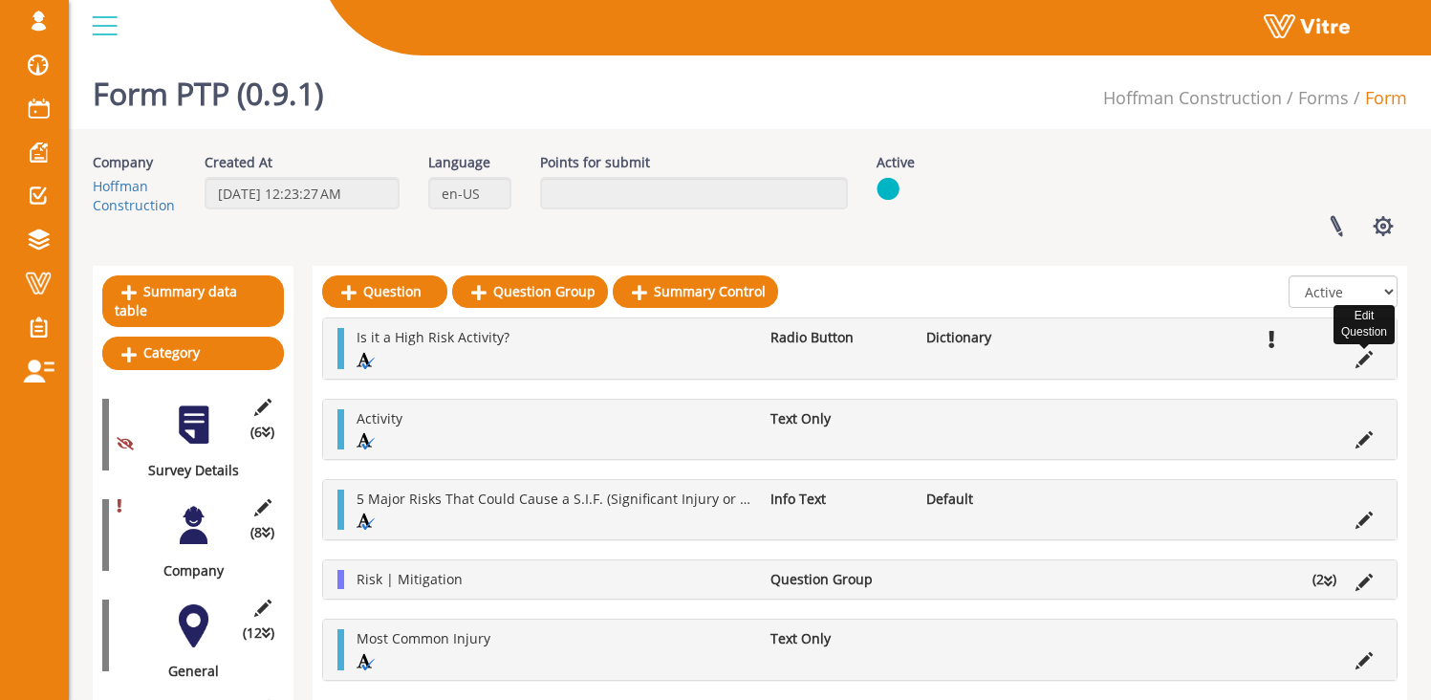
click at [1363, 355] on icon at bounding box center [1363, 359] width 17 height 17
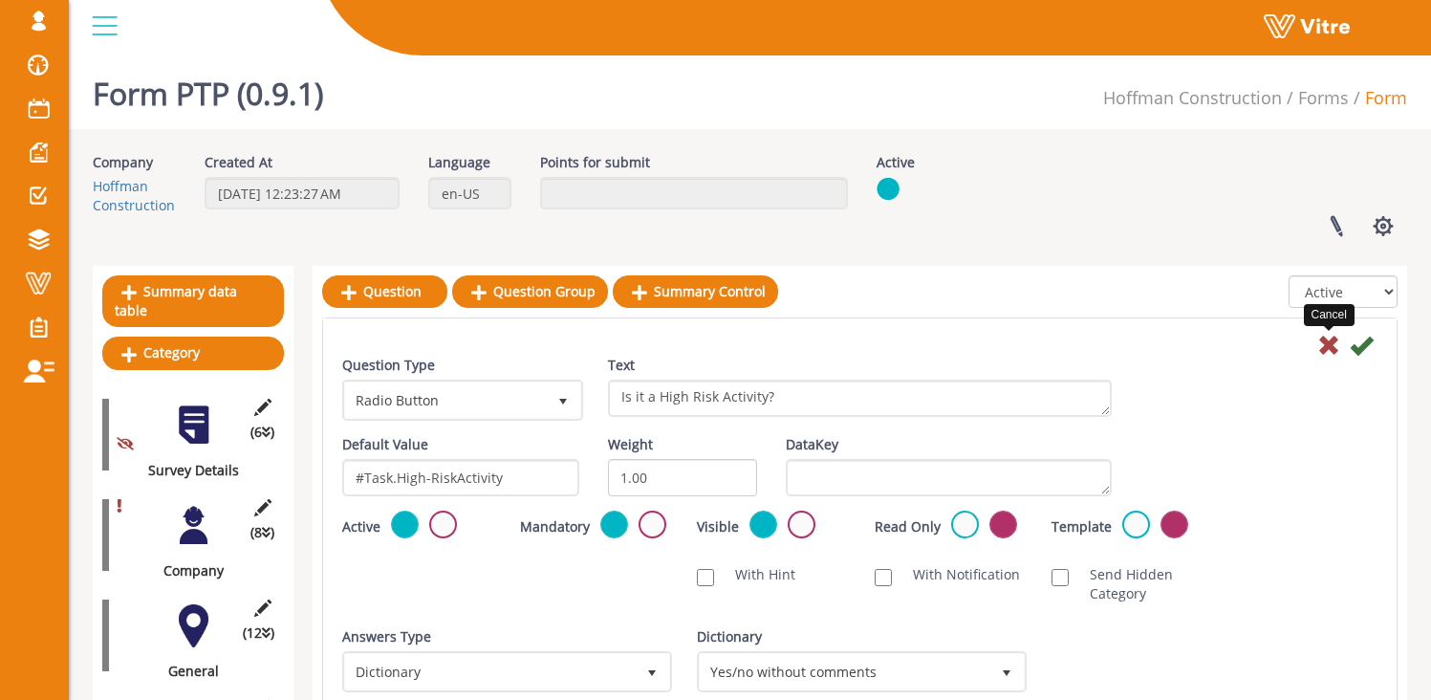
click at [1321, 347] on icon at bounding box center [1328, 345] width 23 height 23
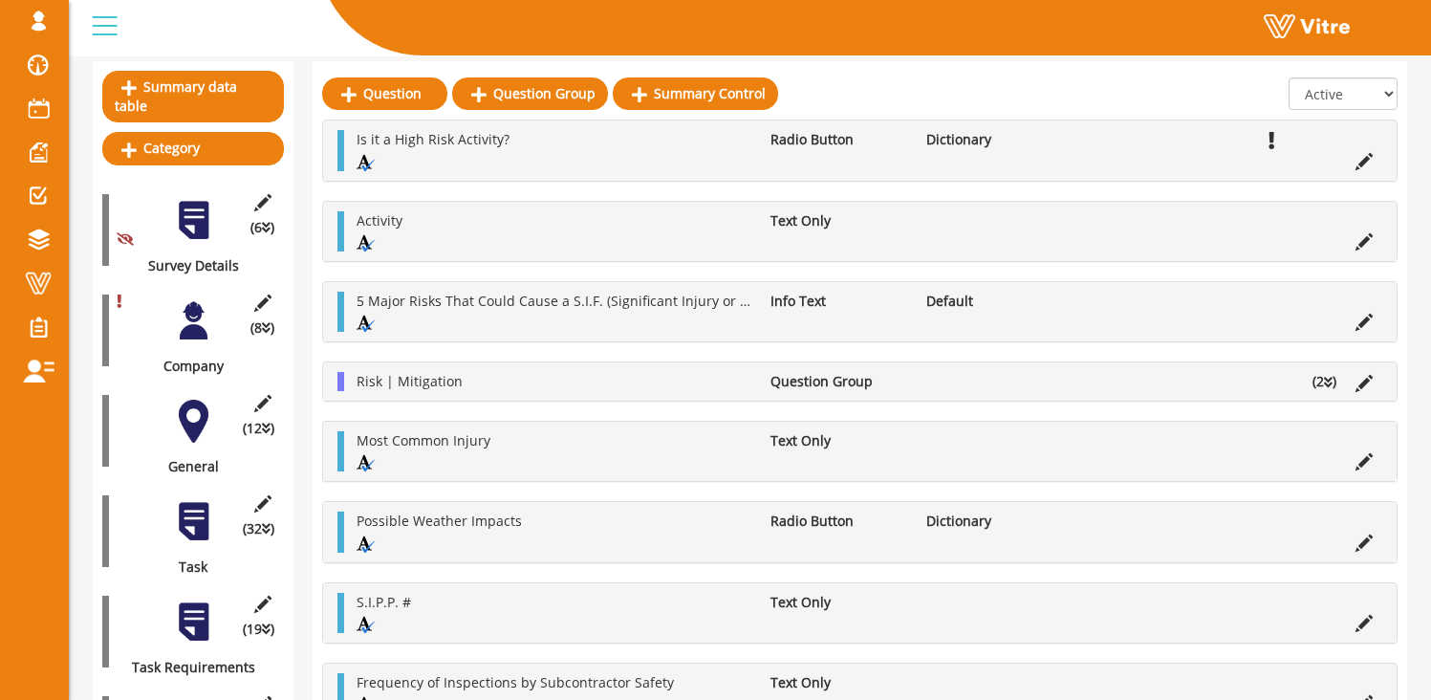
scroll to position [207, 0]
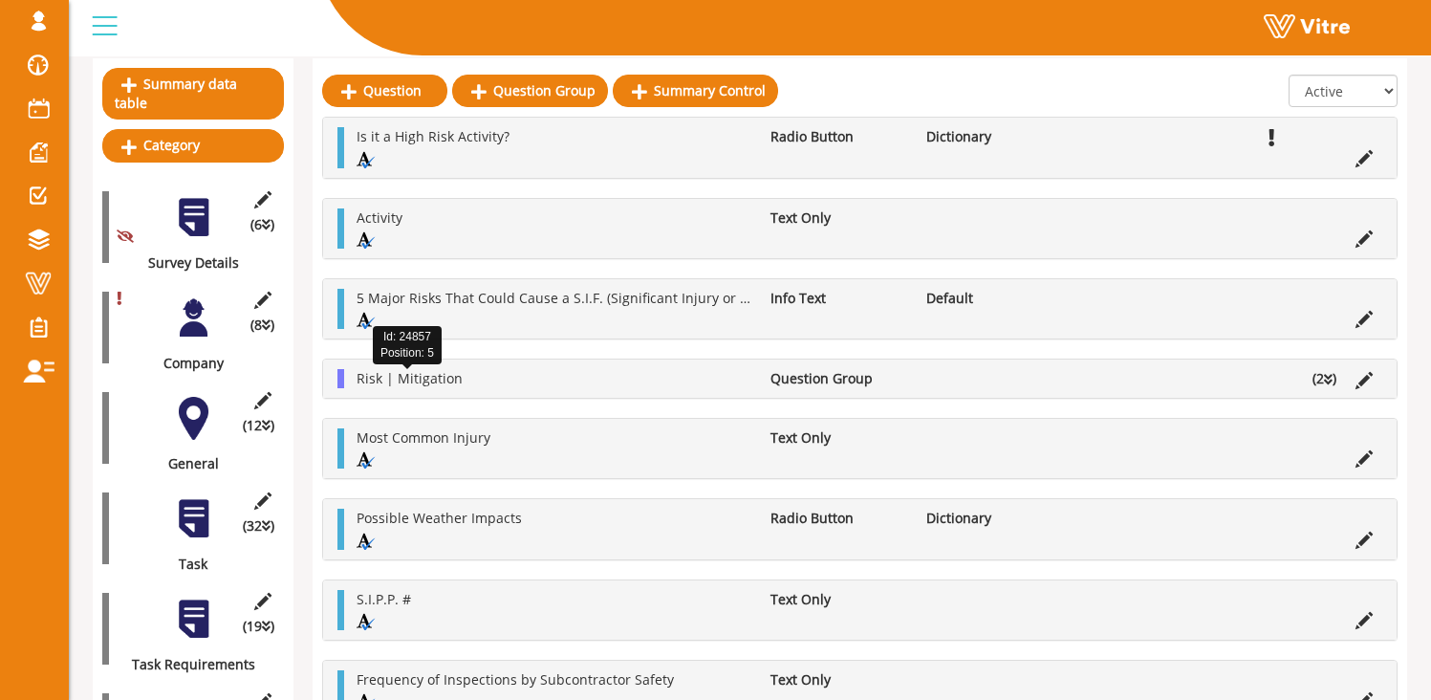
click at [401, 382] on span "Risk | Mitigation" at bounding box center [410, 378] width 106 height 18
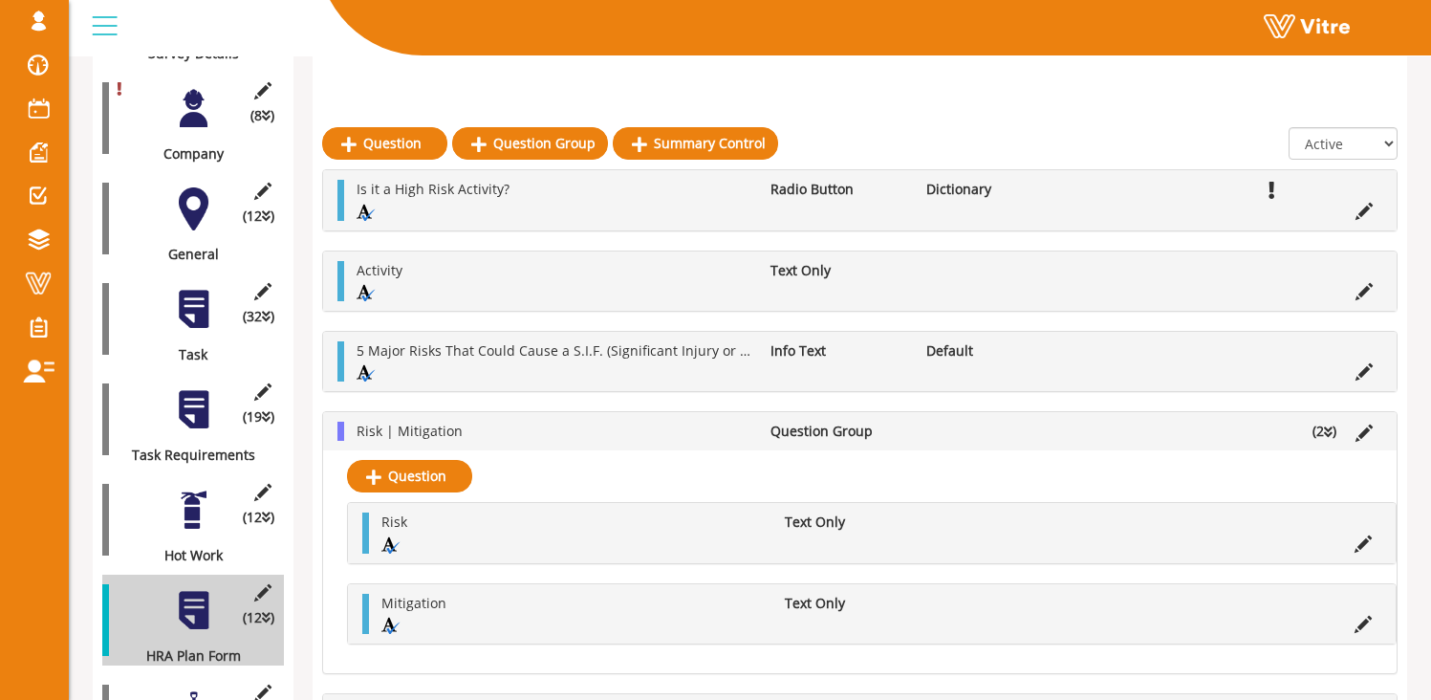
scroll to position [484, 0]
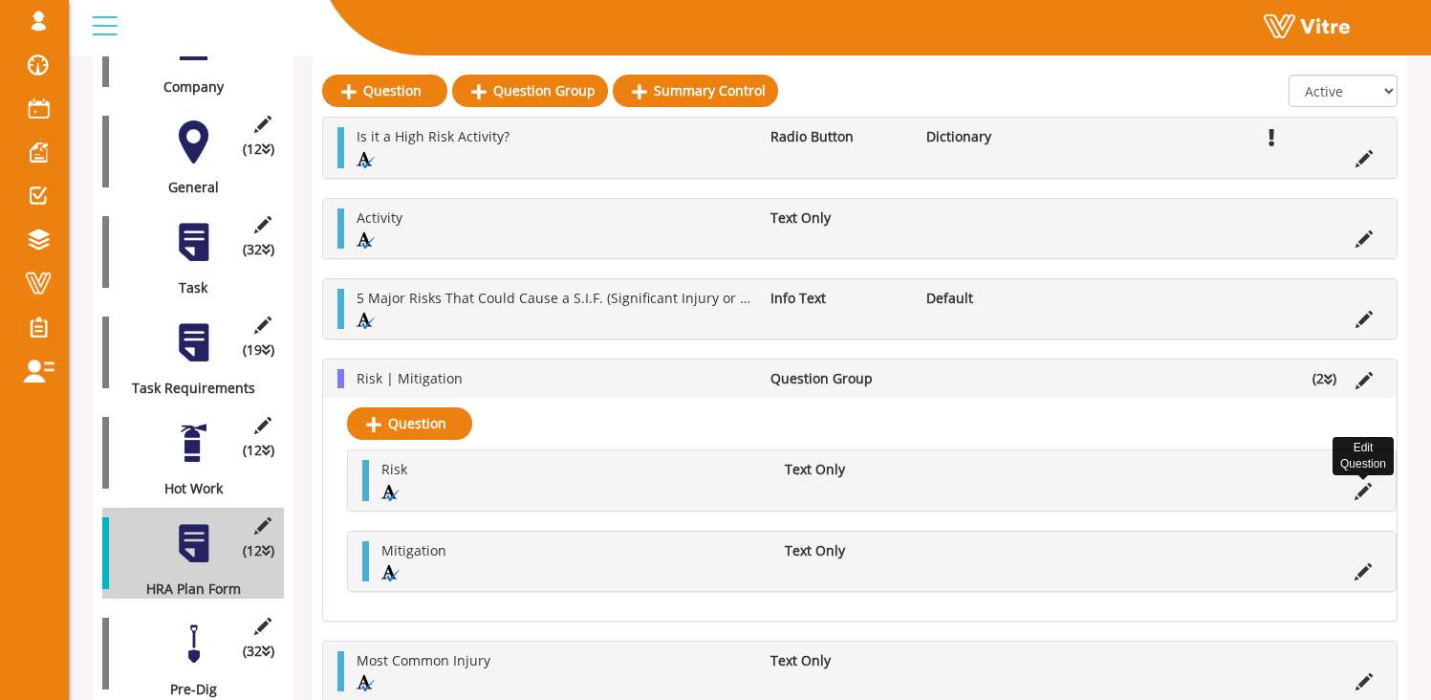
click at [1361, 495] on icon at bounding box center [1362, 491] width 17 height 17
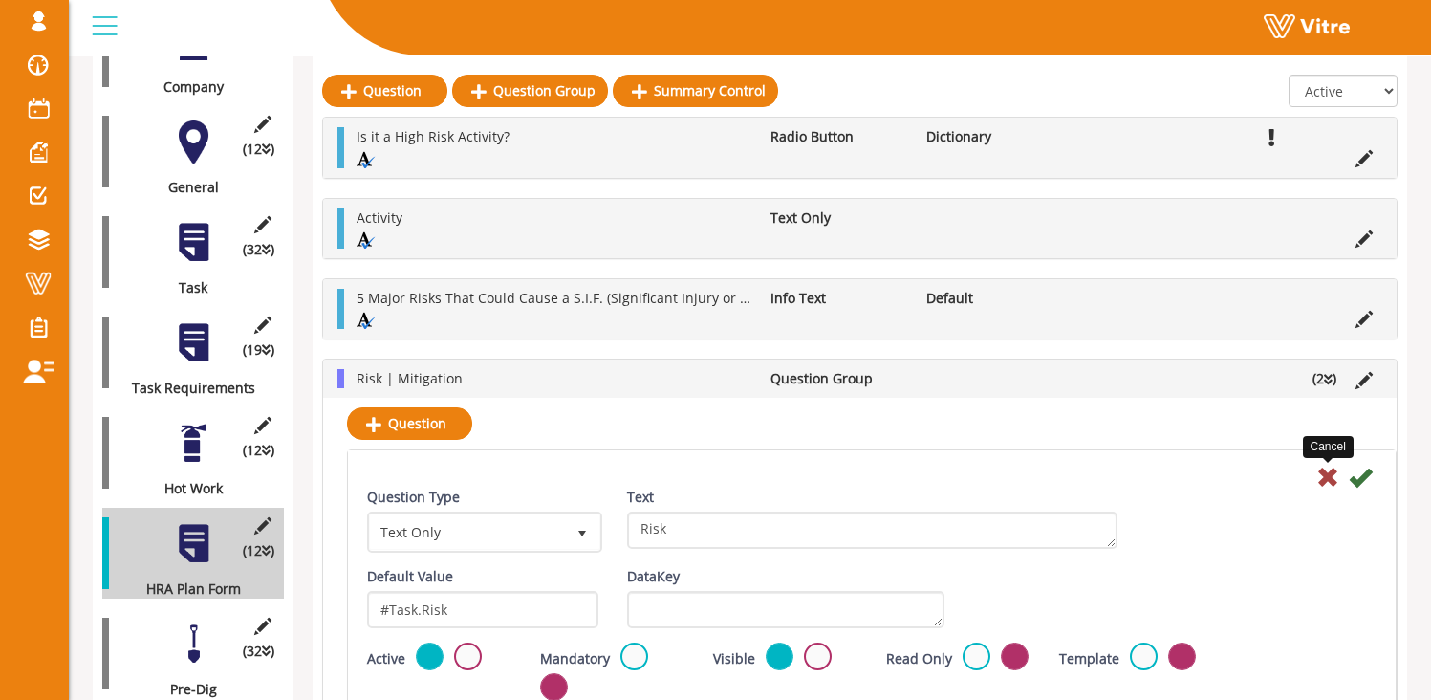
click at [1330, 477] on icon at bounding box center [1327, 477] width 23 height 23
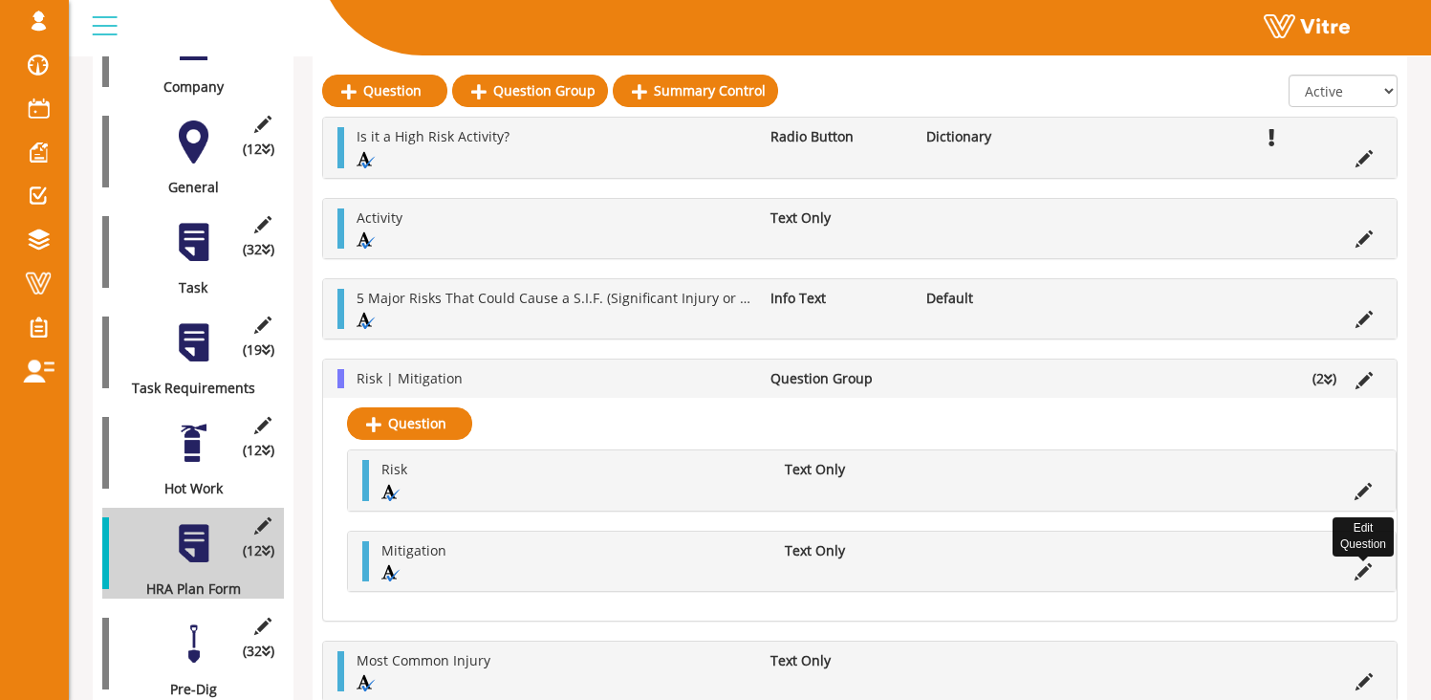
click at [1366, 574] on icon at bounding box center [1362, 571] width 17 height 17
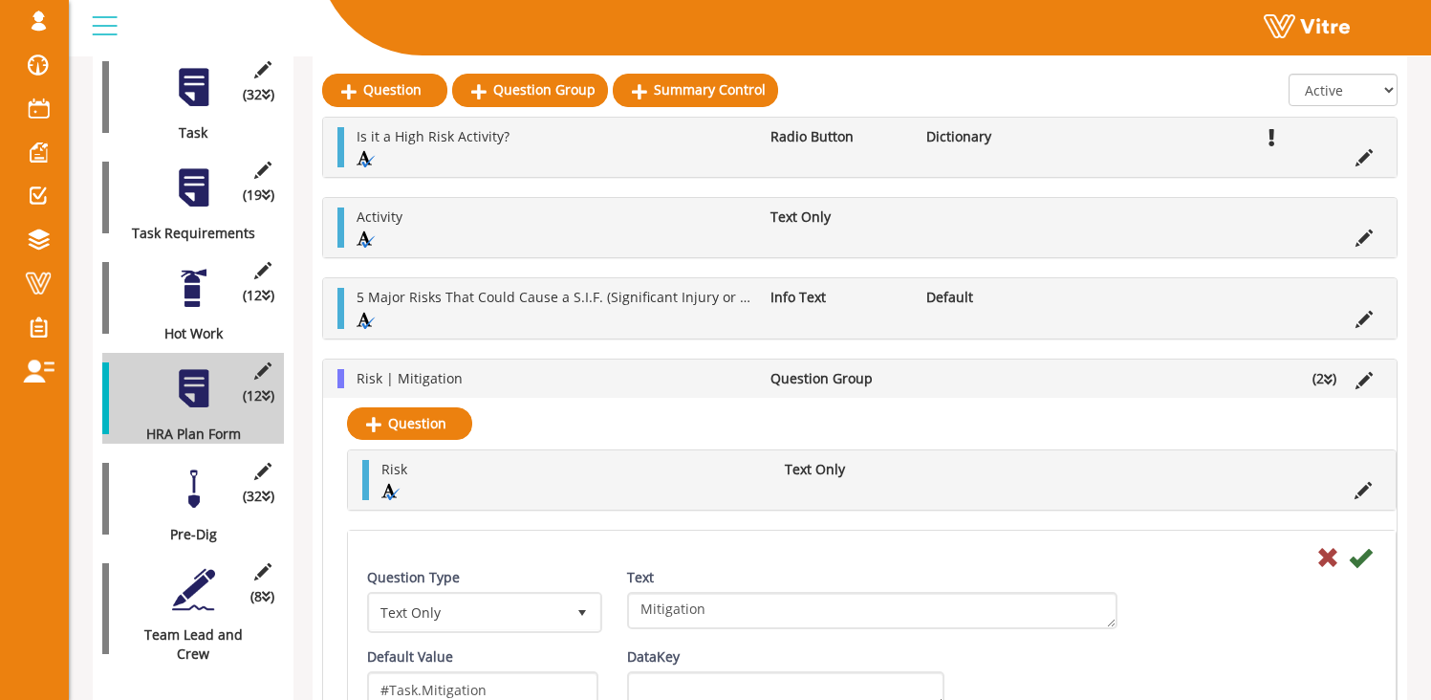
scroll to position [642, 0]
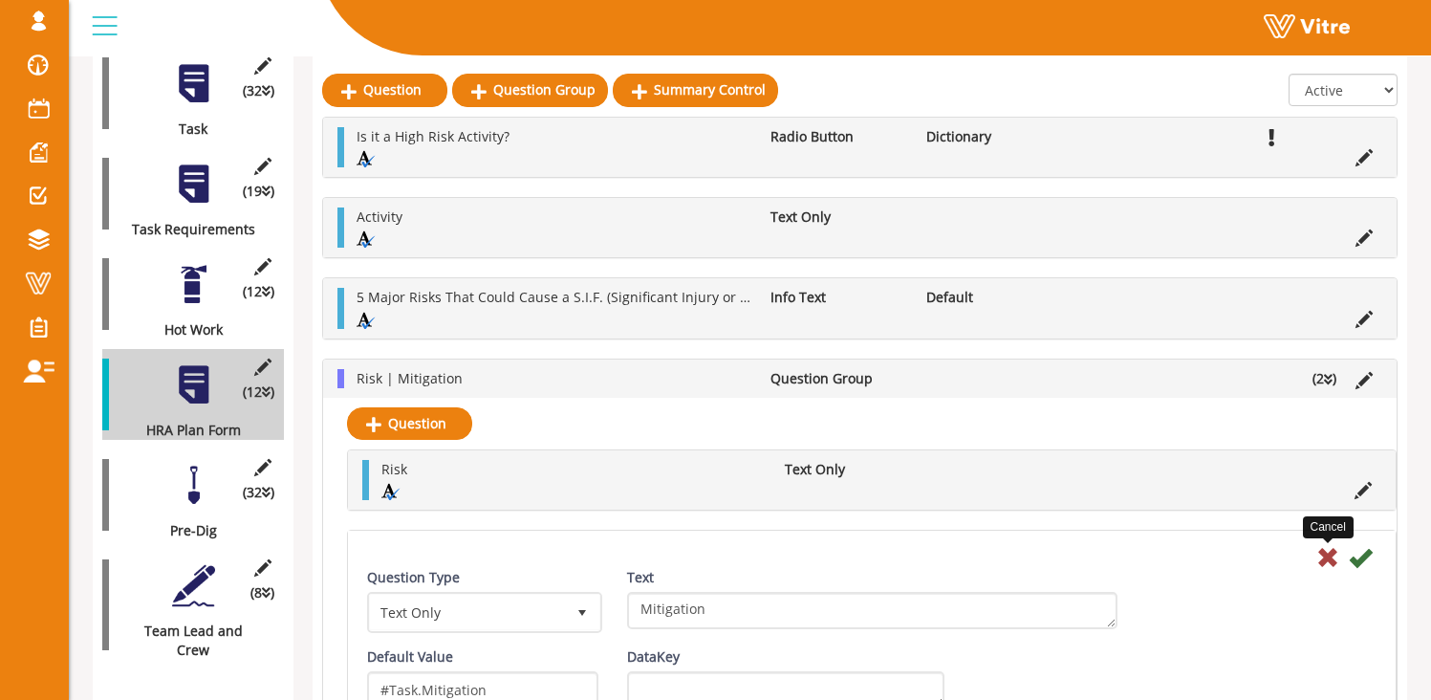
click at [1330, 556] on icon at bounding box center [1327, 557] width 23 height 23
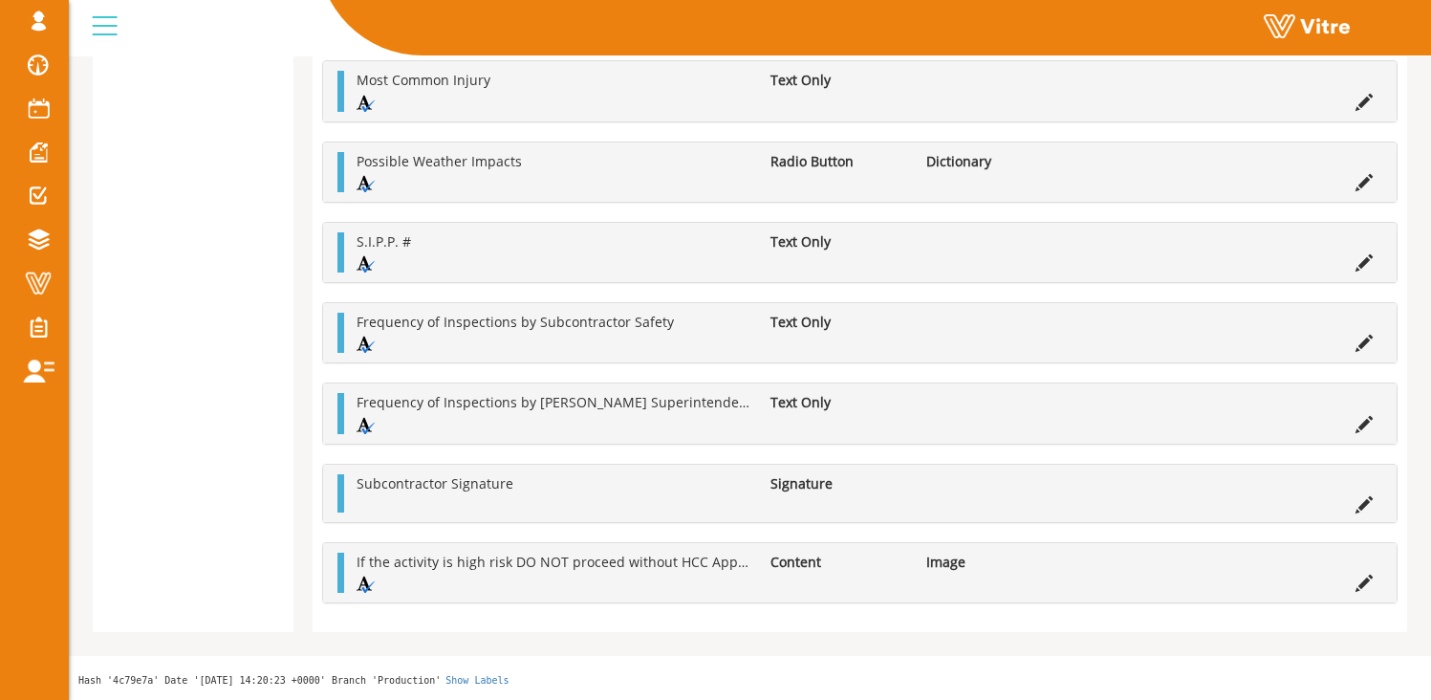
scroll to position [1635, 0]
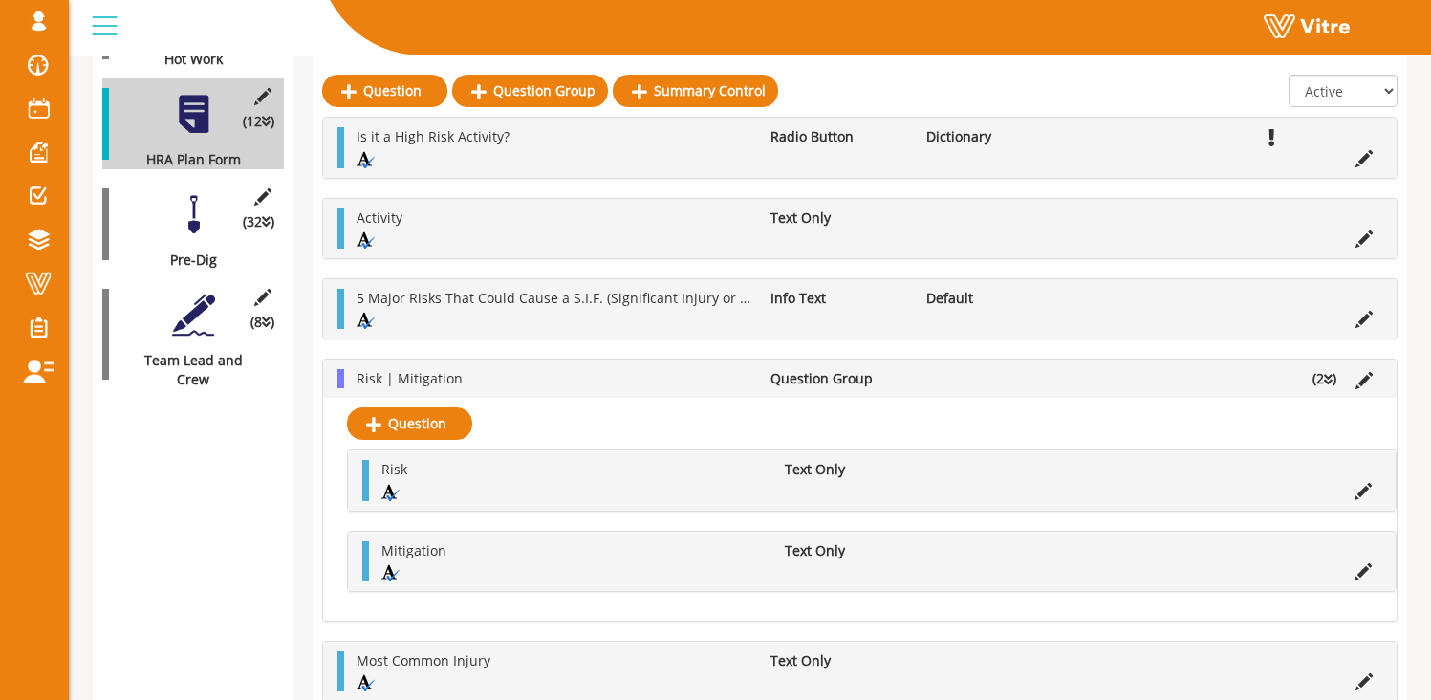
click at [190, 193] on div at bounding box center [193, 214] width 43 height 43
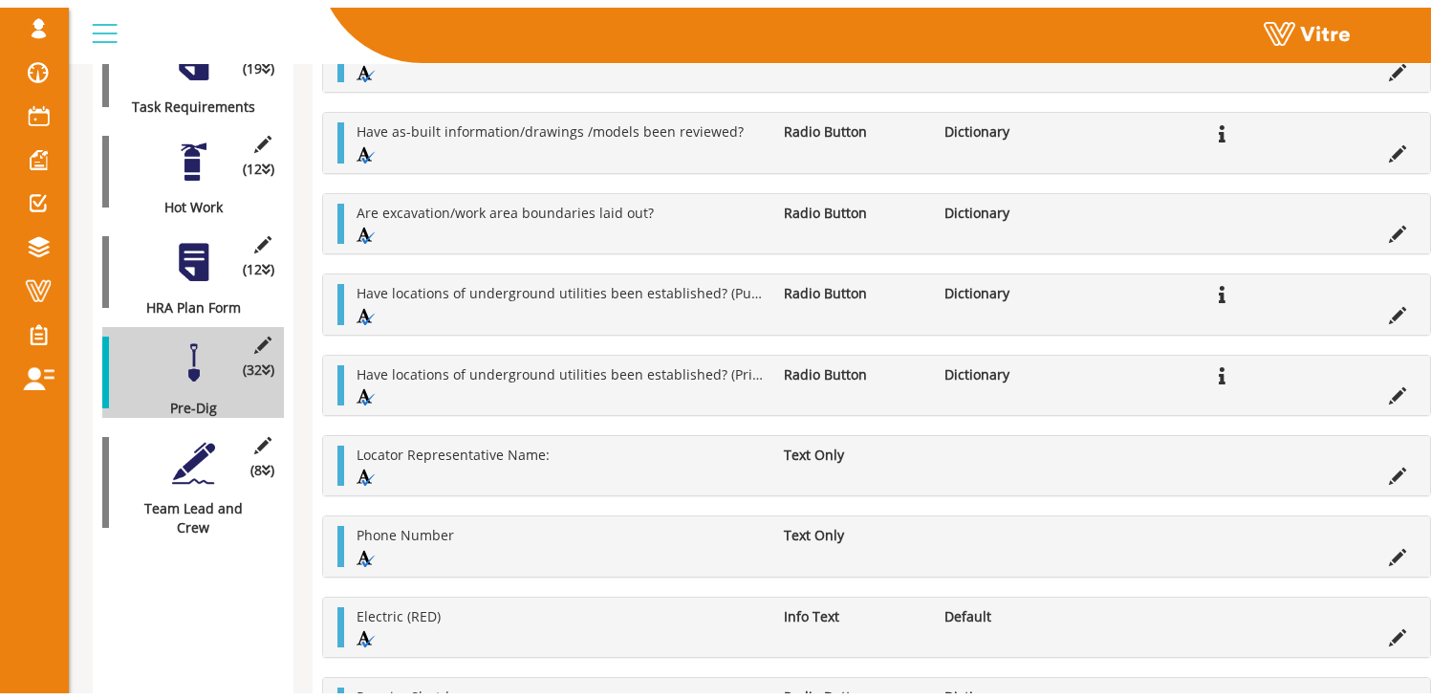
scroll to position [599, 0]
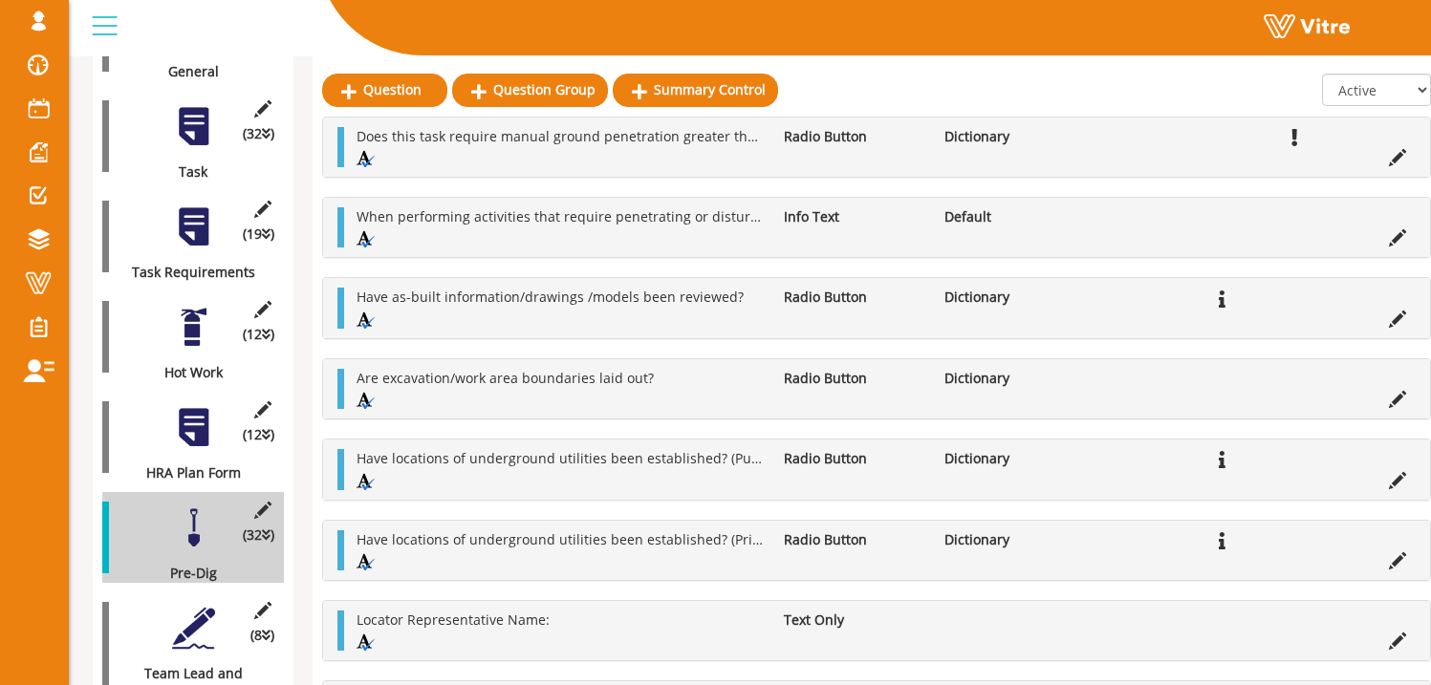
click at [222, 403] on div "(12 ) HRA Plan Form" at bounding box center [193, 437] width 182 height 91
click at [205, 613] on div at bounding box center [193, 628] width 43 height 43
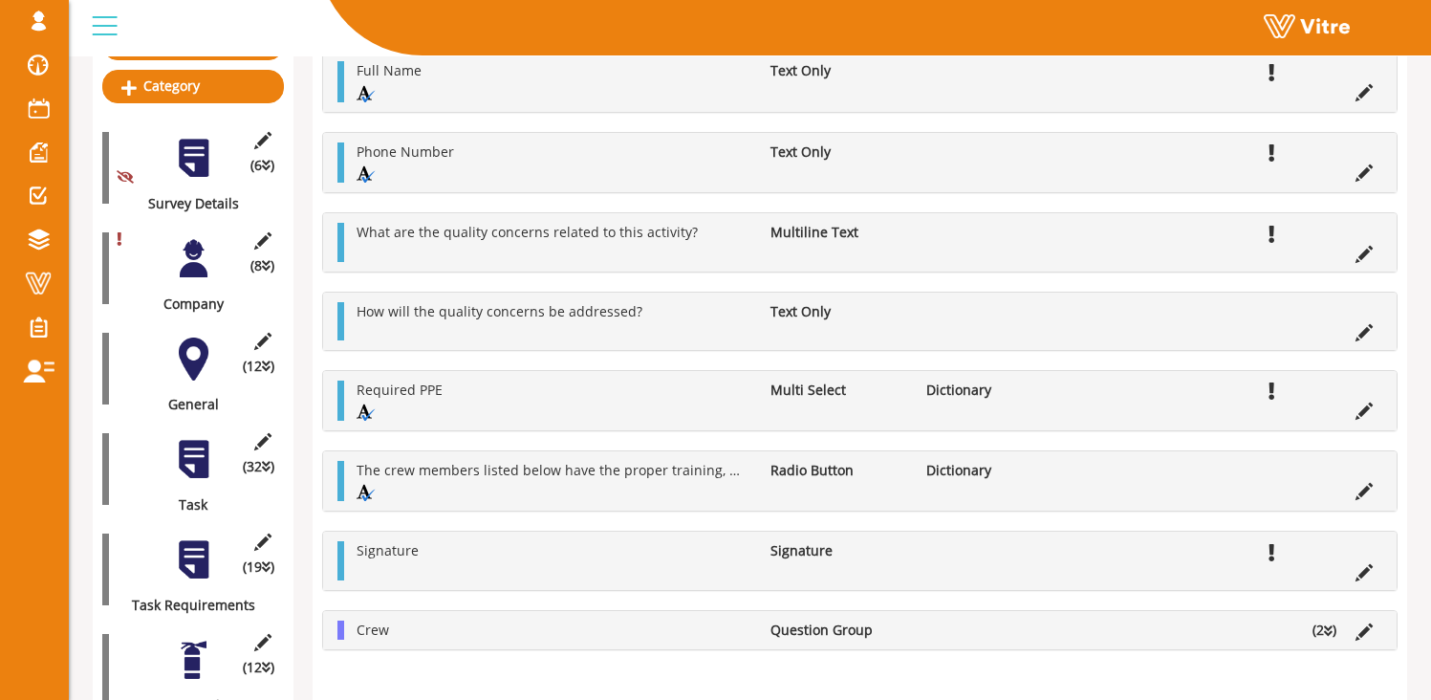
scroll to position [0, 0]
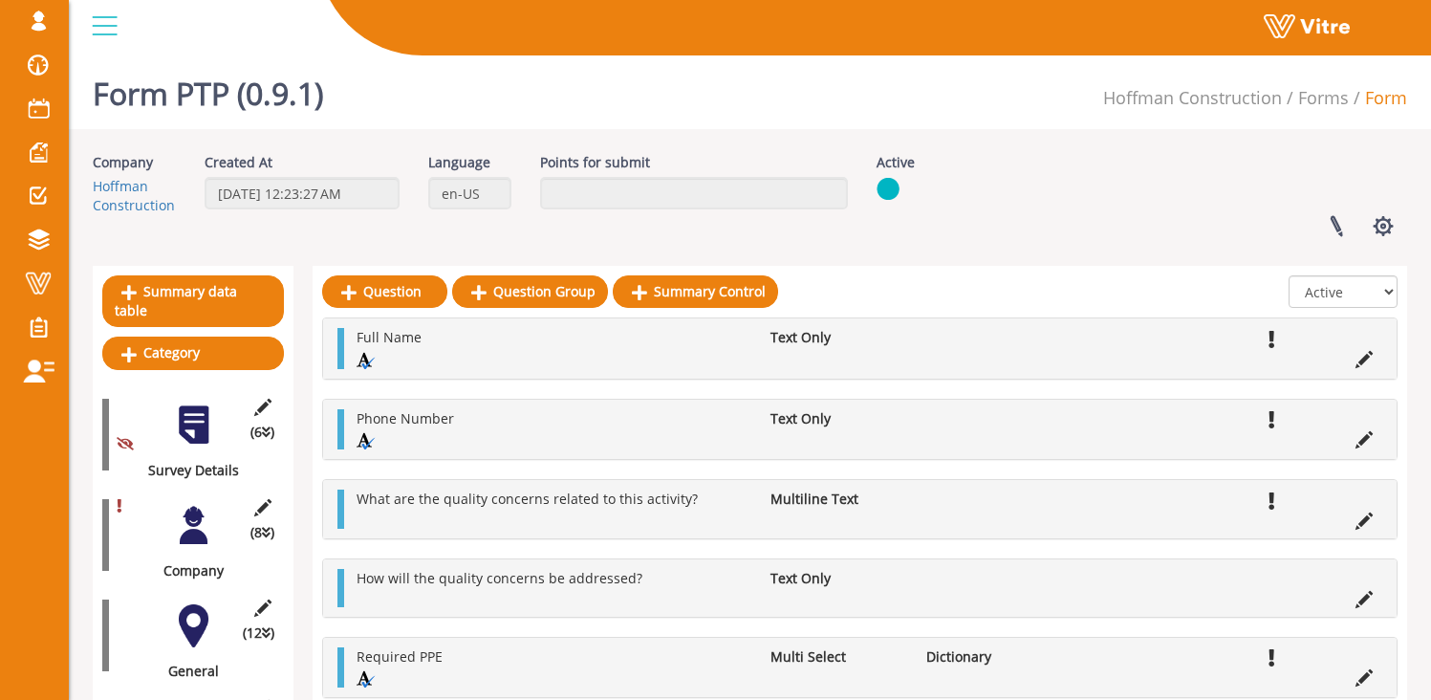
click at [181, 410] on div at bounding box center [193, 424] width 43 height 43
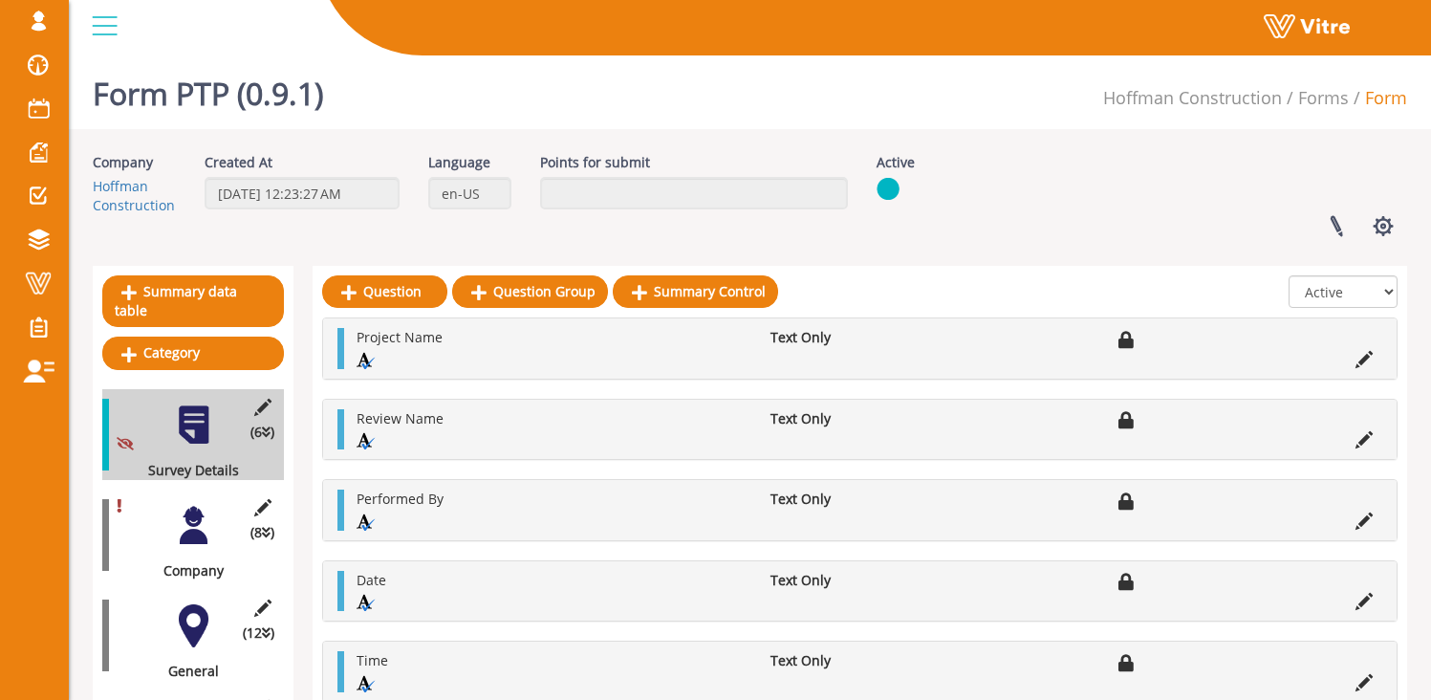
click at [203, 537] on div "(8 ) Company" at bounding box center [193, 534] width 182 height 91
click at [191, 509] on div at bounding box center [193, 525] width 43 height 43
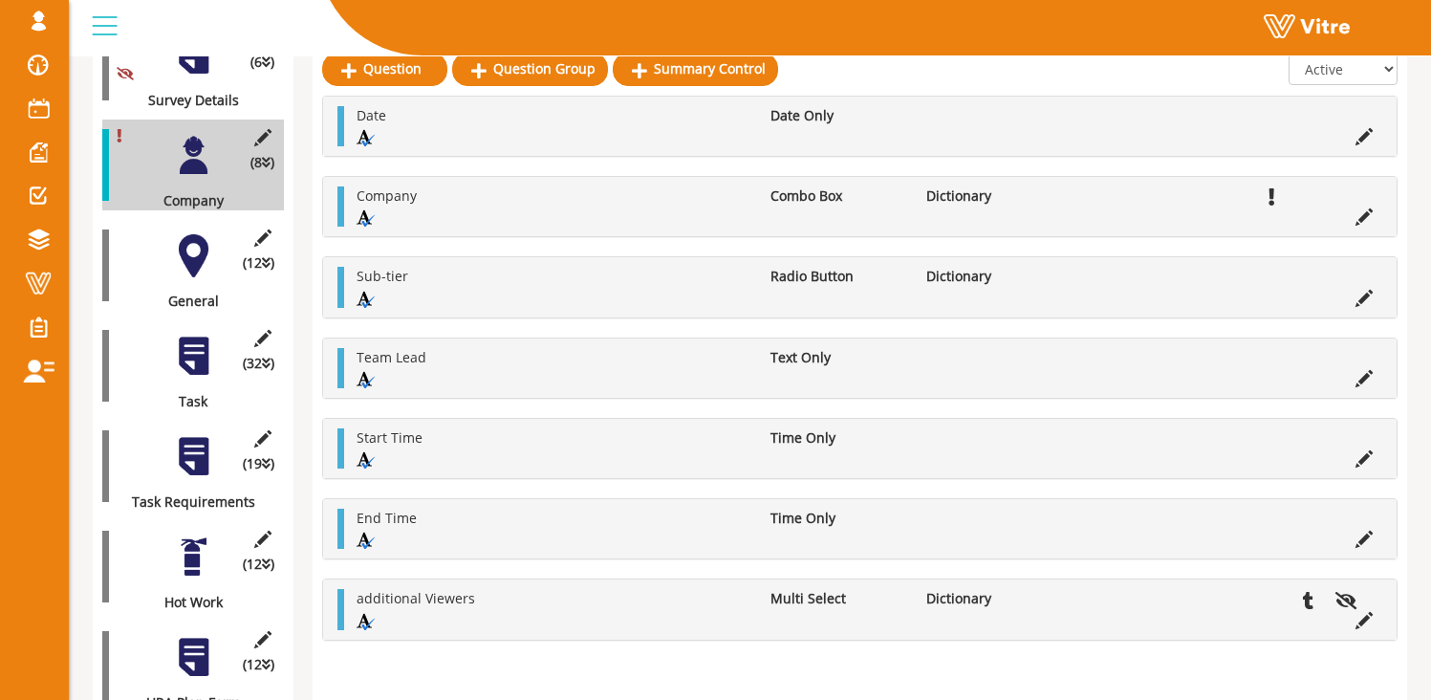
scroll to position [373, 0]
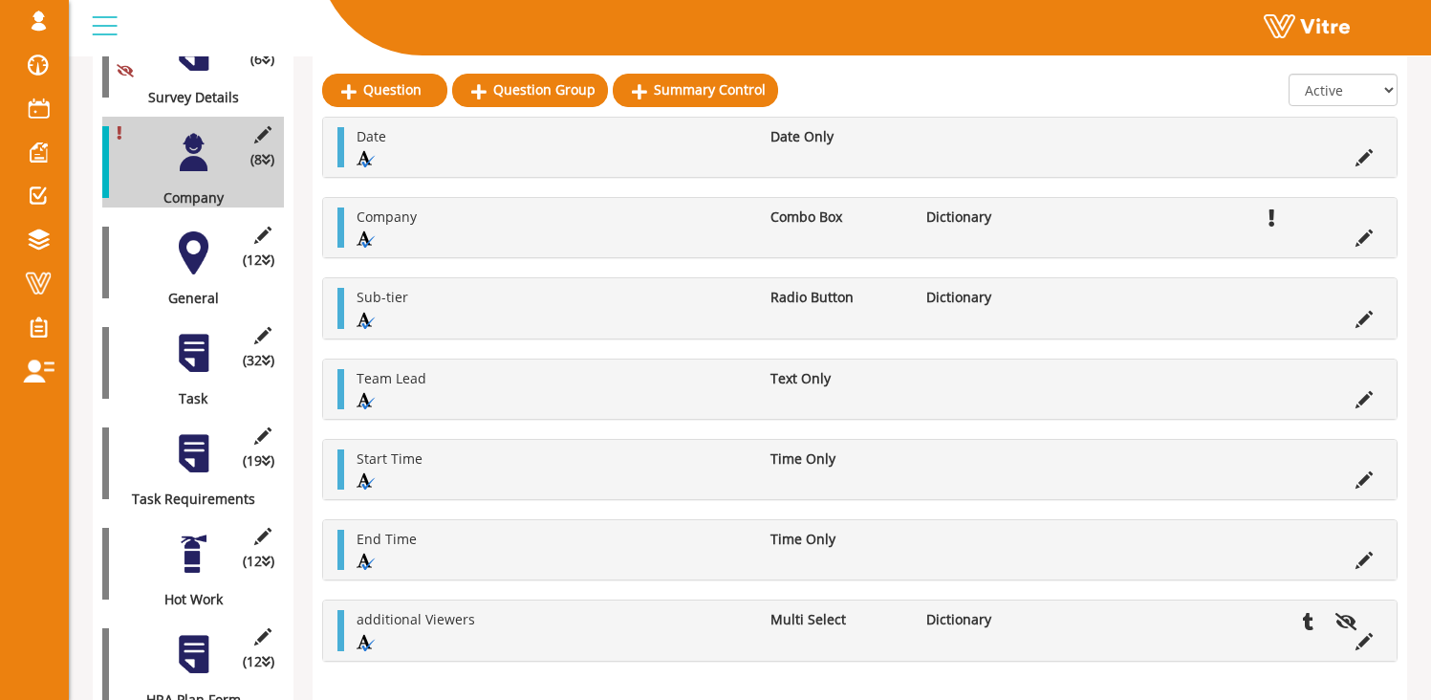
click at [200, 249] on div at bounding box center [193, 252] width 43 height 43
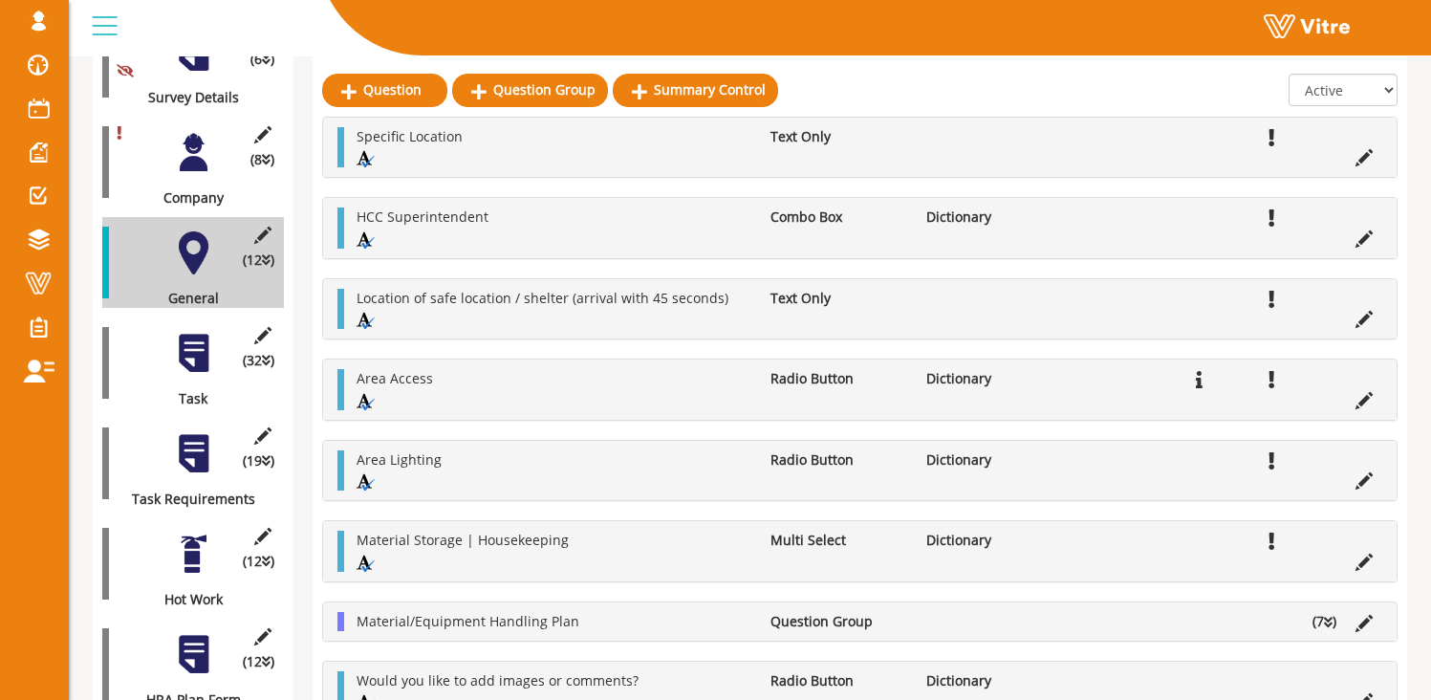
click at [208, 346] on div at bounding box center [193, 353] width 43 height 43
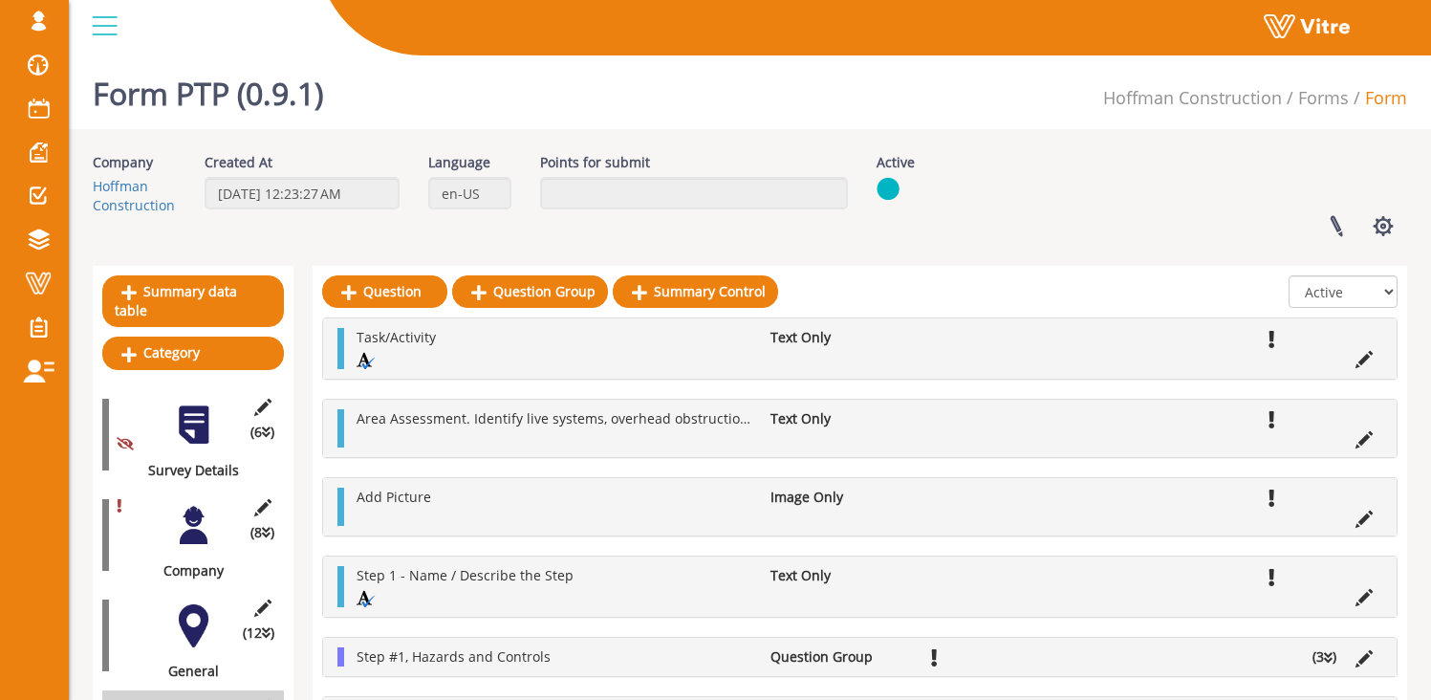
scroll to position [0, 0]
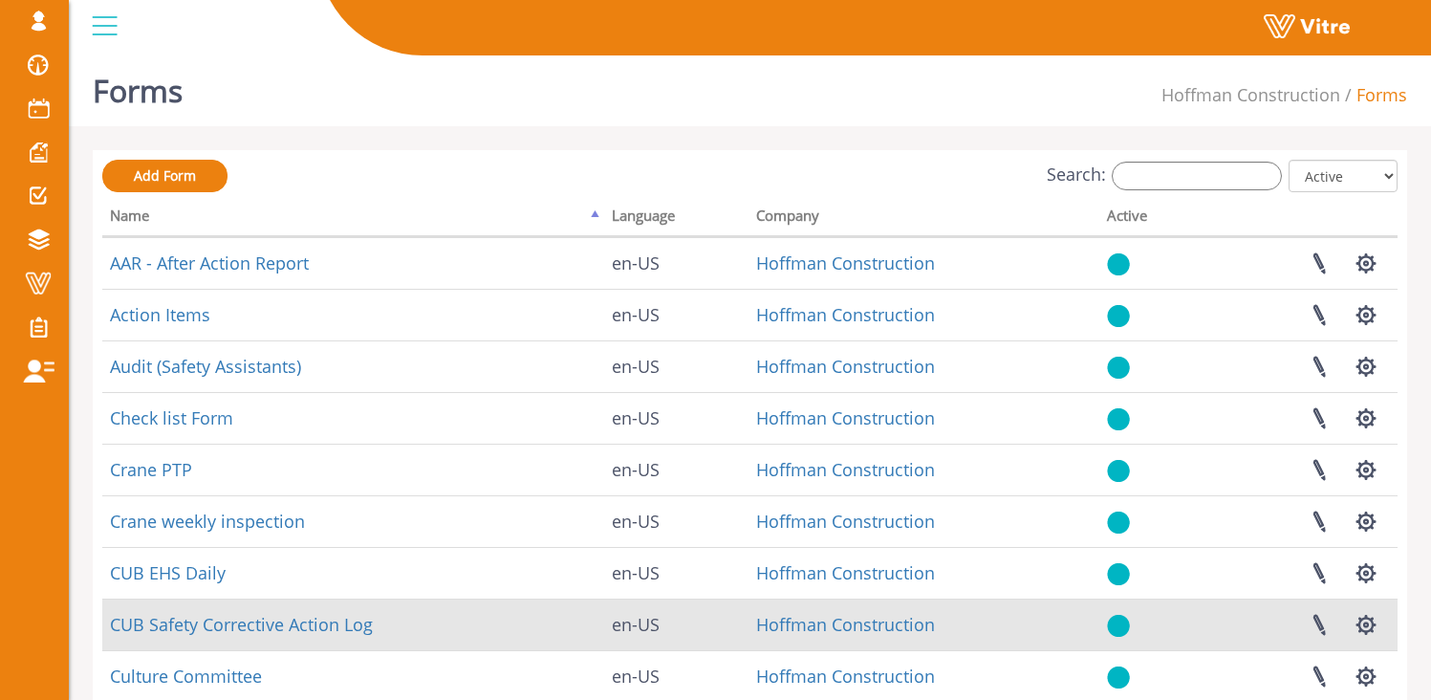
scroll to position [4, 0]
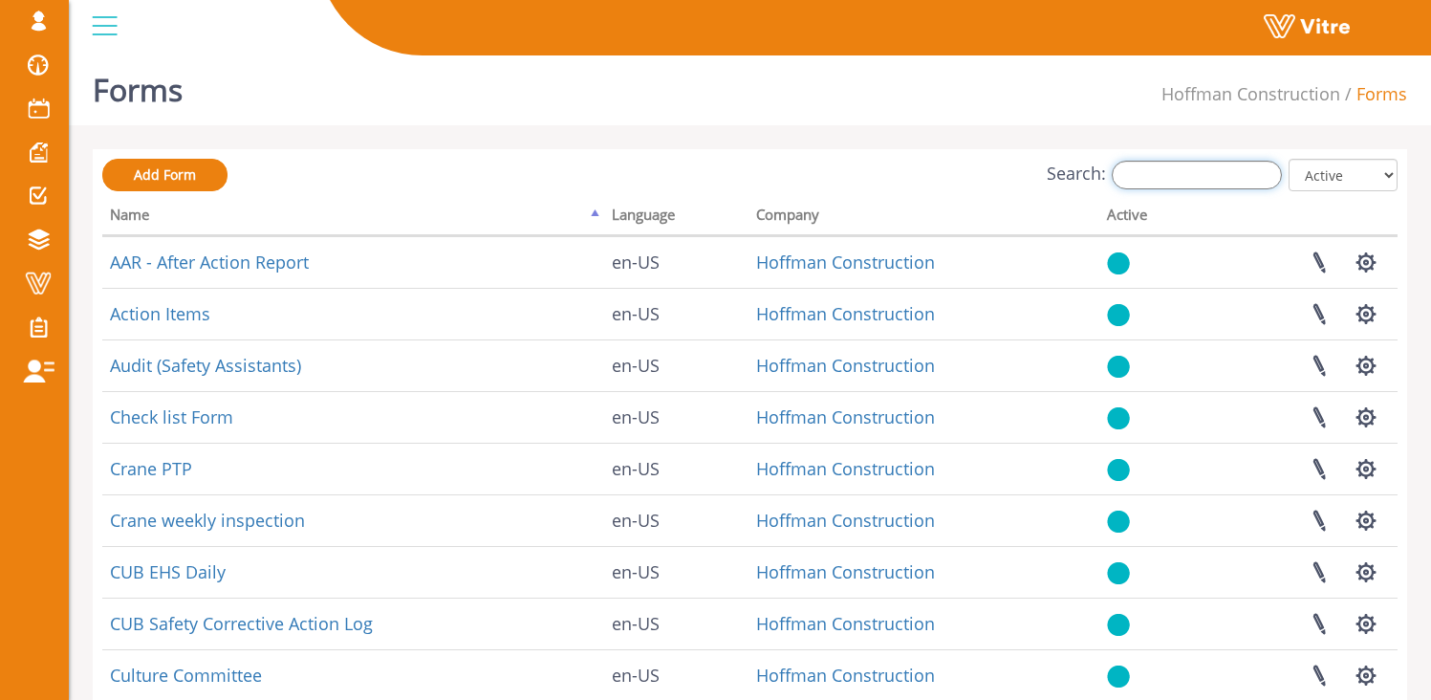
click at [1170, 171] on input "Search:" at bounding box center [1197, 175] width 170 height 29
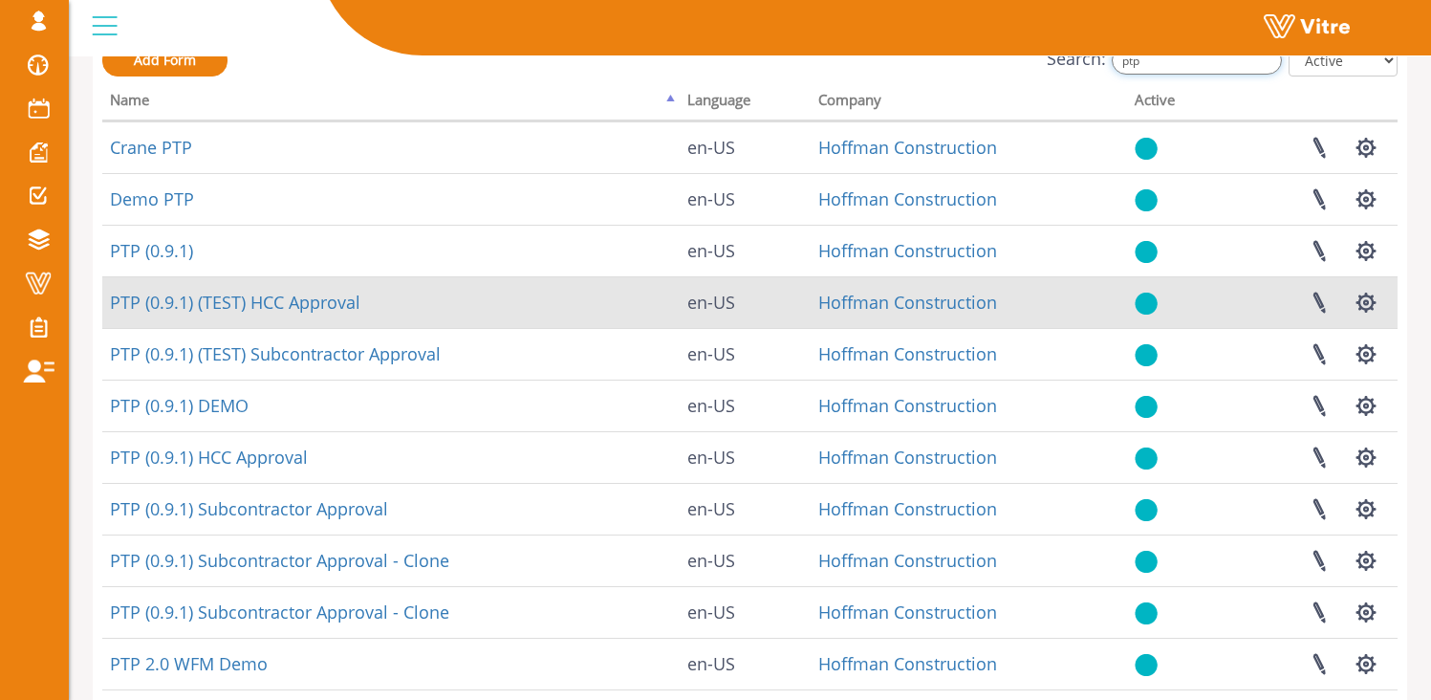
scroll to position [120, 0]
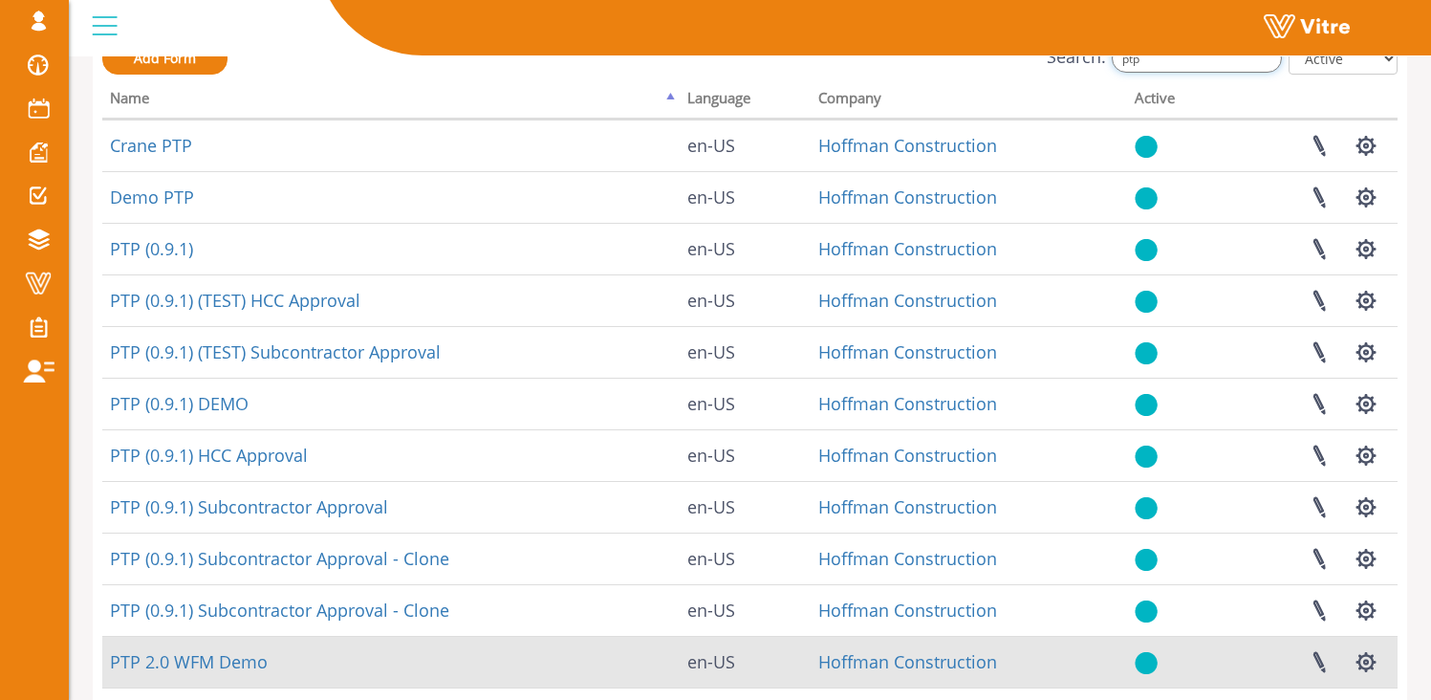
type input "ptp"
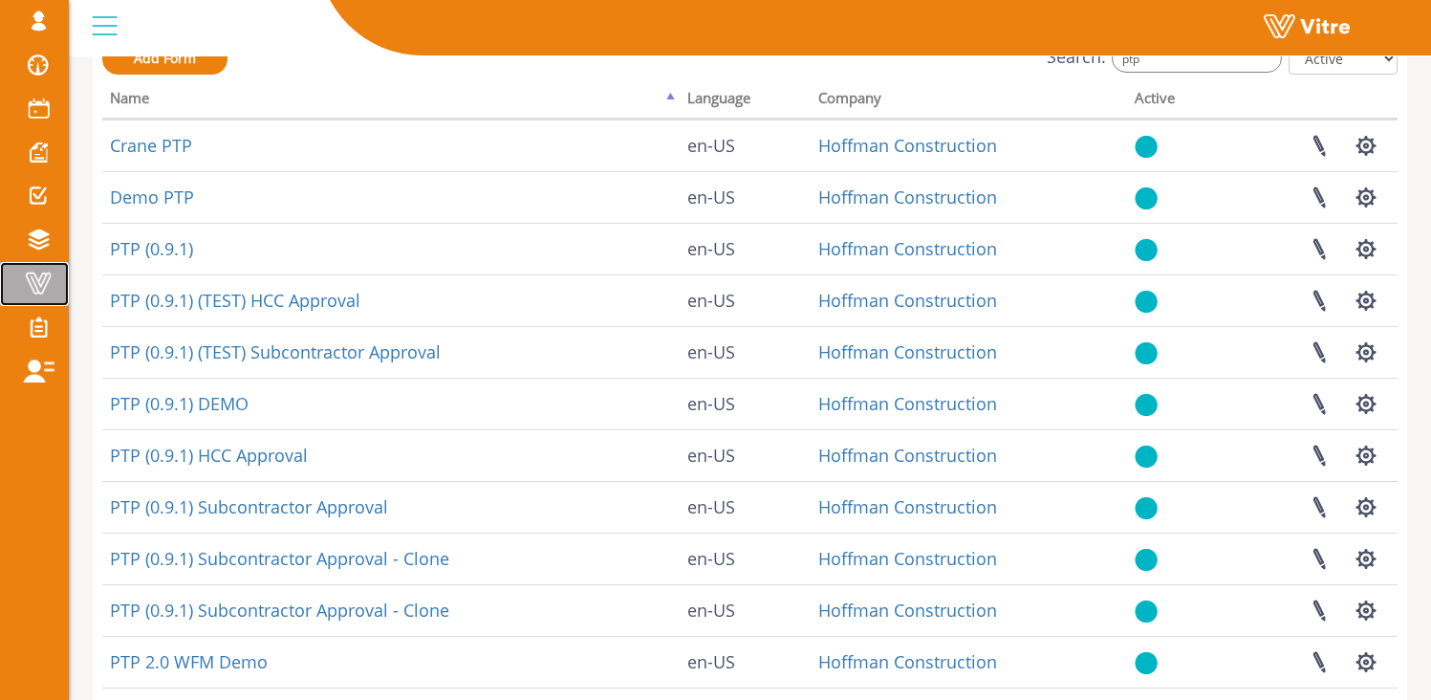
click at [35, 282] on span at bounding box center [38, 282] width 48 height 23
